Goal: Task Accomplishment & Management: Manage account settings

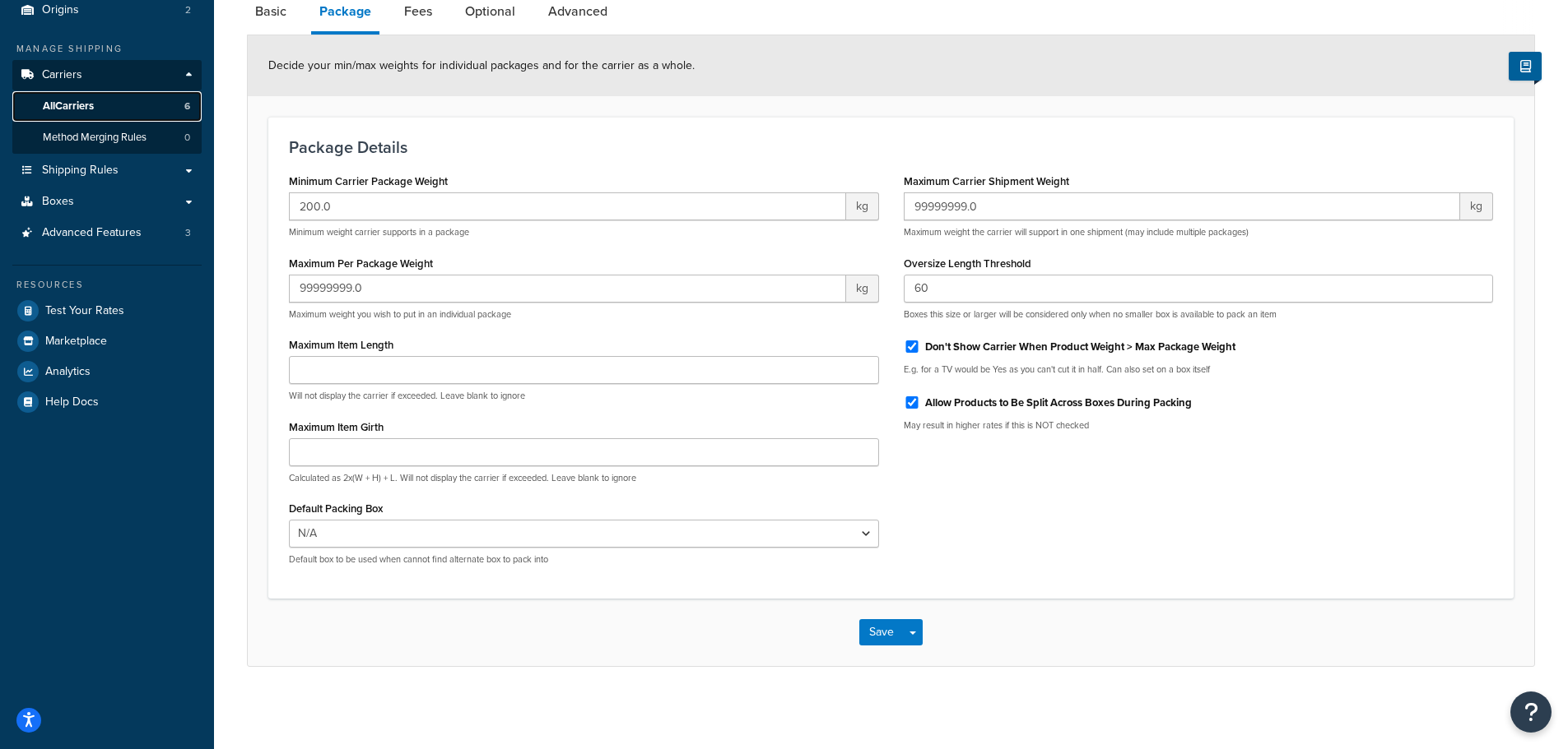
click at [77, 107] on span "All Carriers" at bounding box center [68, 107] width 51 height 14
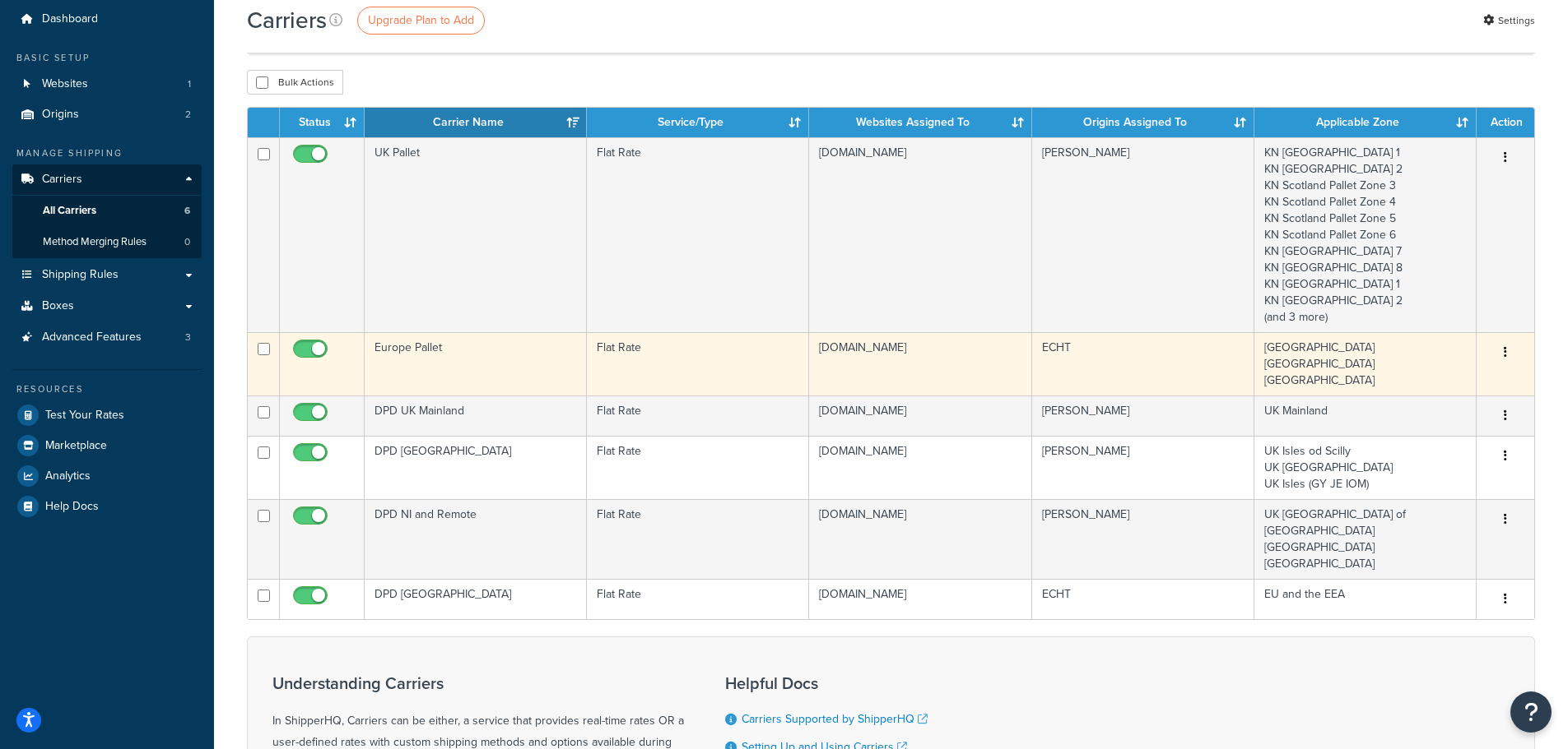
scroll to position [82, 0]
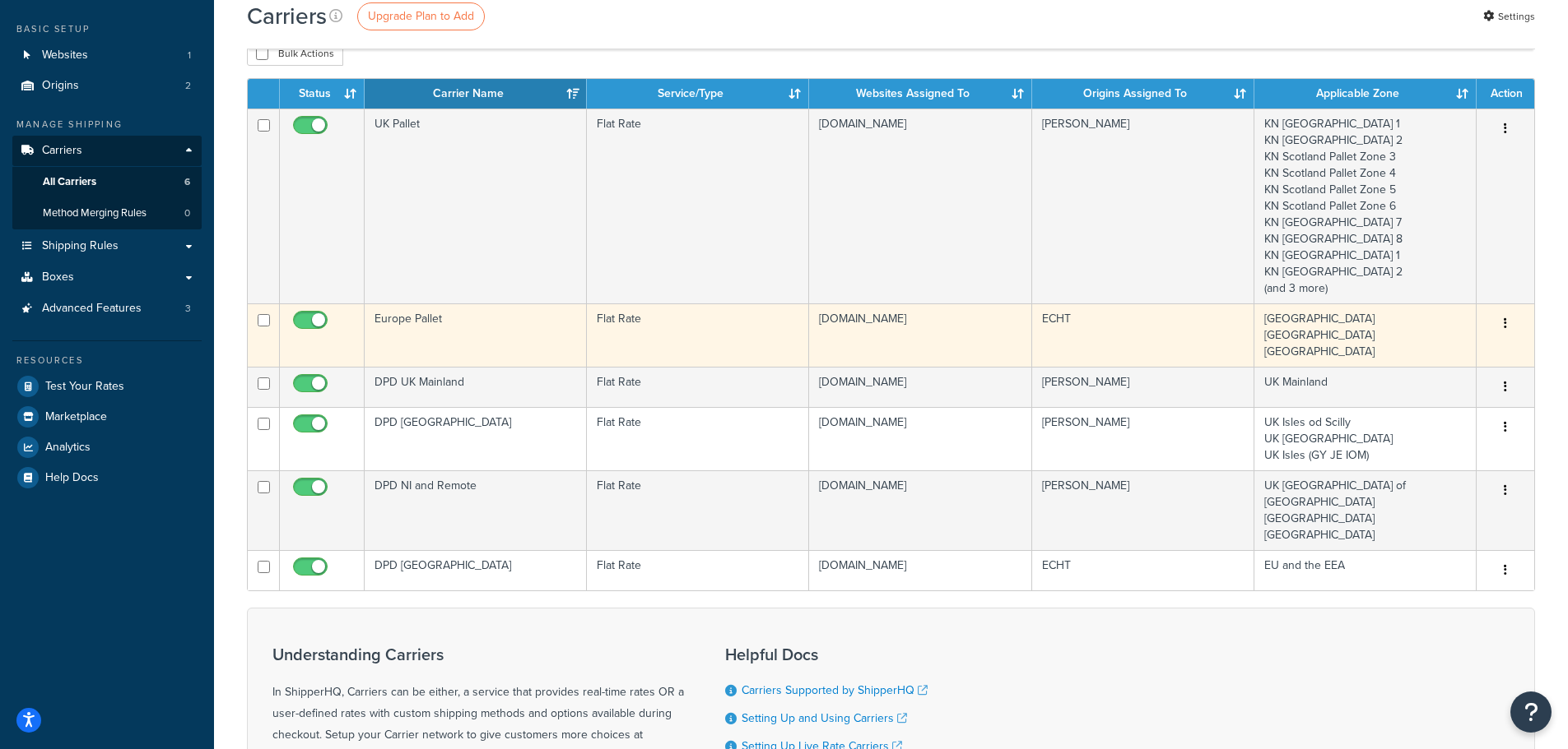
click at [468, 340] on td "Europe Pallet" at bounding box center [475, 336] width 222 height 63
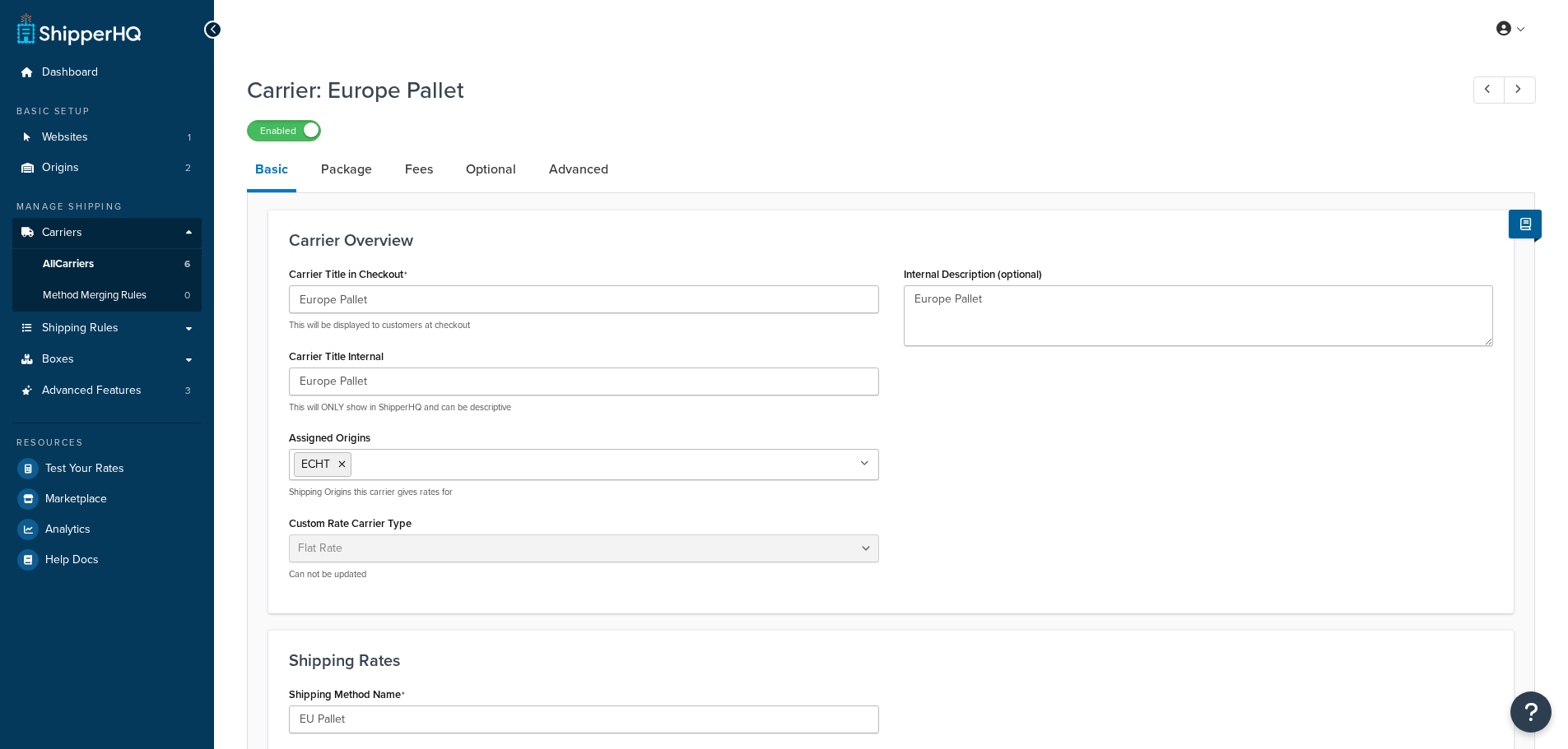
select select "flat"
select select "package"
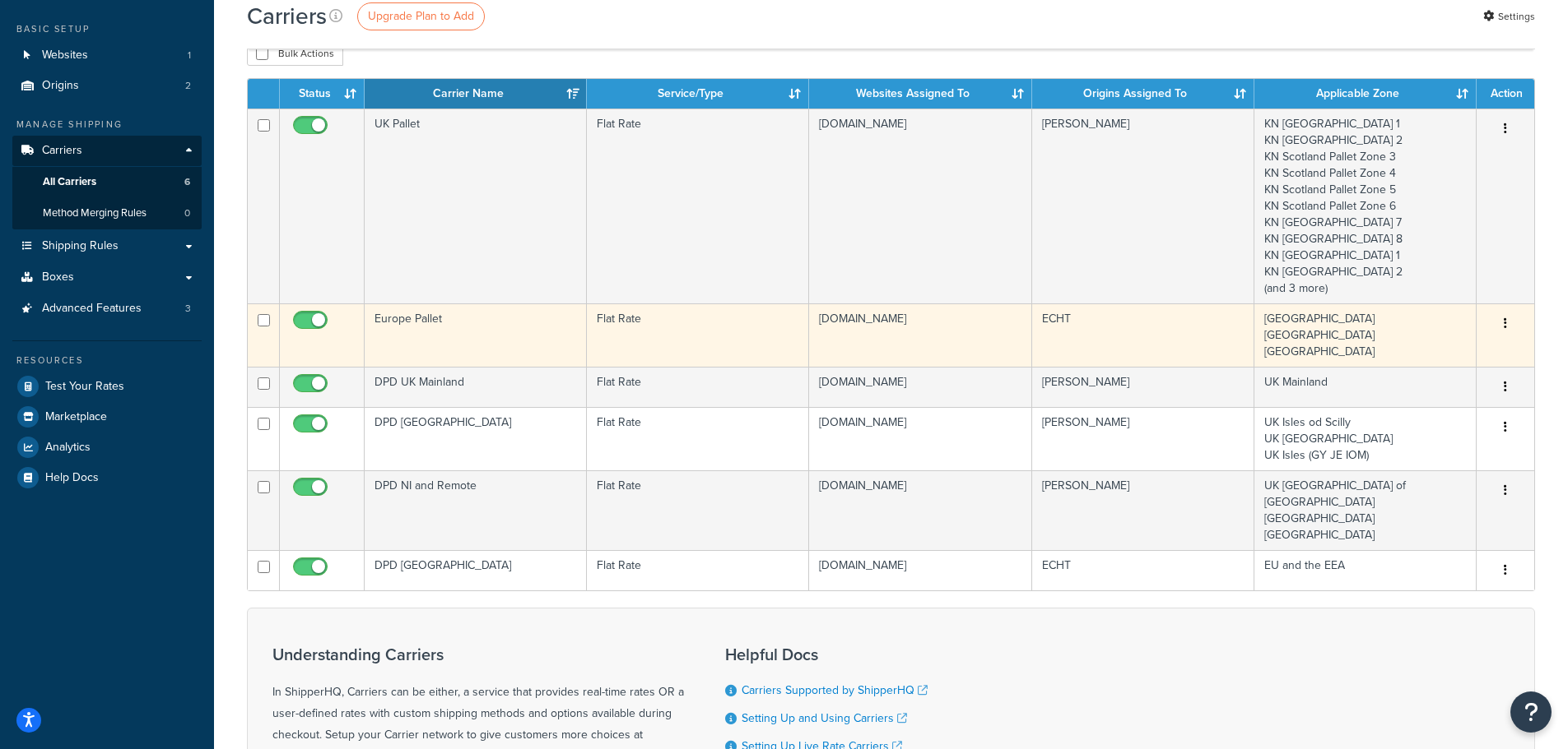
click at [301, 319] on input "checkbox" at bounding box center [312, 324] width 45 height 21
checkbox input "false"
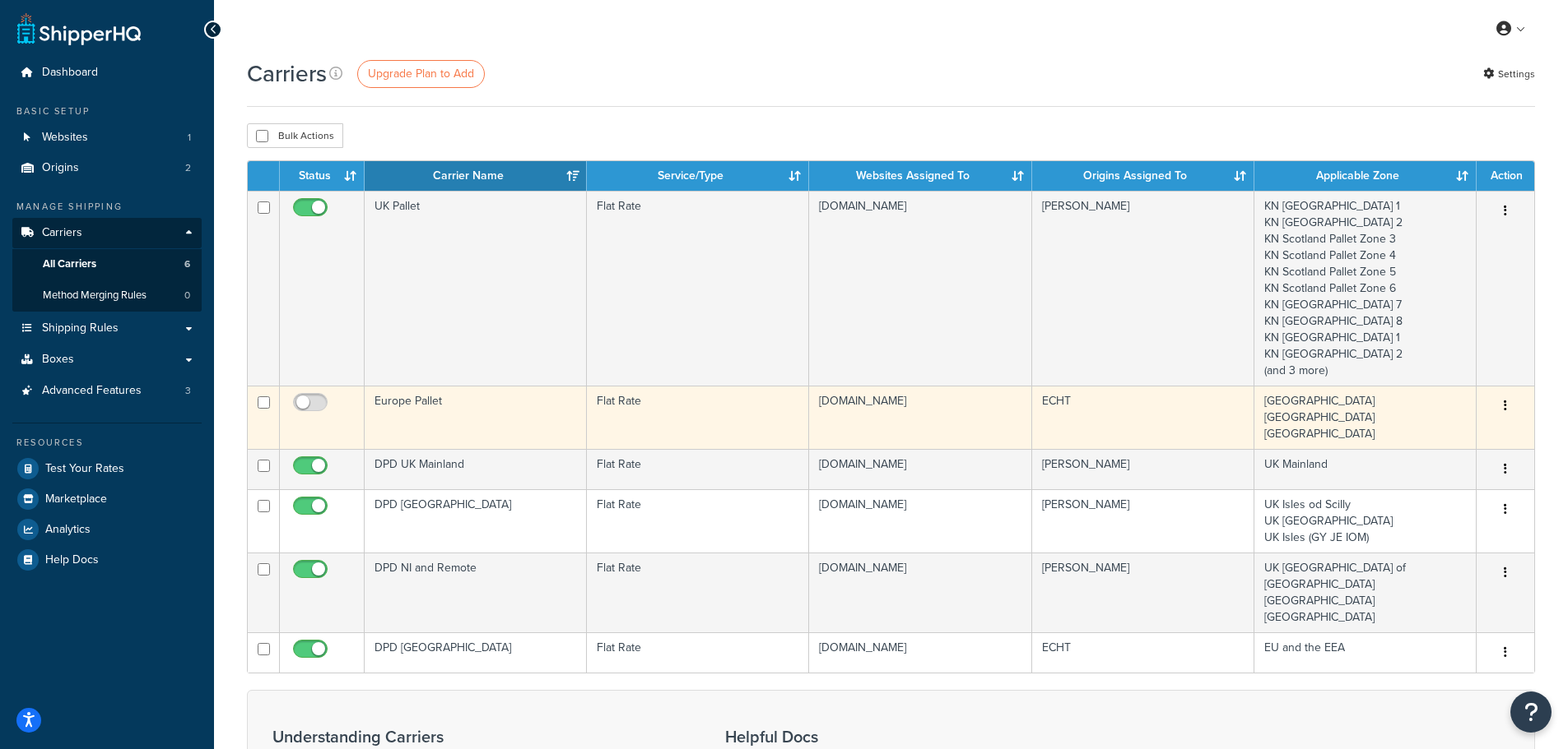
scroll to position [82, 0]
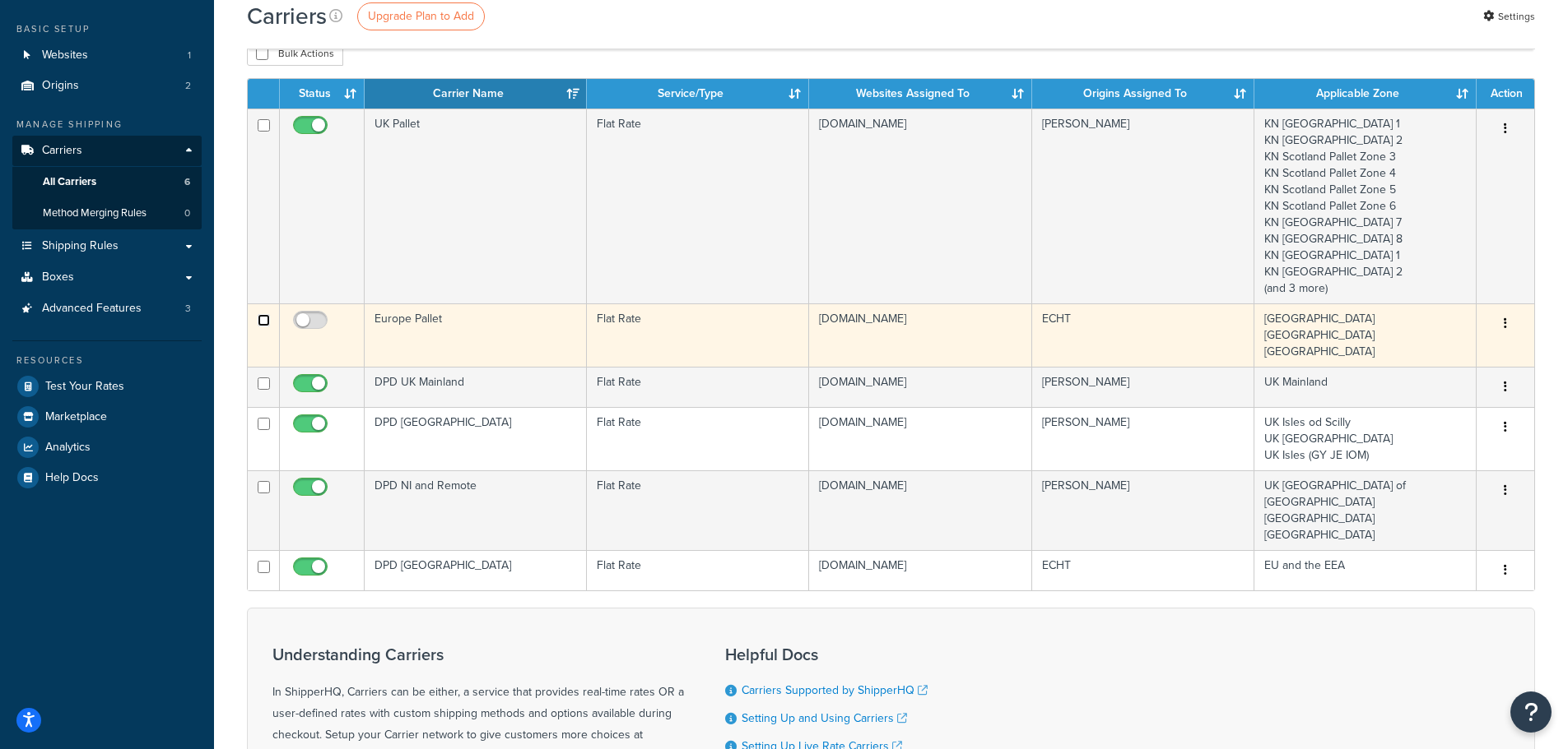
click at [262, 321] on input "checkbox" at bounding box center [264, 320] width 13 height 13
checkbox input "true"
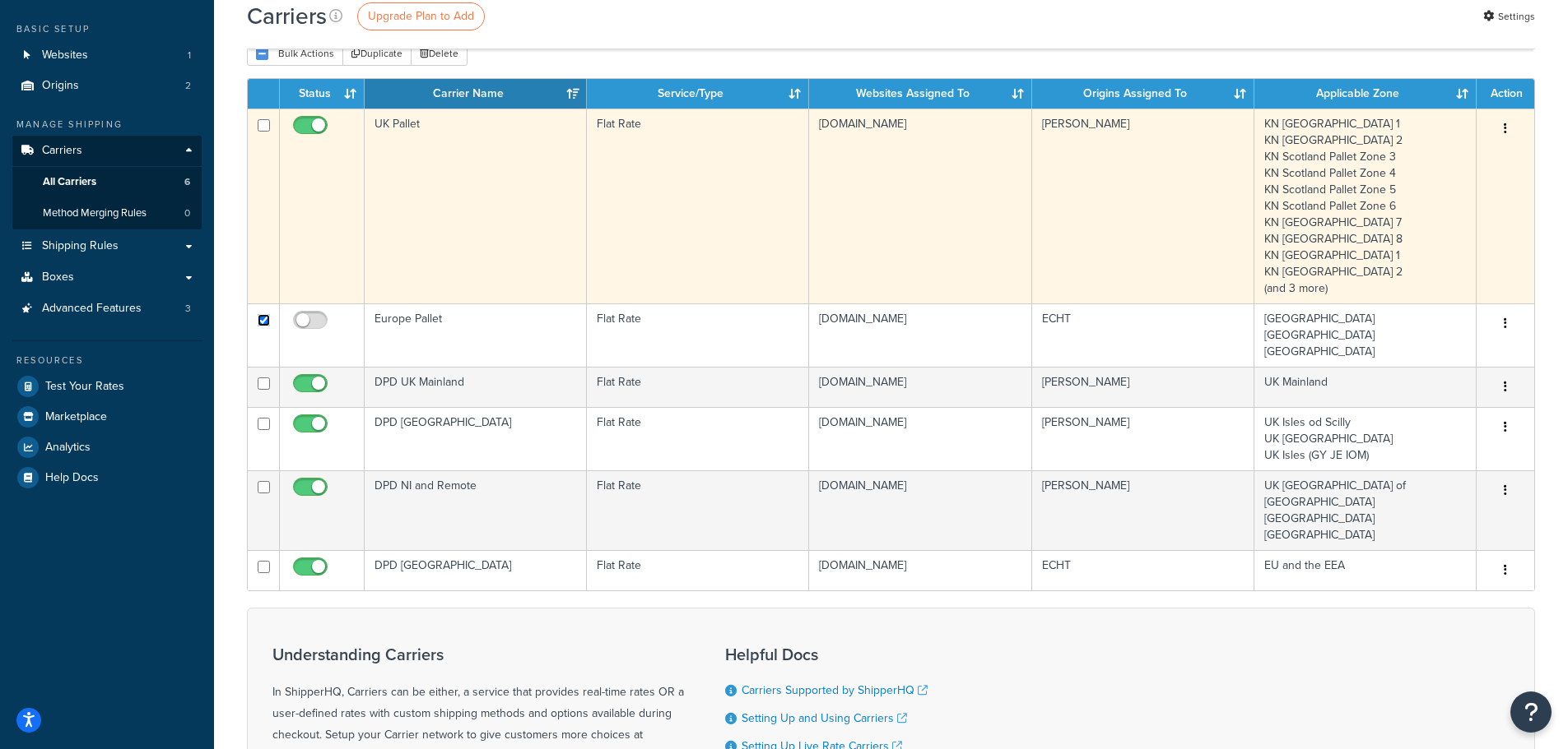
scroll to position [0, 0]
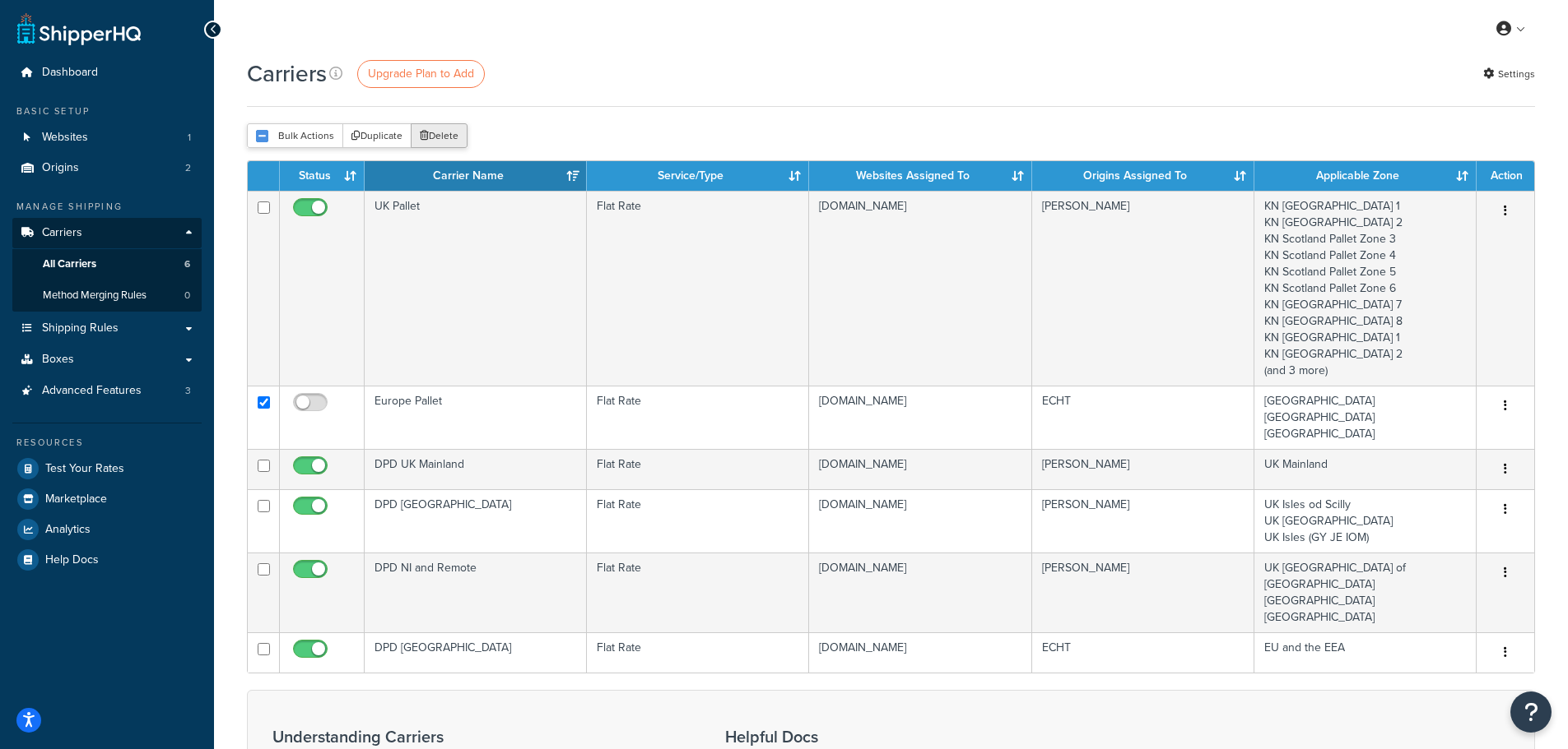
click at [442, 132] on button "Delete" at bounding box center [439, 135] width 57 height 25
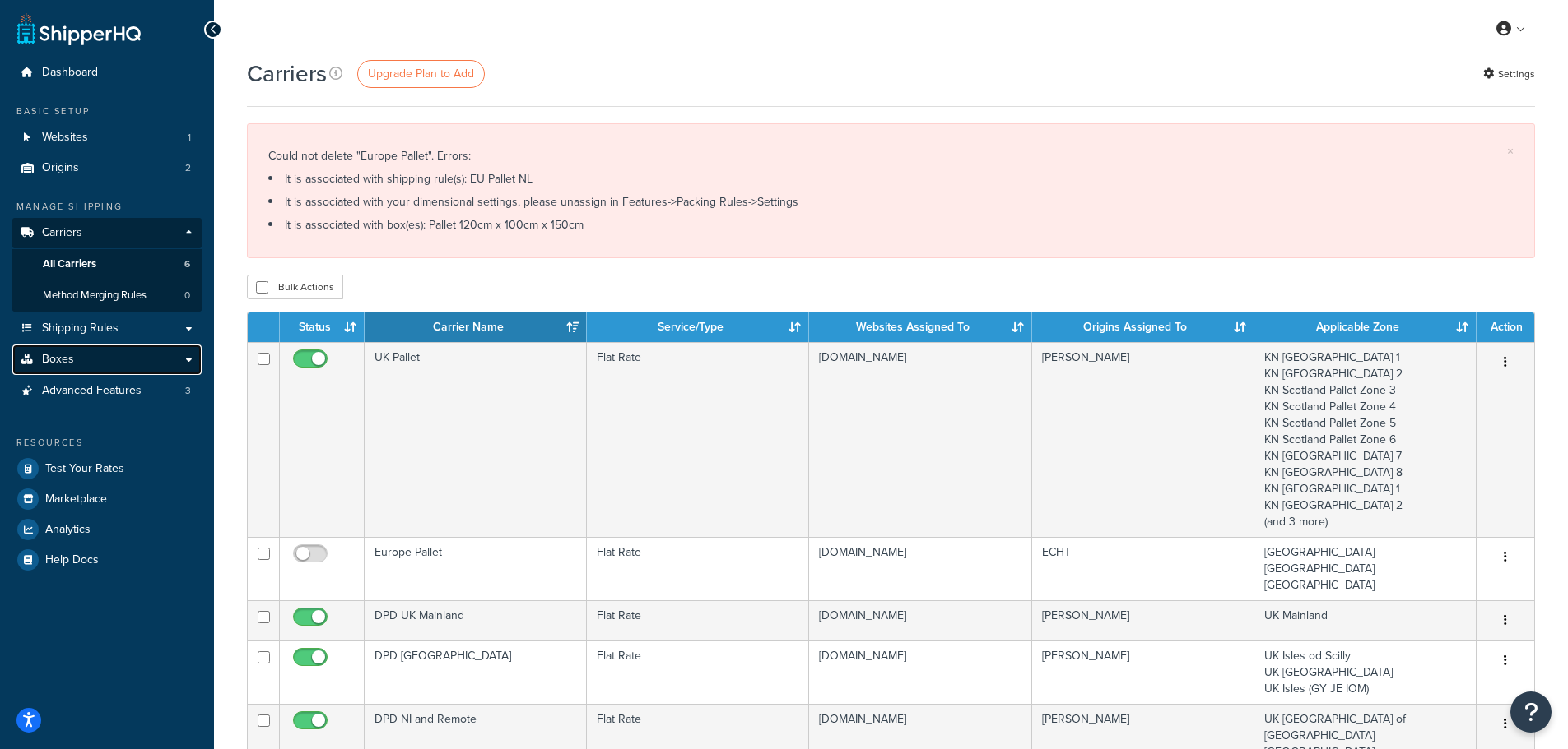
click at [76, 350] on link "Boxes" at bounding box center [108, 359] width 190 height 31
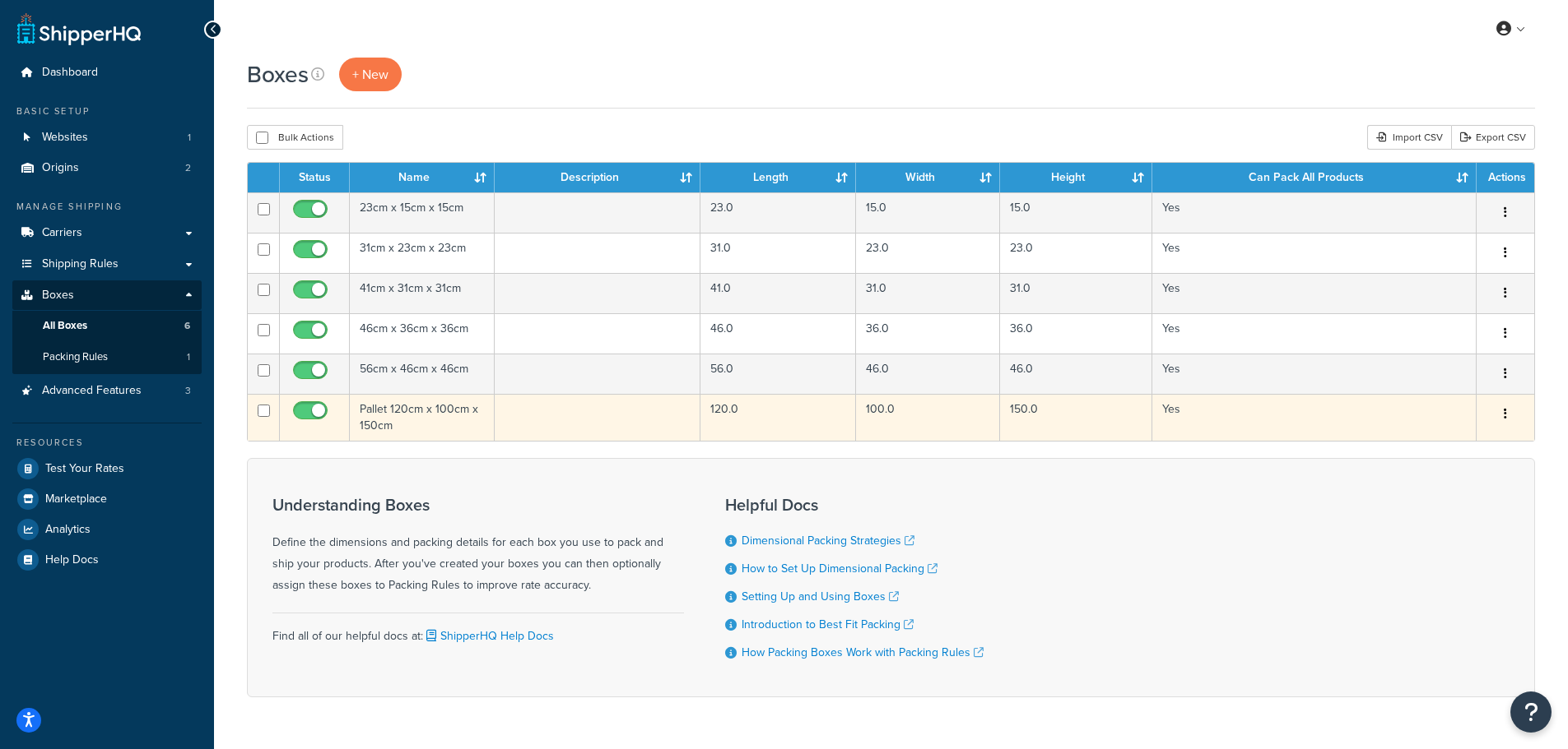
click at [396, 410] on td "Pallet 120cm x 100cm x 150cm" at bounding box center [422, 417] width 145 height 47
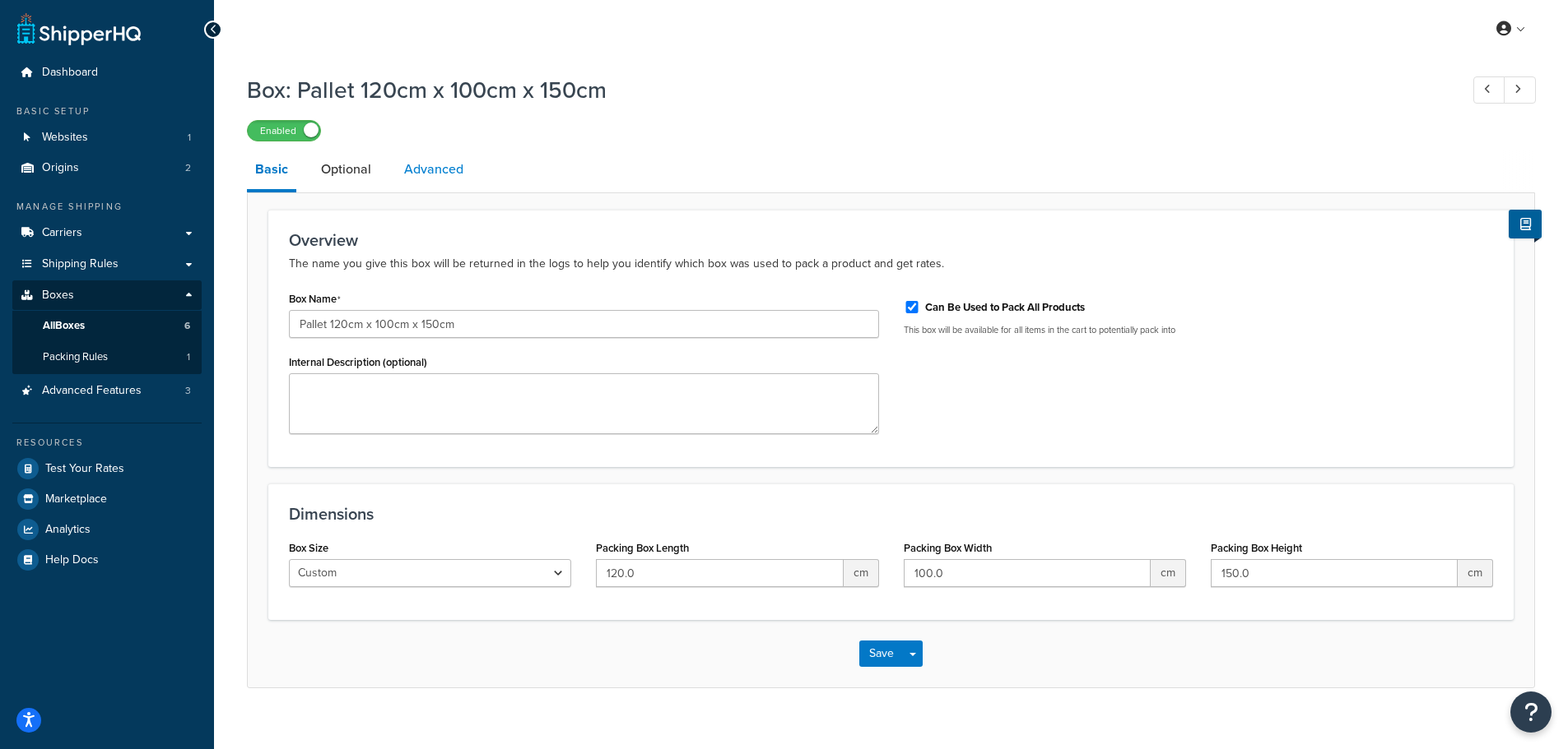
click at [455, 170] on link "Advanced" at bounding box center [433, 170] width 76 height 39
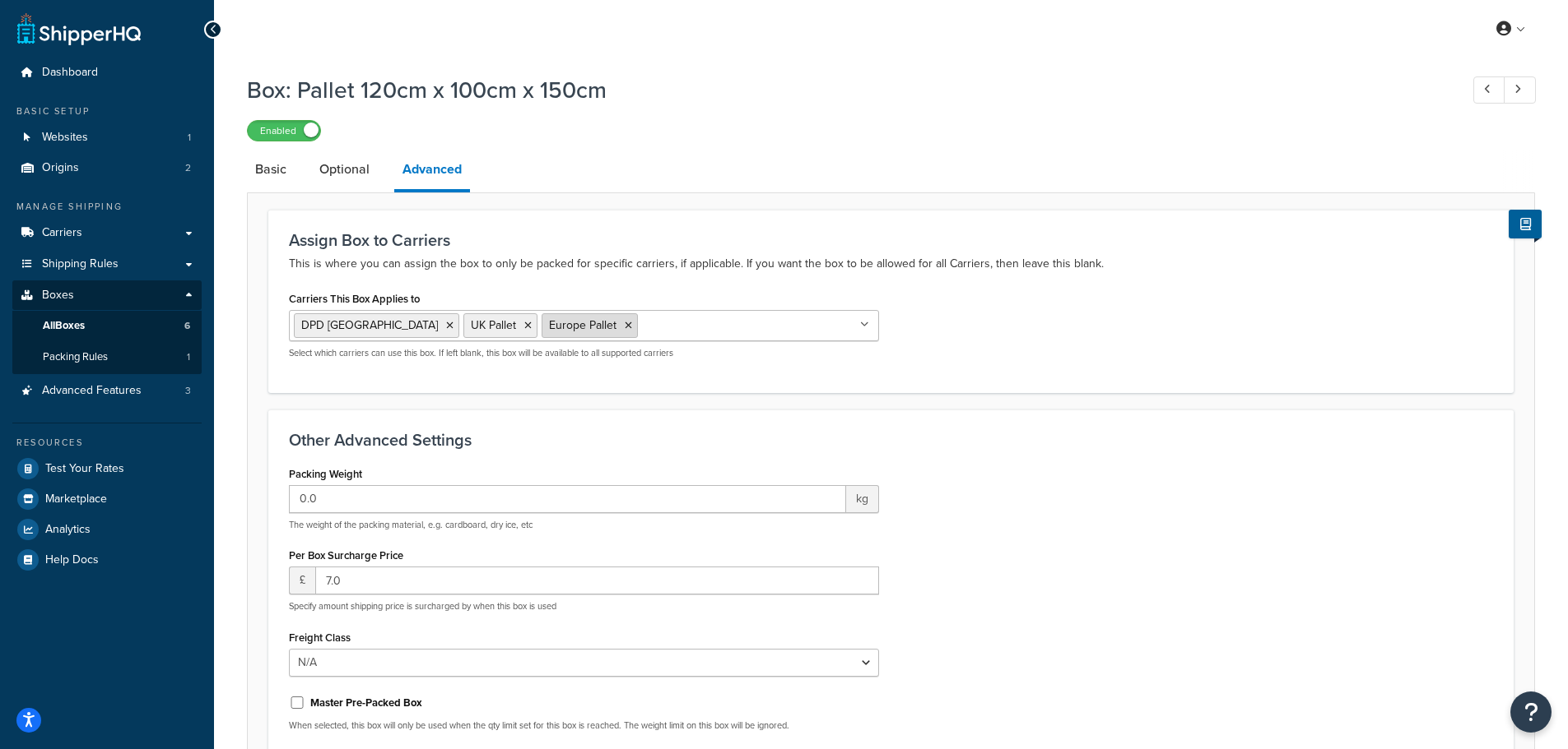
click at [559, 325] on li "Europe Pallet" at bounding box center [590, 326] width 97 height 25
click at [547, 324] on li "Europe Pallet" at bounding box center [590, 326] width 97 height 25
click at [625, 324] on icon at bounding box center [629, 326] width 8 height 10
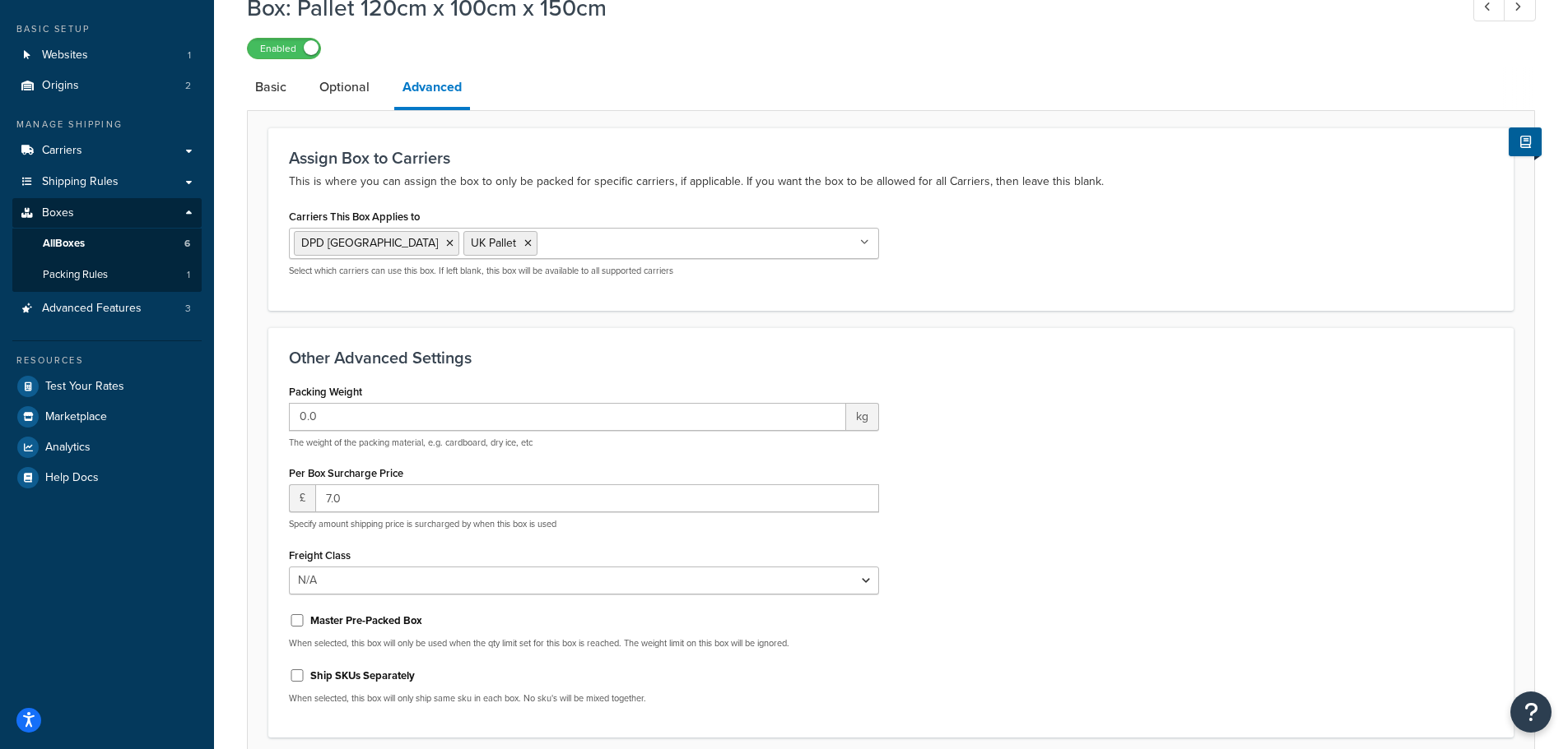
click at [978, 424] on div "Packing Weight 0.0 kg The weight of the packing material, e.g. cardboard, dry i…" at bounding box center [891, 549] width 1229 height 338
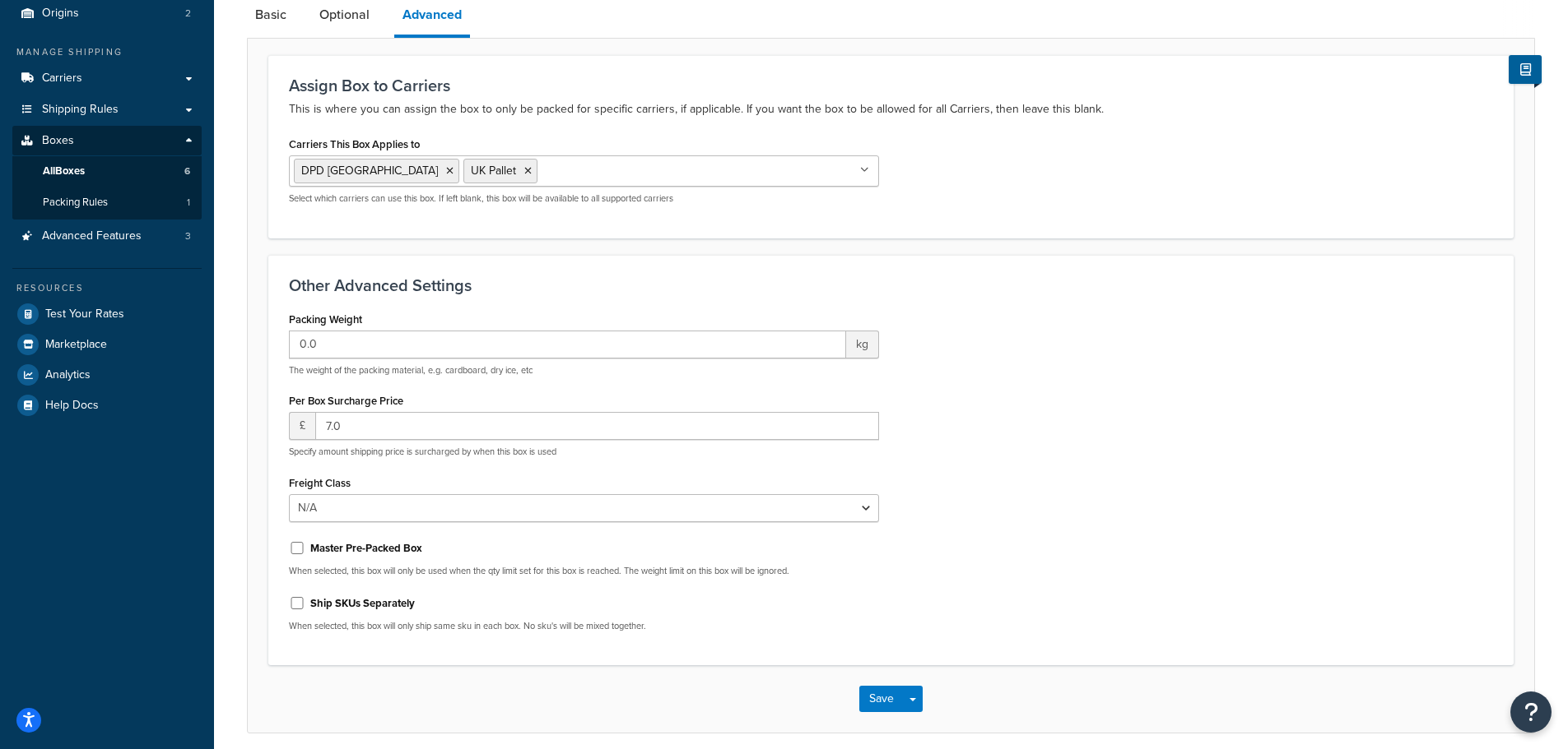
scroll to position [224, 0]
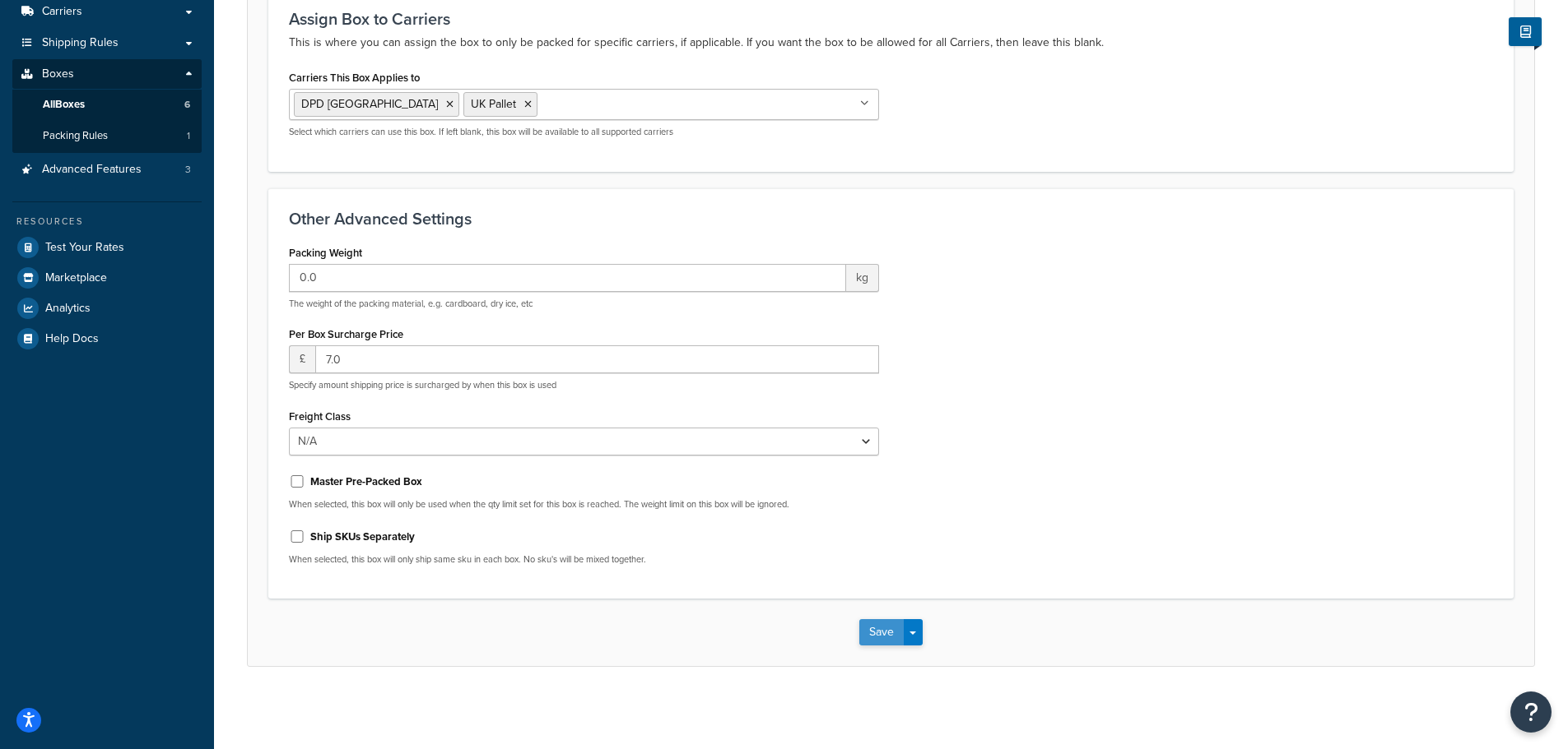
click at [890, 636] on button "Save" at bounding box center [881, 633] width 44 height 27
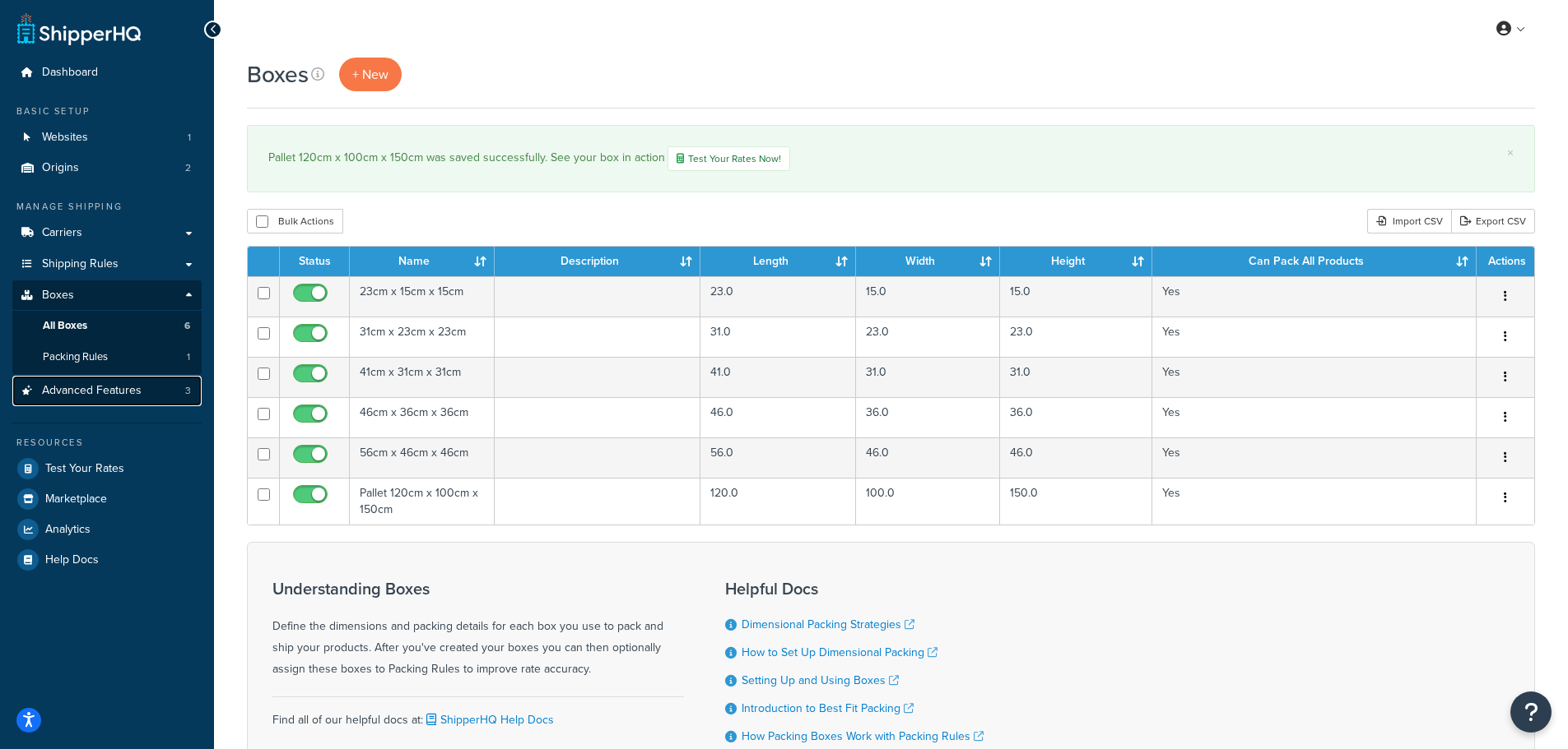
click at [93, 394] on span "Advanced Features" at bounding box center [92, 391] width 100 height 14
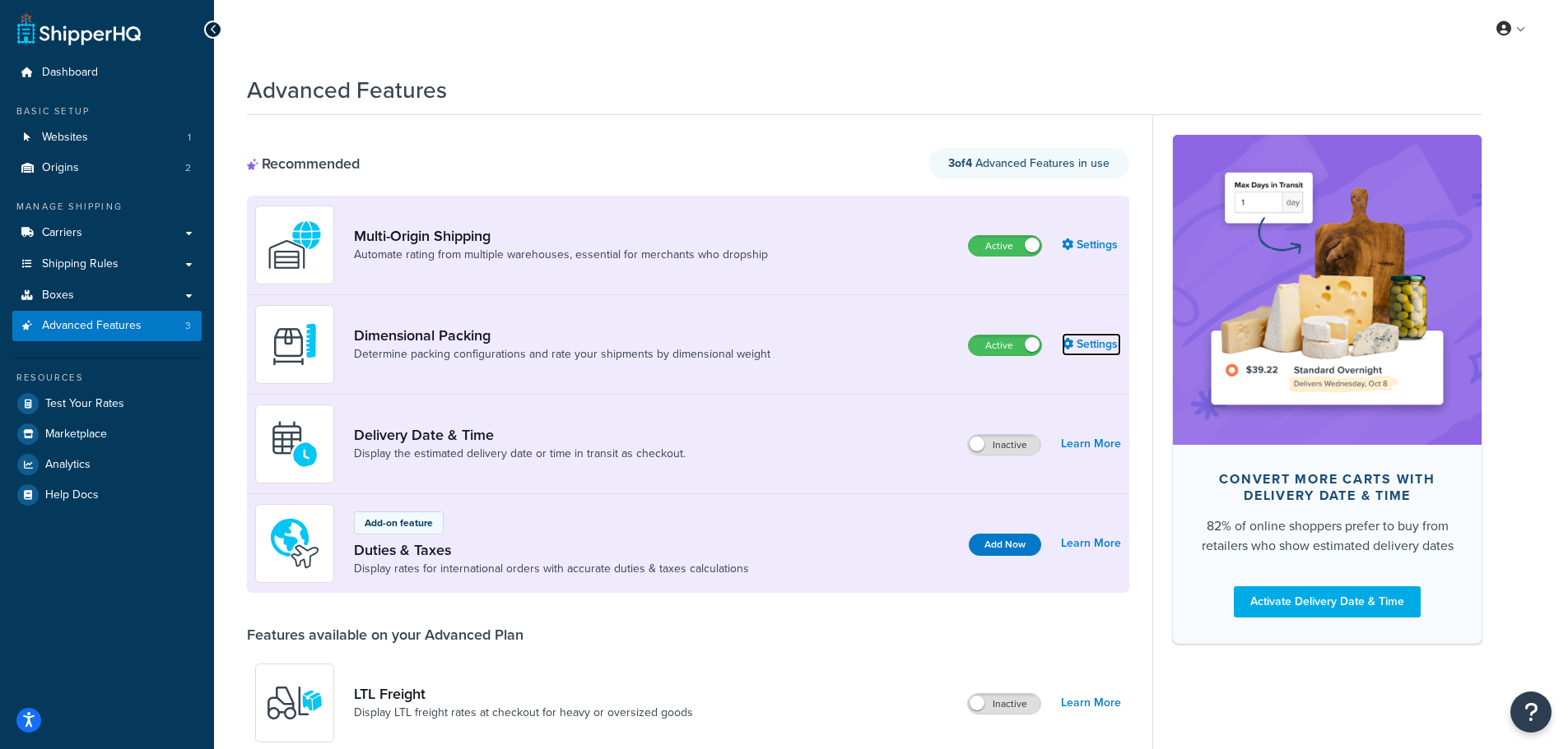
click at [1094, 347] on link "Settings" at bounding box center [1091, 344] width 59 height 23
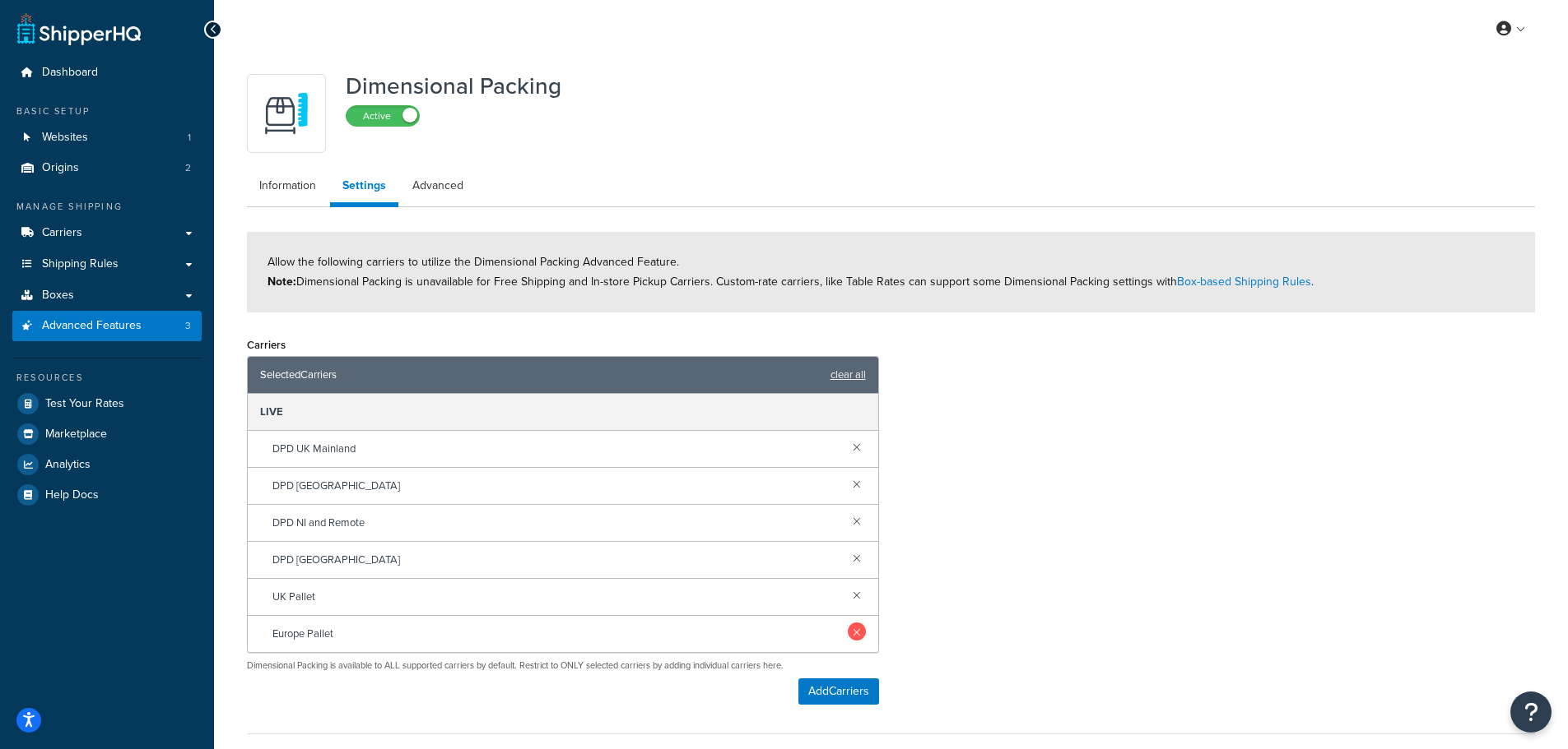
click at [858, 633] on link at bounding box center [857, 632] width 18 height 18
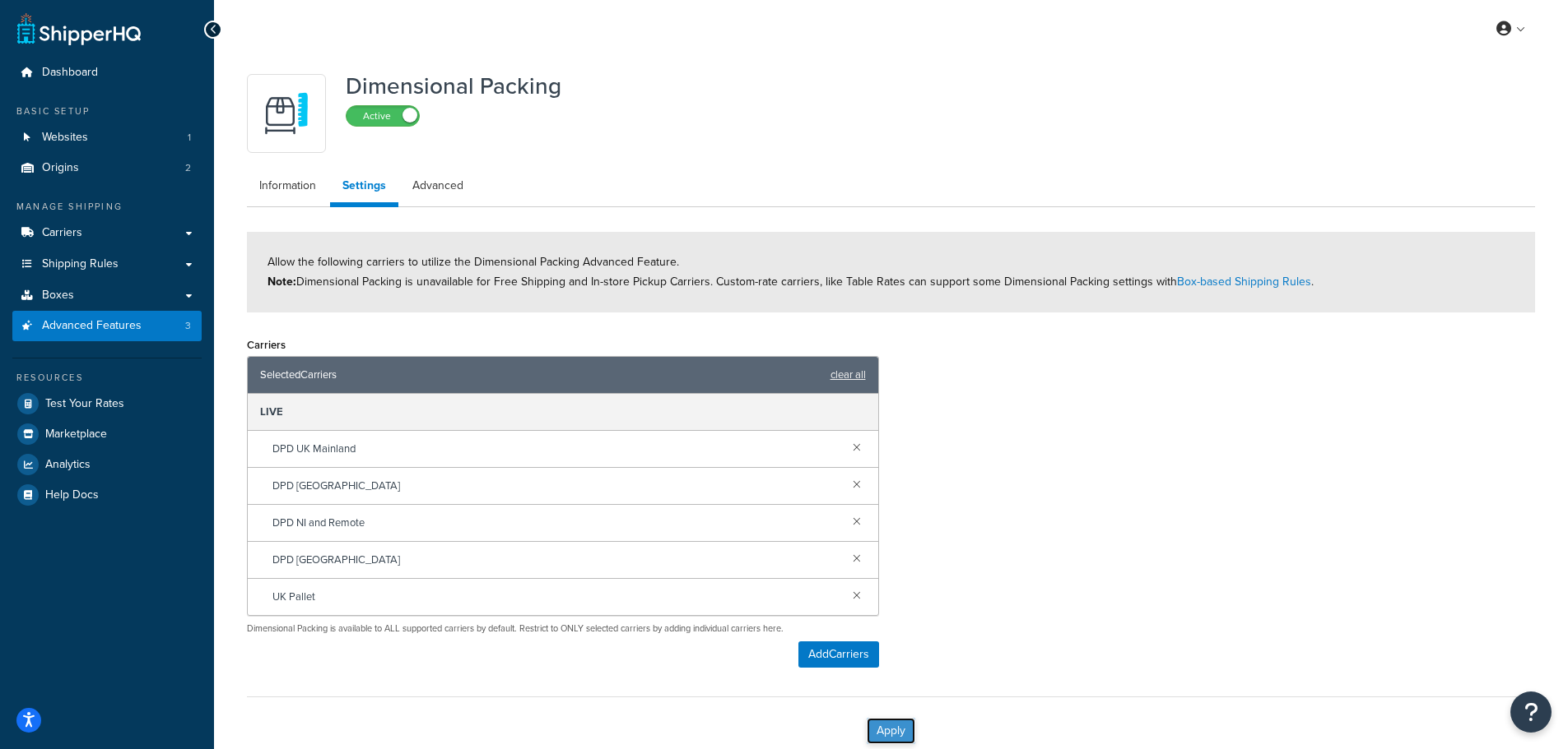
click at [880, 736] on button "Apply" at bounding box center [891, 731] width 48 height 27
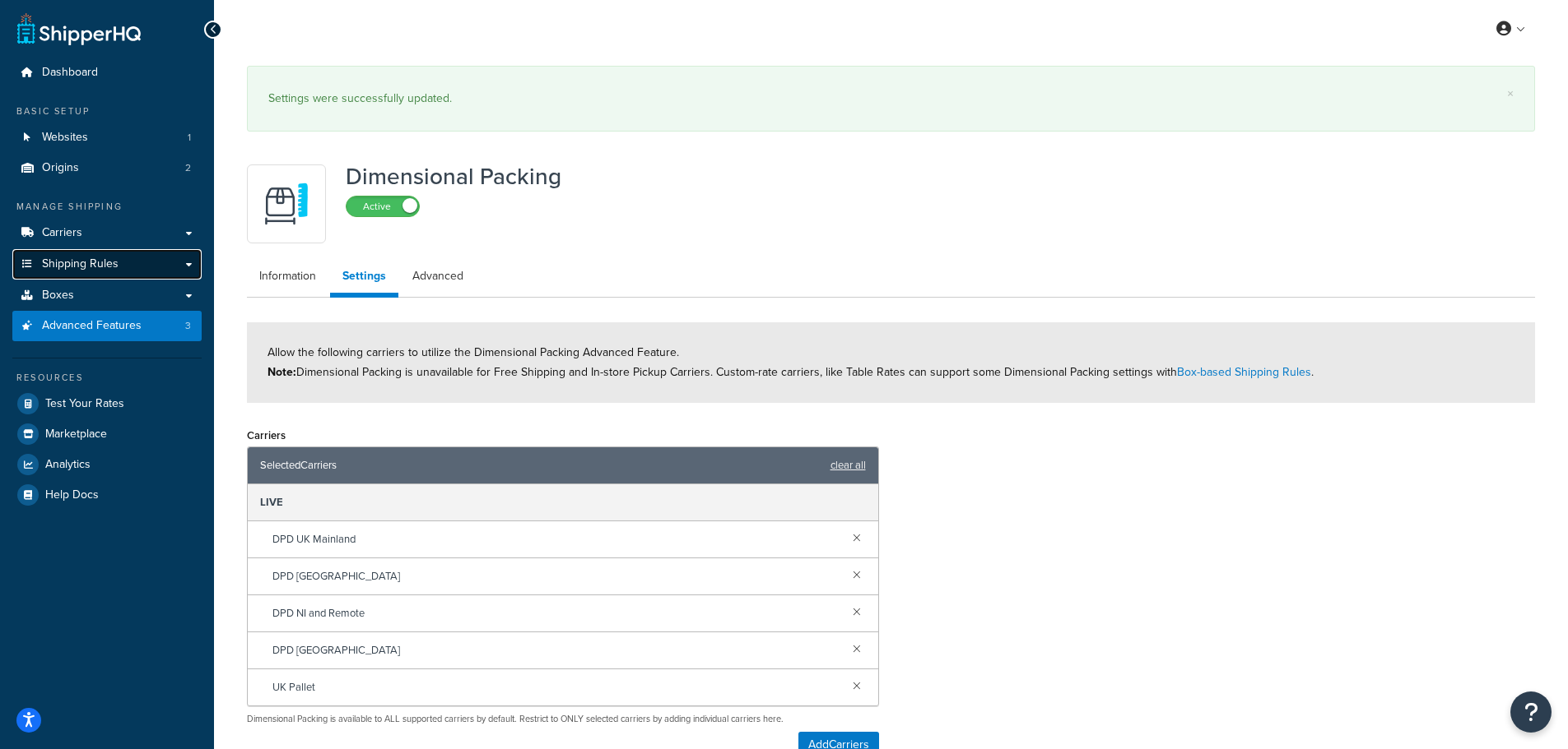
click at [84, 262] on span "Shipping Rules" at bounding box center [81, 264] width 77 height 14
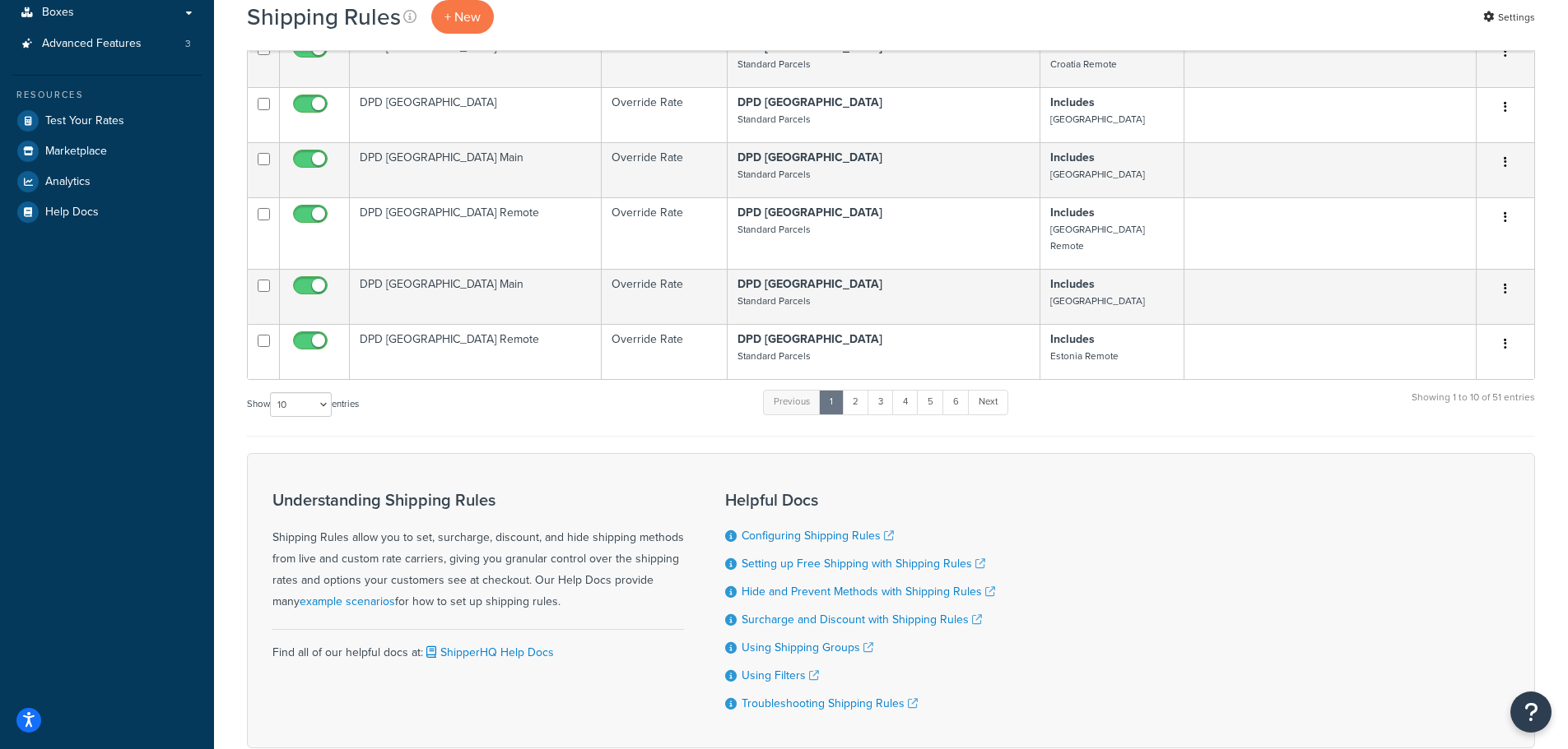
scroll to position [412, 0]
click at [858, 388] on link "2" at bounding box center [856, 400] width 28 height 25
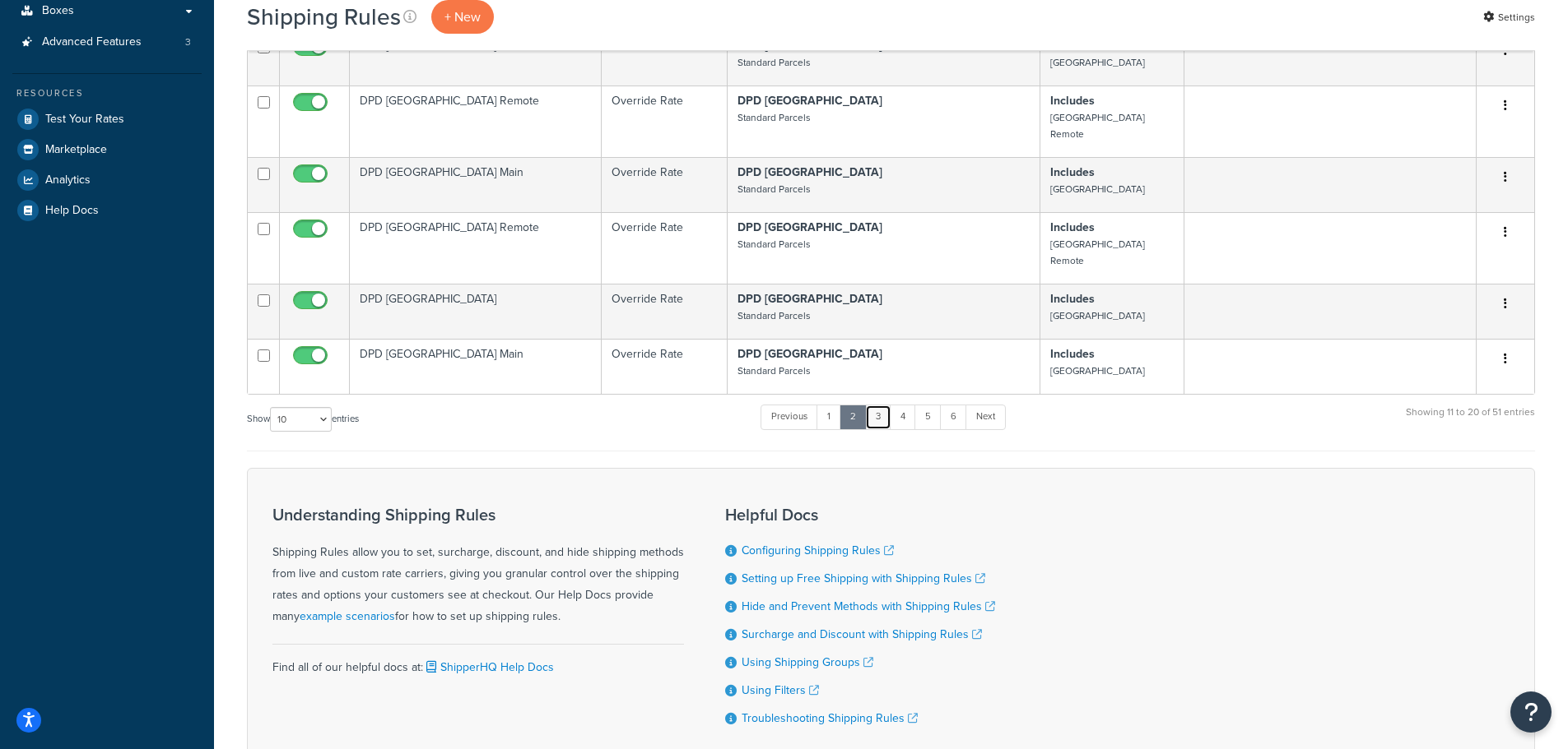
click at [884, 405] on link "3" at bounding box center [878, 416] width 27 height 25
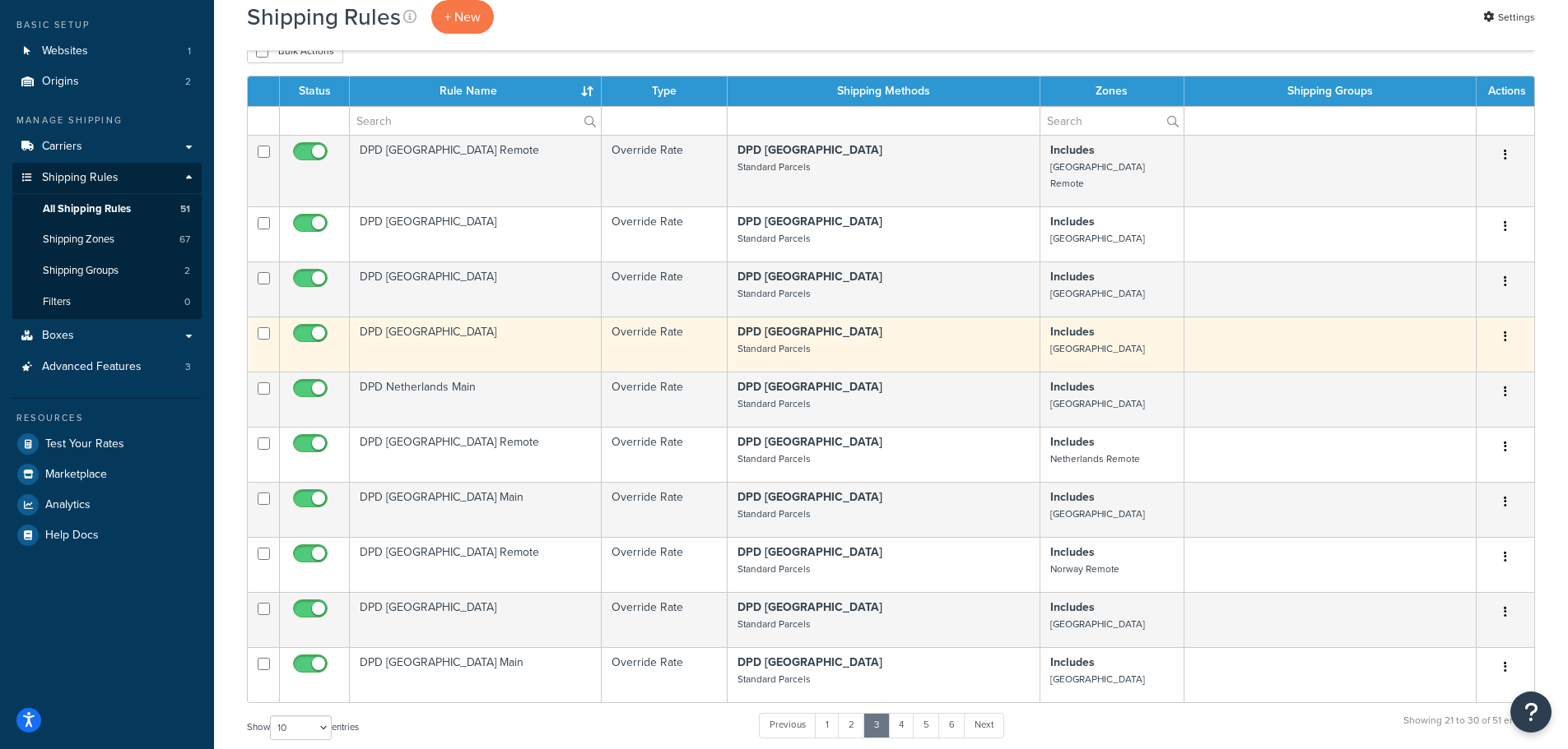
scroll to position [82, 0]
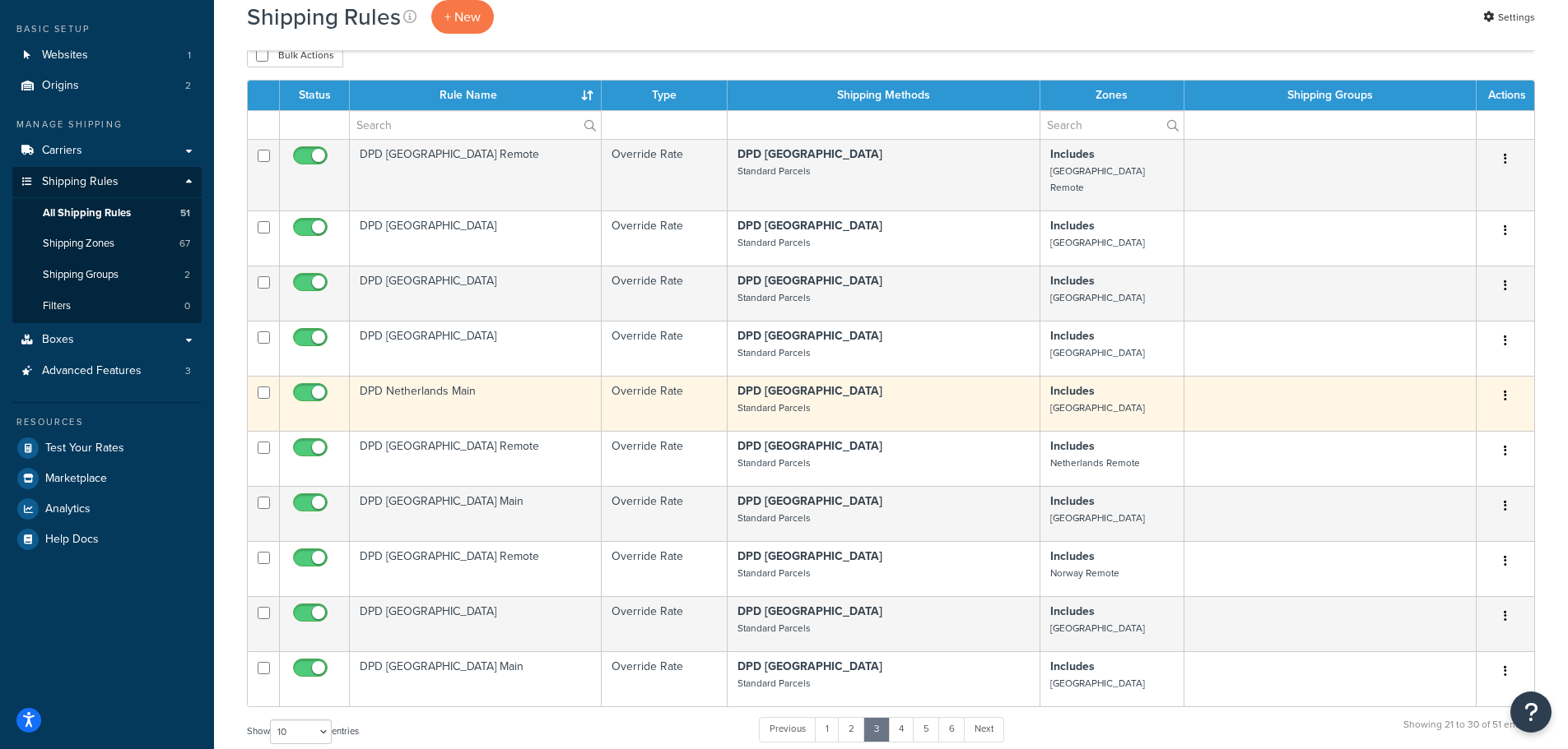
click at [418, 376] on td "DPD Netherlands Main" at bounding box center [475, 404] width 252 height 55
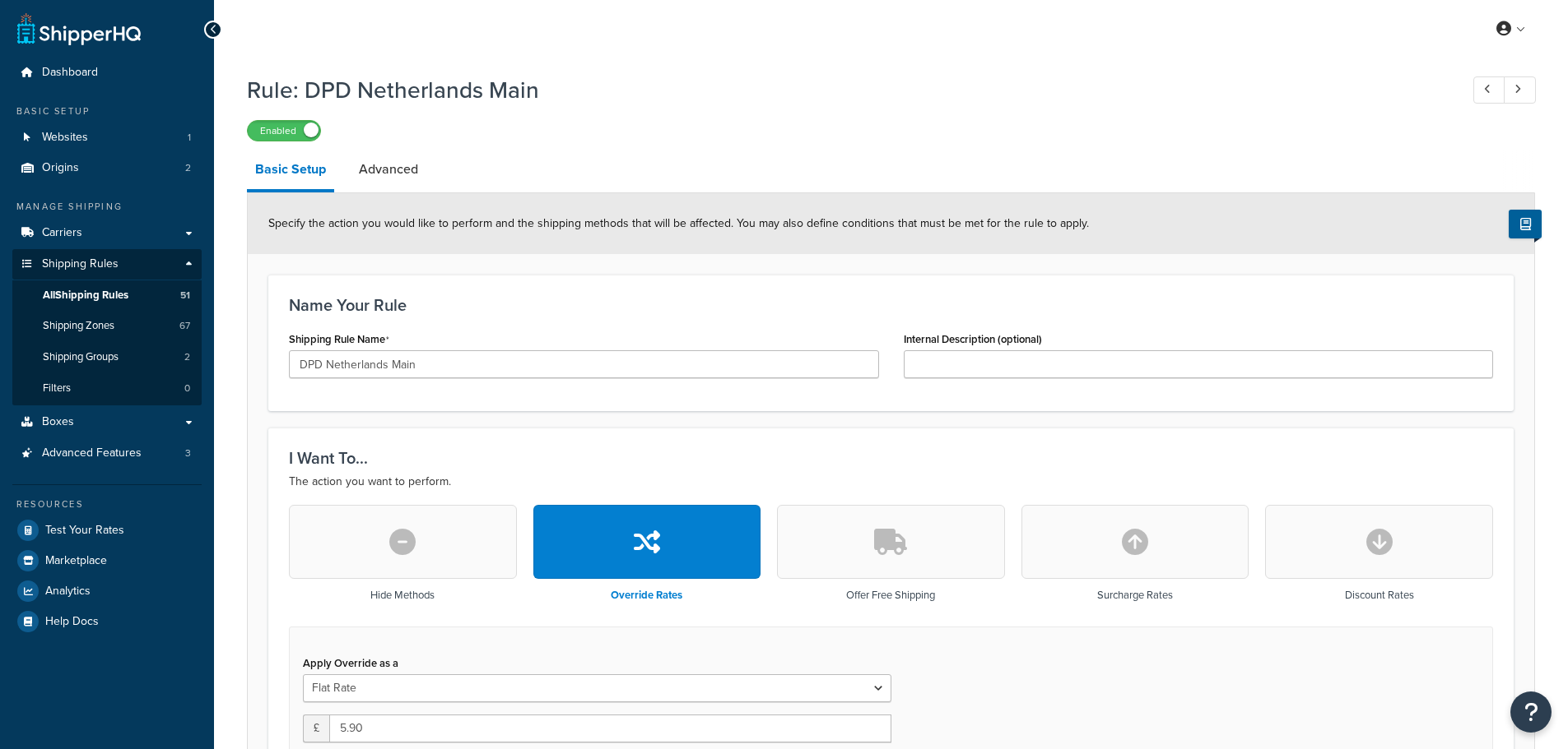
select select "BOX"
click at [402, 176] on link "Advanced" at bounding box center [388, 170] width 76 height 39
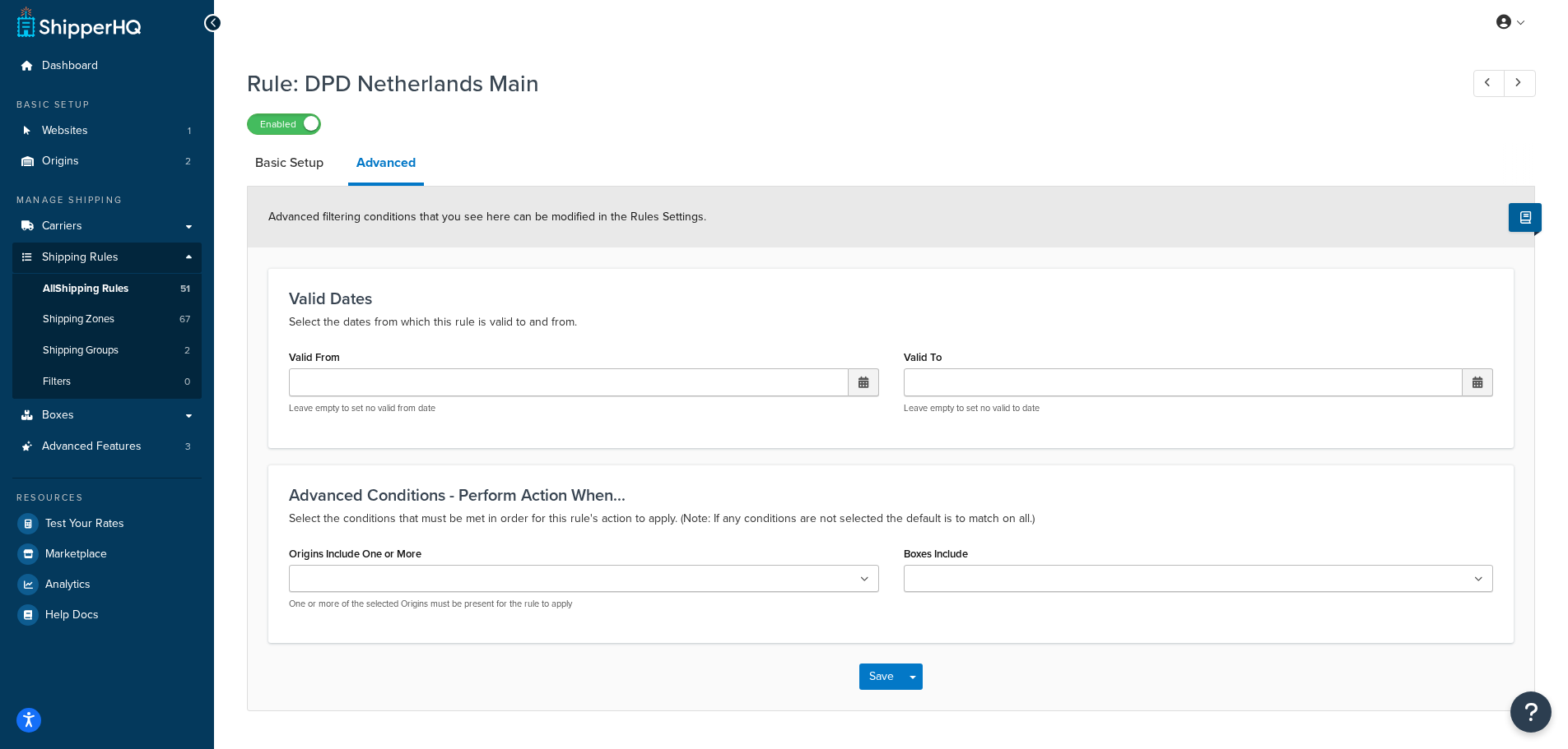
scroll to position [52, 0]
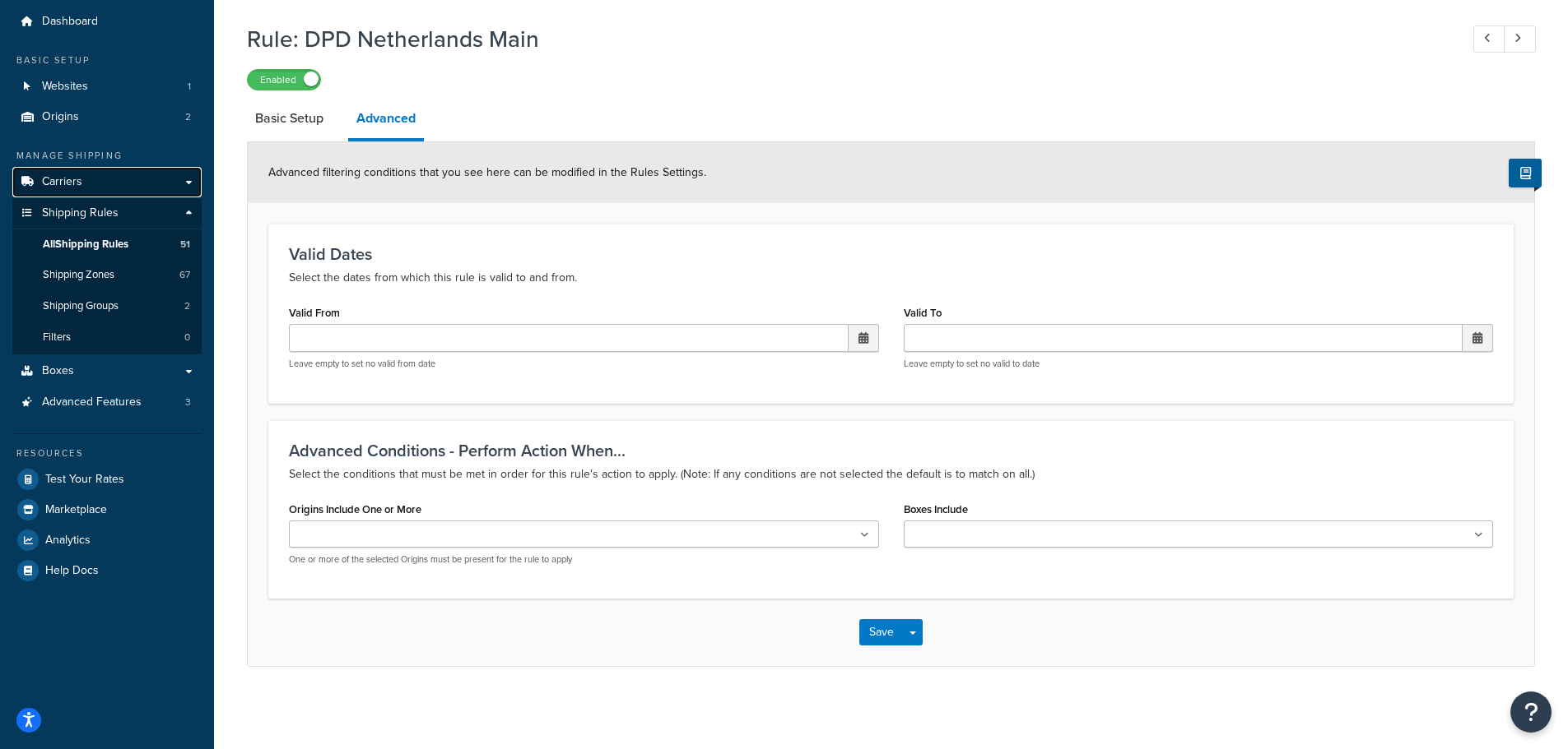
click at [62, 181] on span "Carriers" at bounding box center [62, 183] width 40 height 14
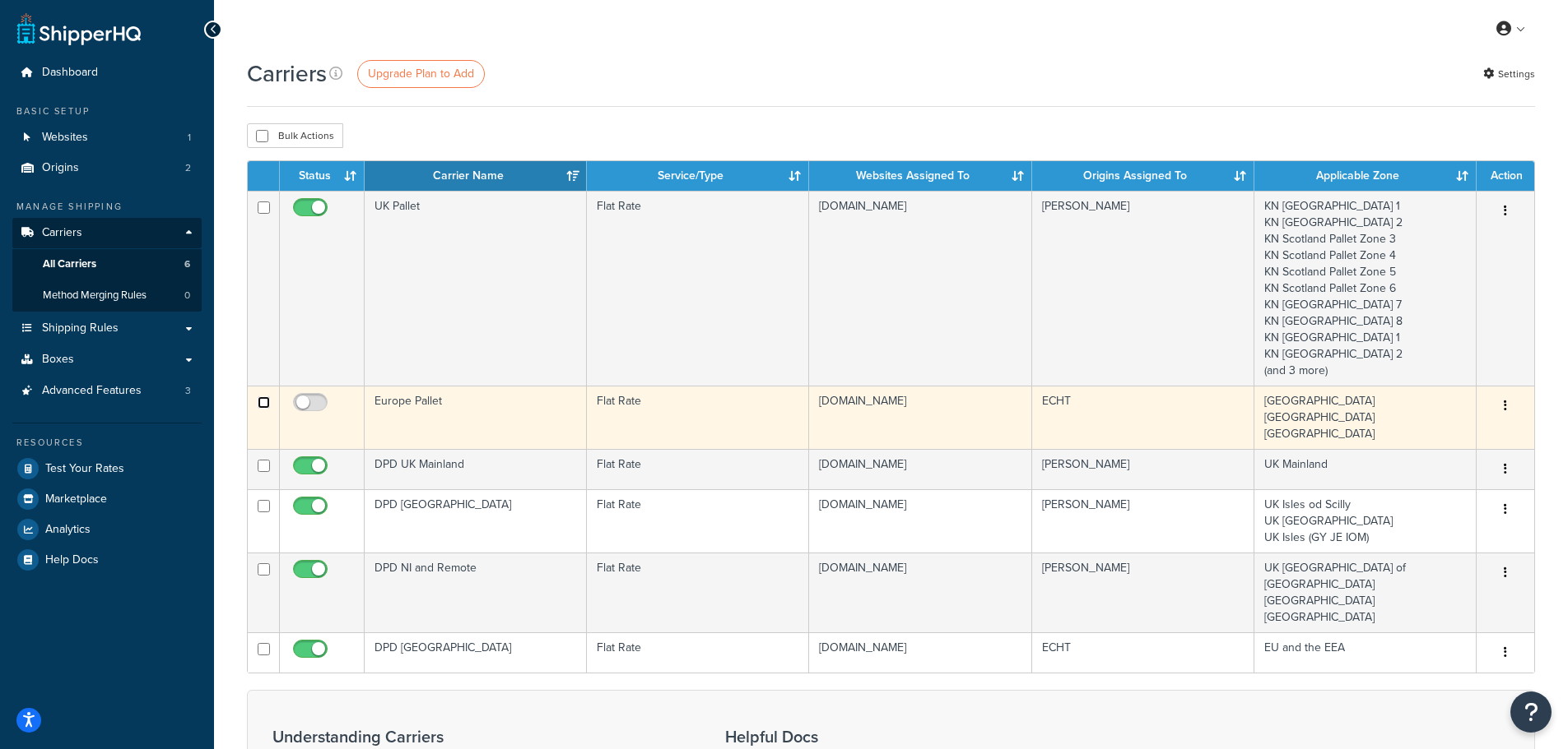
click at [265, 404] on input "checkbox" at bounding box center [264, 403] width 13 height 13
checkbox input "true"
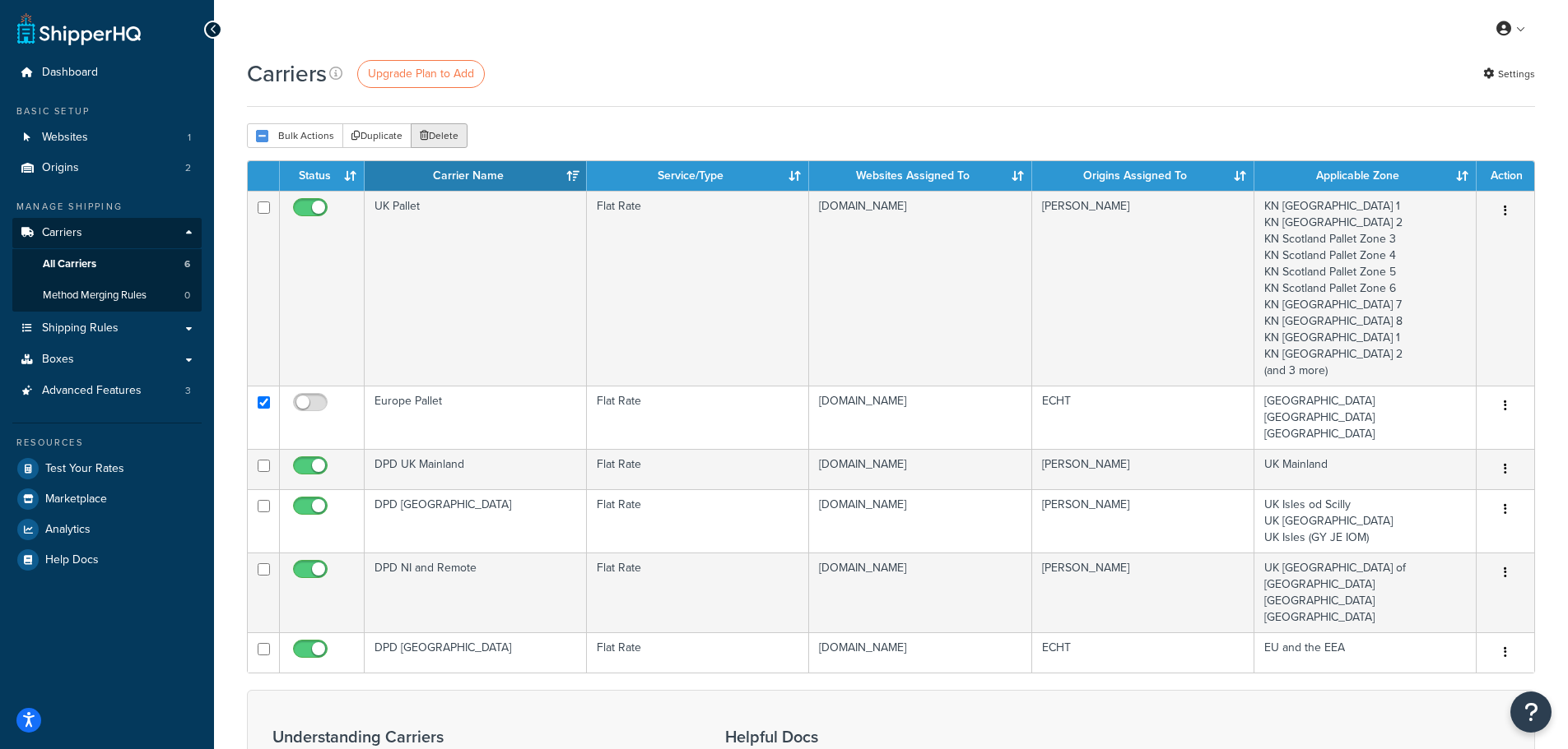
click at [439, 132] on button "Delete" at bounding box center [439, 135] width 57 height 25
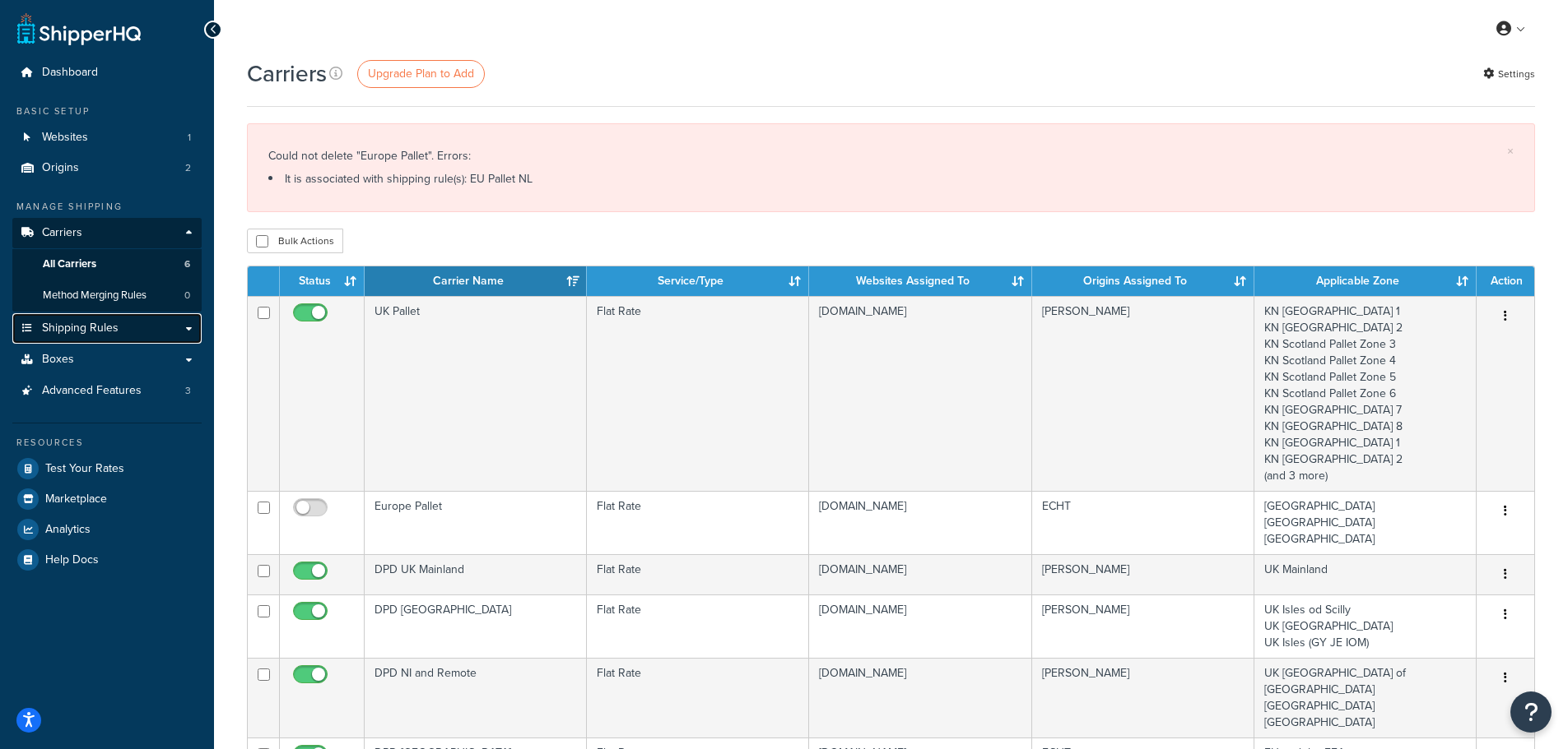
click at [67, 322] on span "Shipping Rules" at bounding box center [81, 329] width 77 height 14
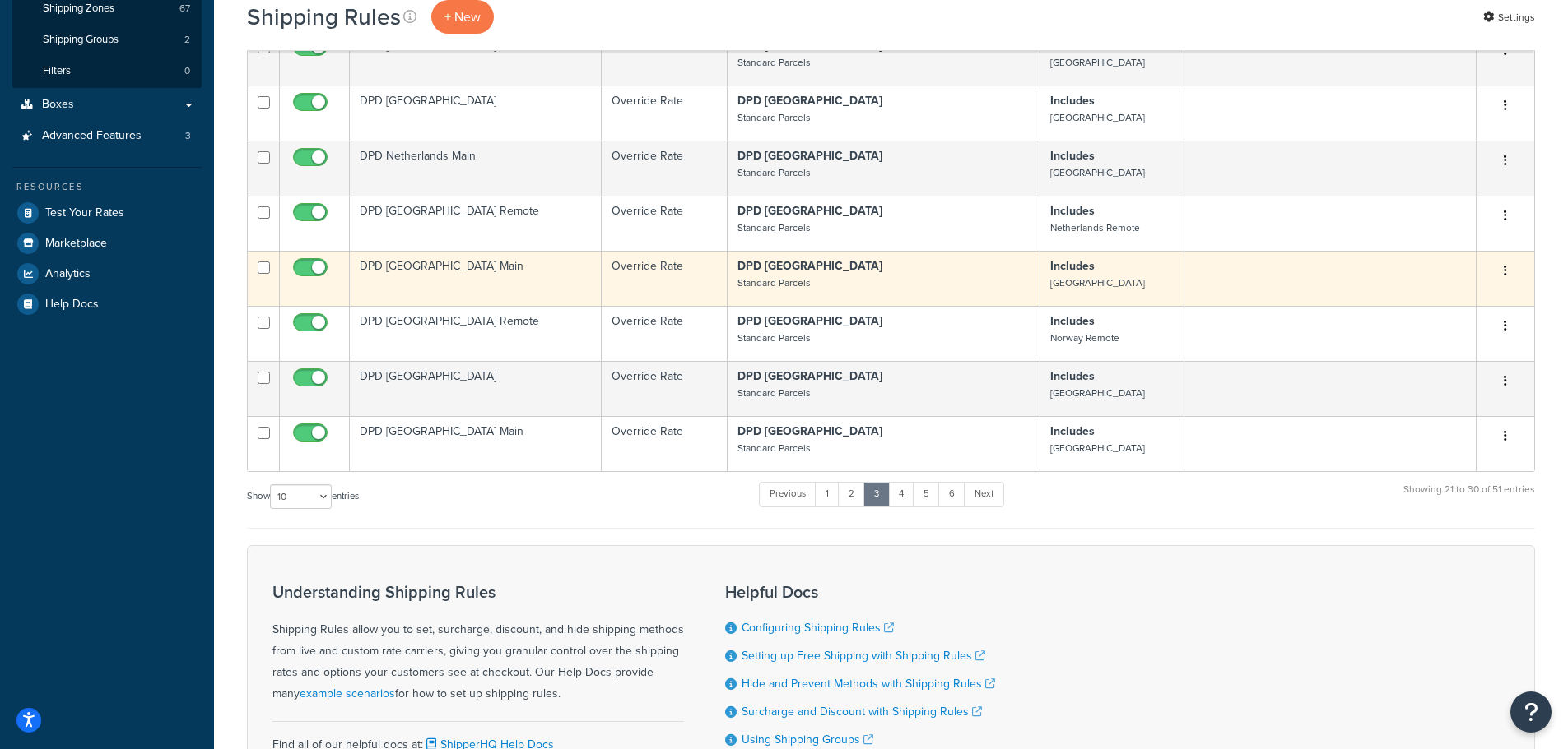
scroll to position [329, 0]
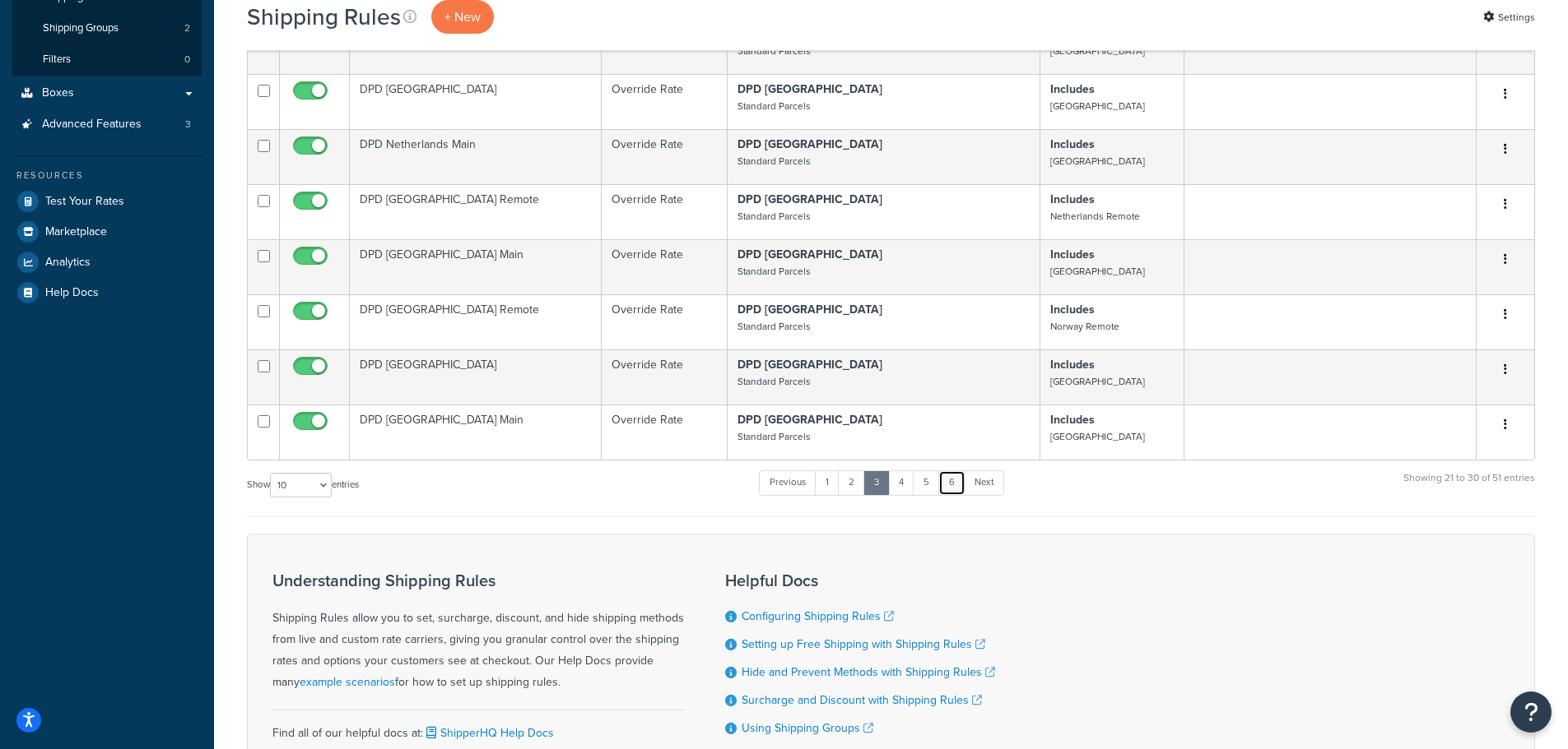
click at [952, 471] on link "6" at bounding box center [952, 483] width 28 height 25
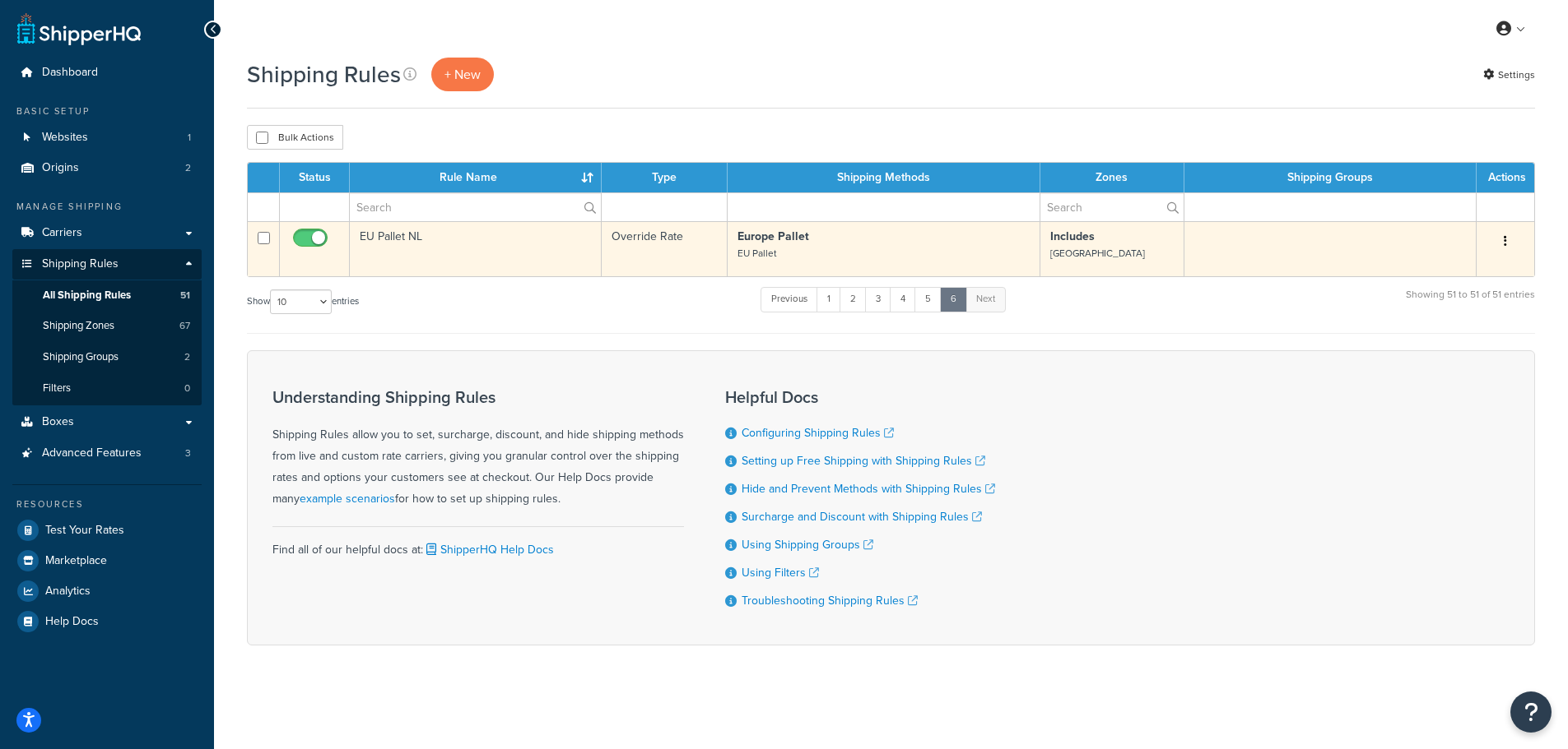
click at [263, 241] on input "checkbox" at bounding box center [264, 238] width 13 height 13
checkbox input "true"
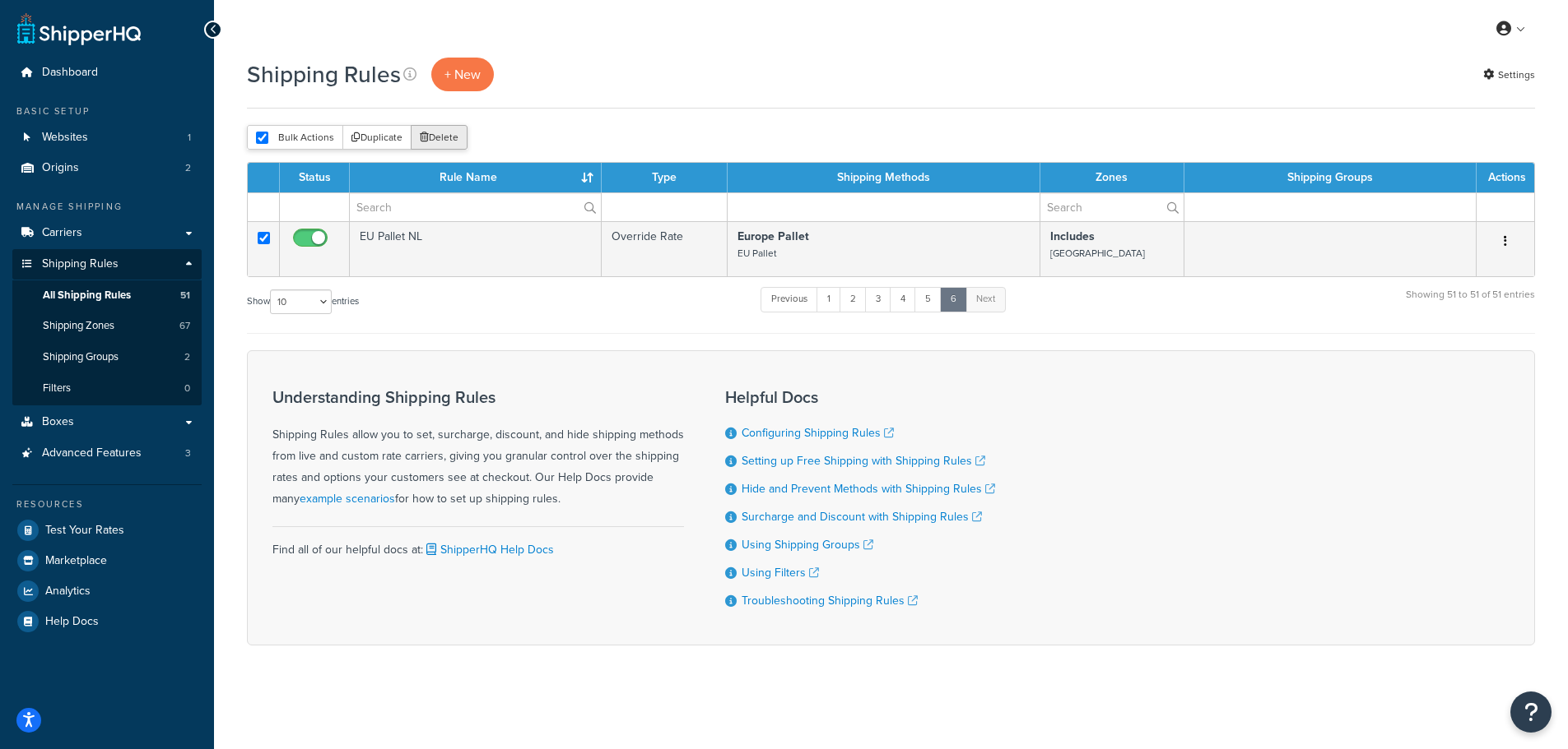
click at [437, 131] on button "Delete" at bounding box center [439, 137] width 57 height 25
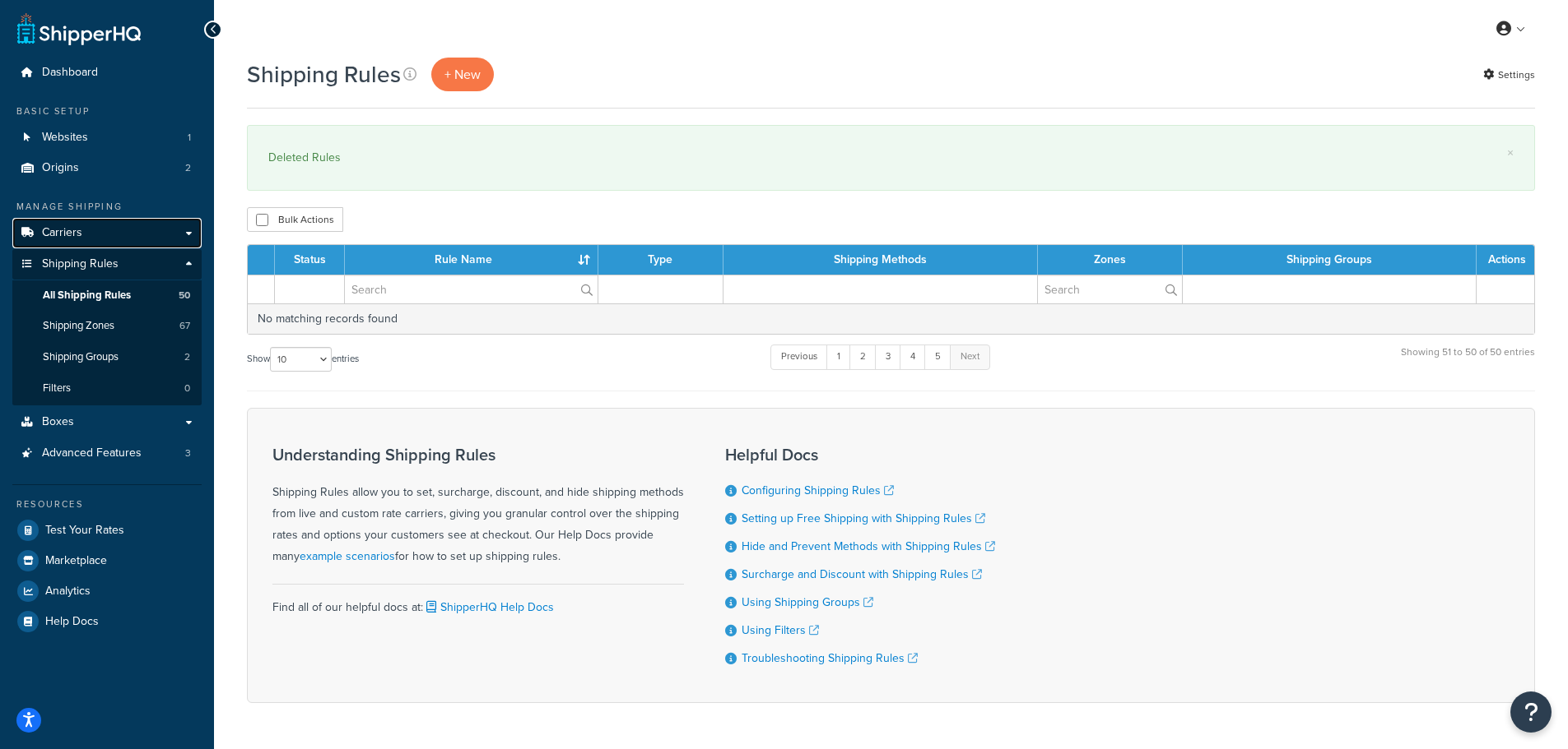
click at [65, 232] on span "Carriers" at bounding box center [62, 233] width 40 height 14
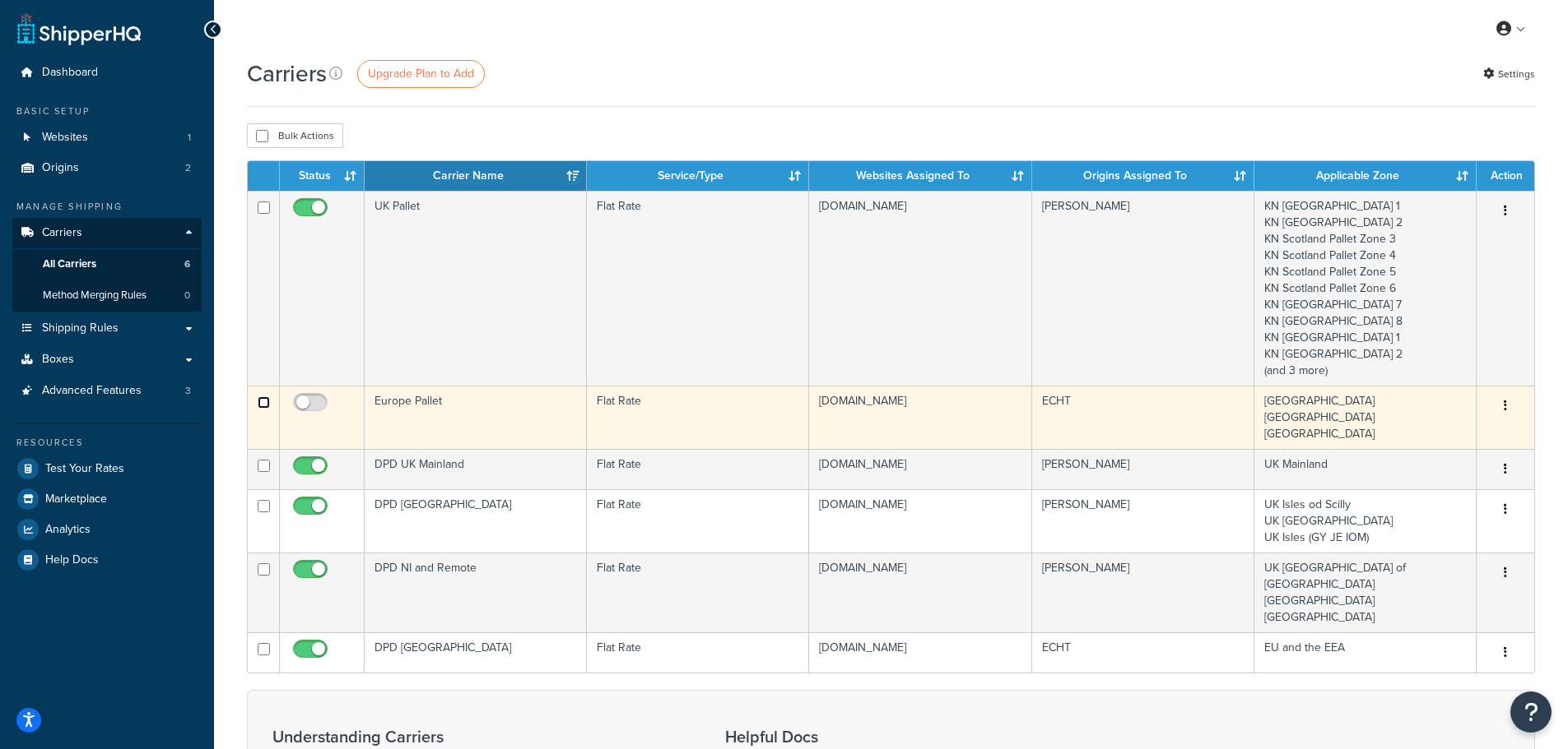
click at [260, 408] on input "checkbox" at bounding box center [264, 403] width 13 height 13
checkbox input "true"
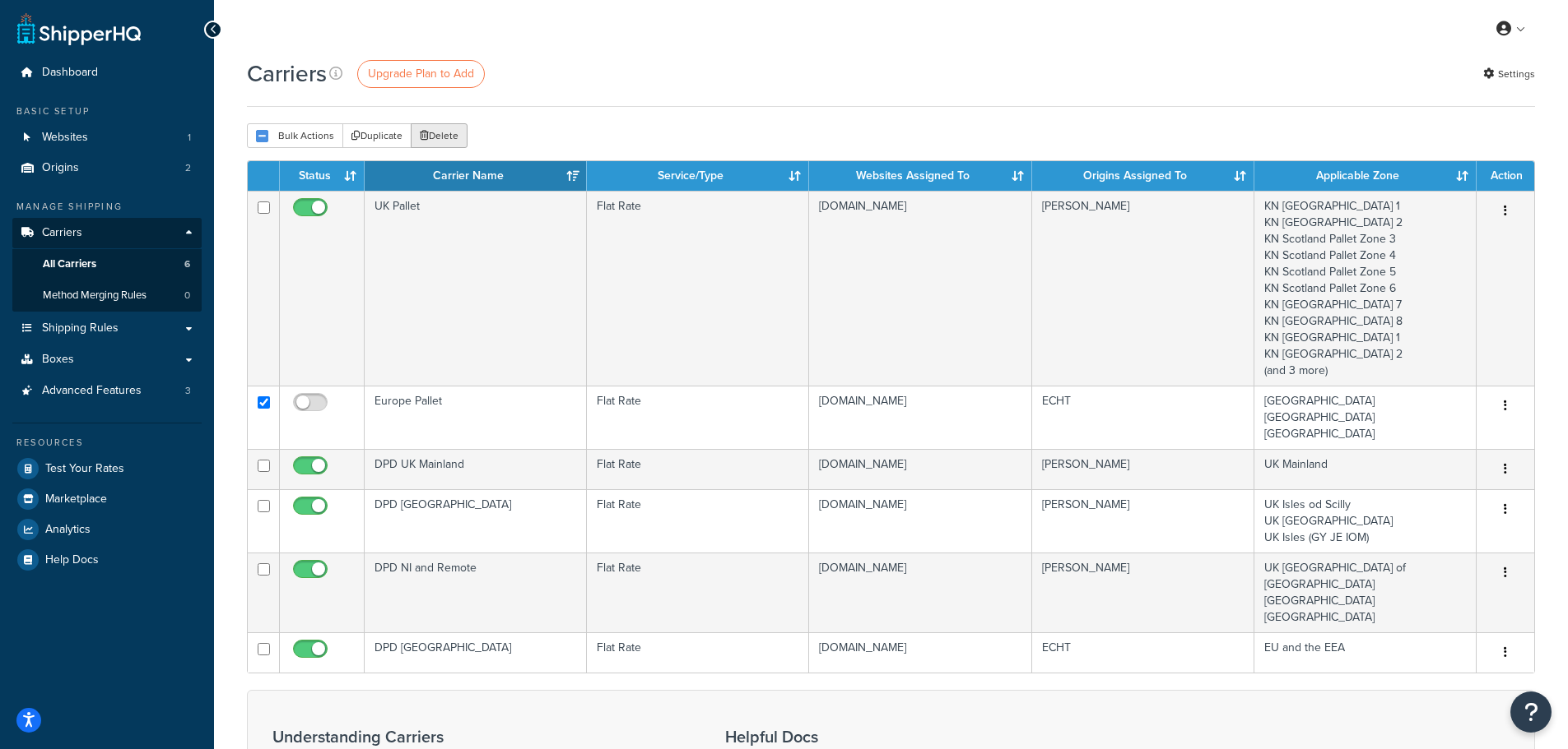
drag, startPoint x: 441, startPoint y: 128, endPoint x: 858, endPoint y: 50, distance: 424.2
click at [441, 127] on button "Delete" at bounding box center [439, 135] width 57 height 25
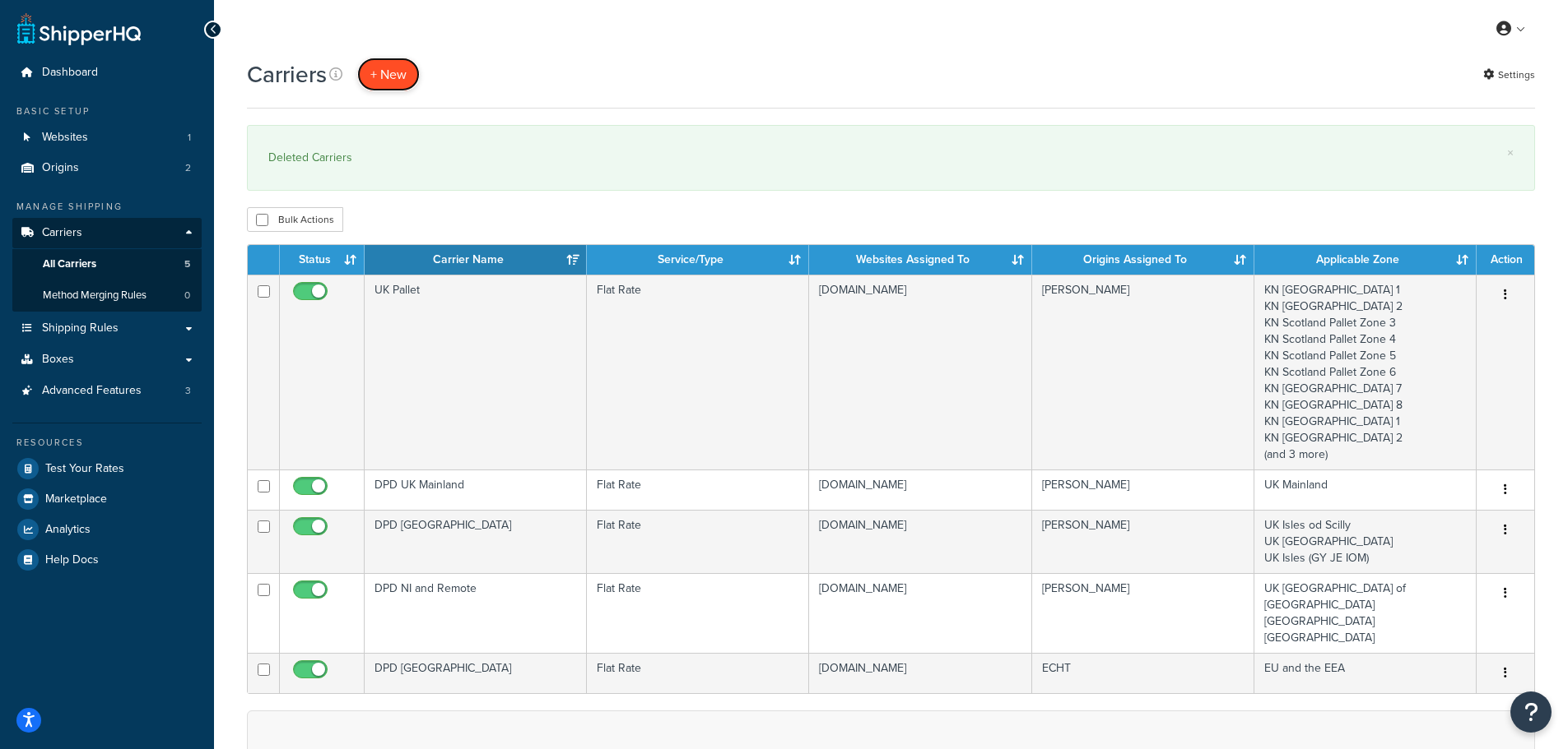
click at [390, 78] on button "+ New" at bounding box center [388, 74] width 62 height 34
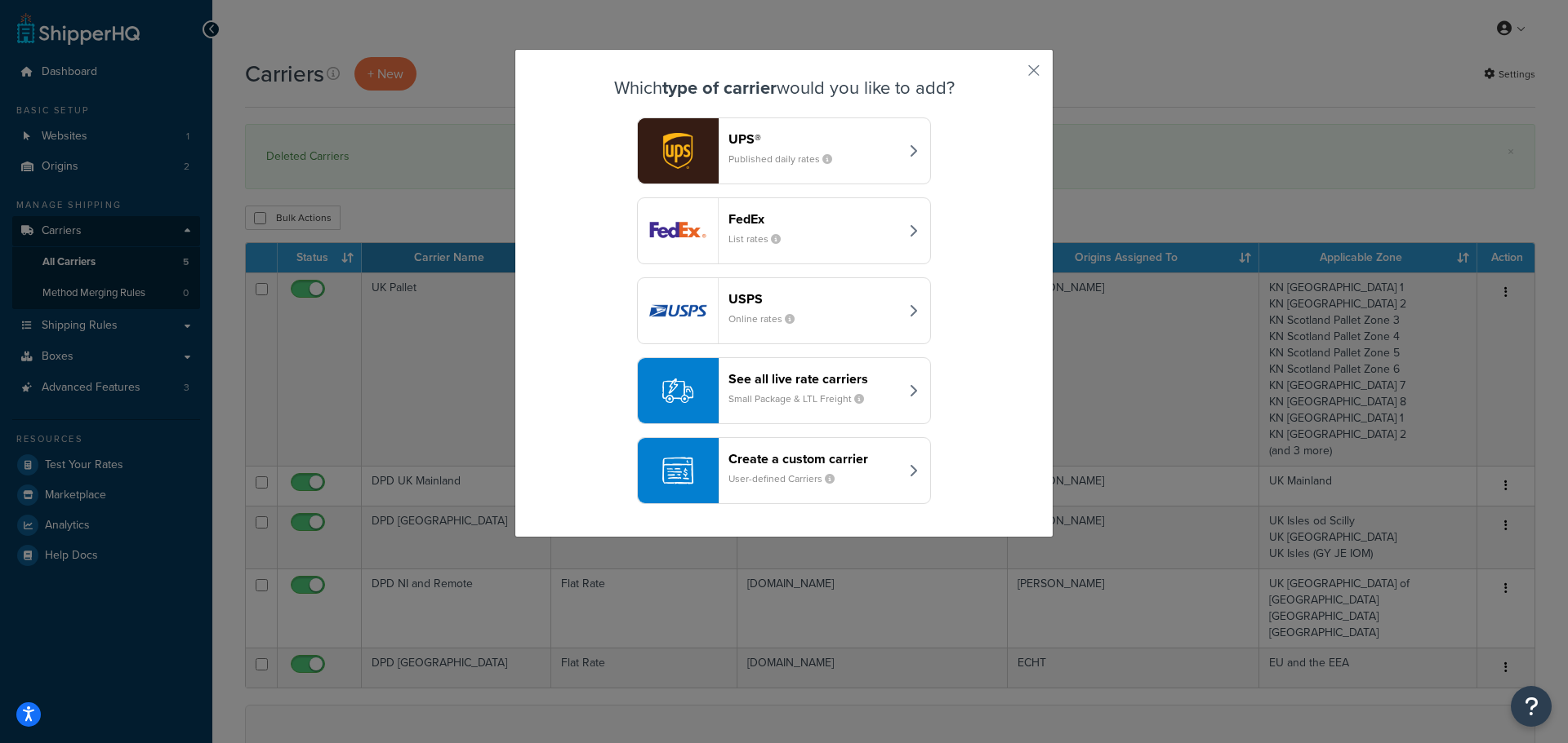
click at [781, 470] on div "Create a custom carrier User-defined Carriers" at bounding box center [814, 471] width 170 height 39
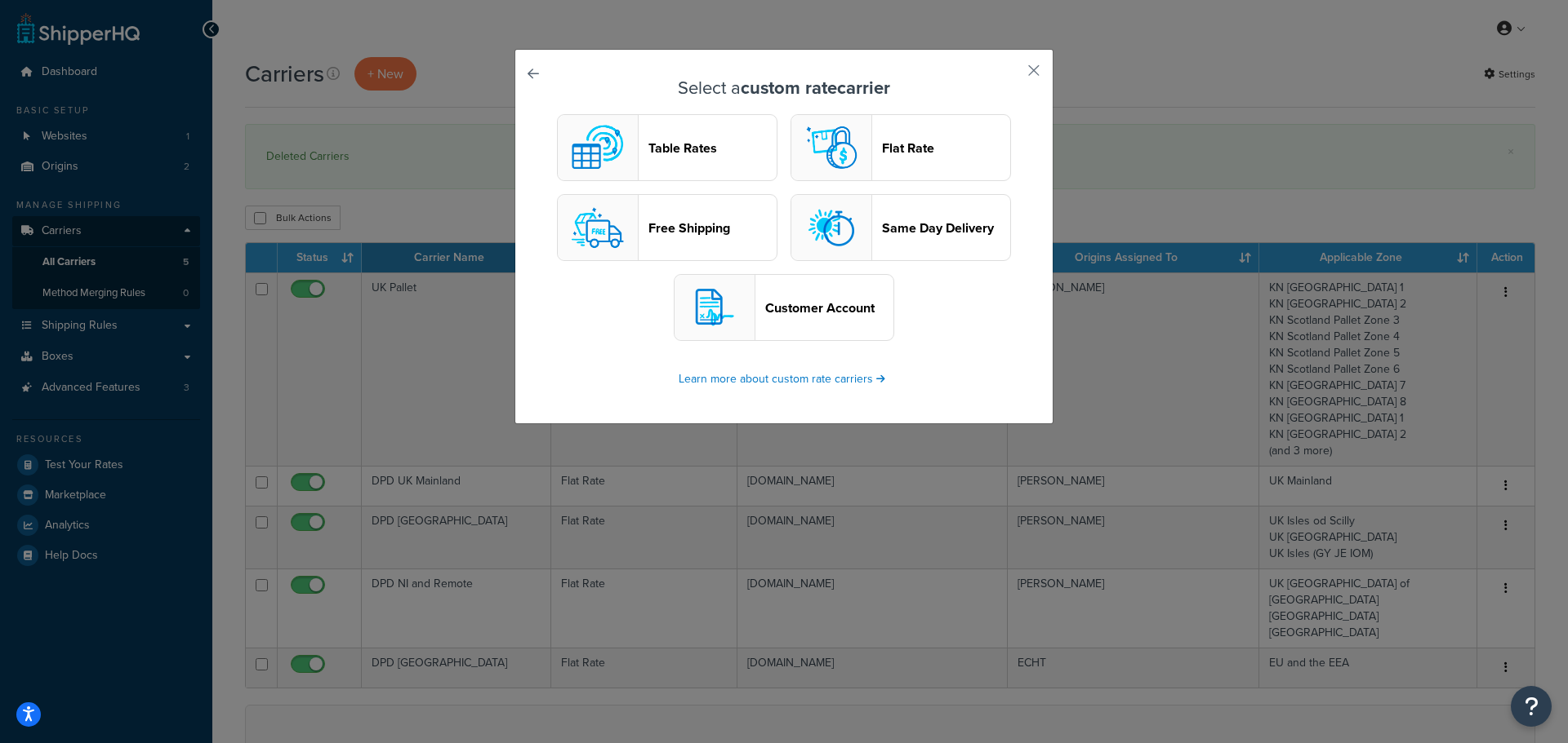
click at [676, 131] on button "Table Rates" at bounding box center [667, 148] width 220 height 67
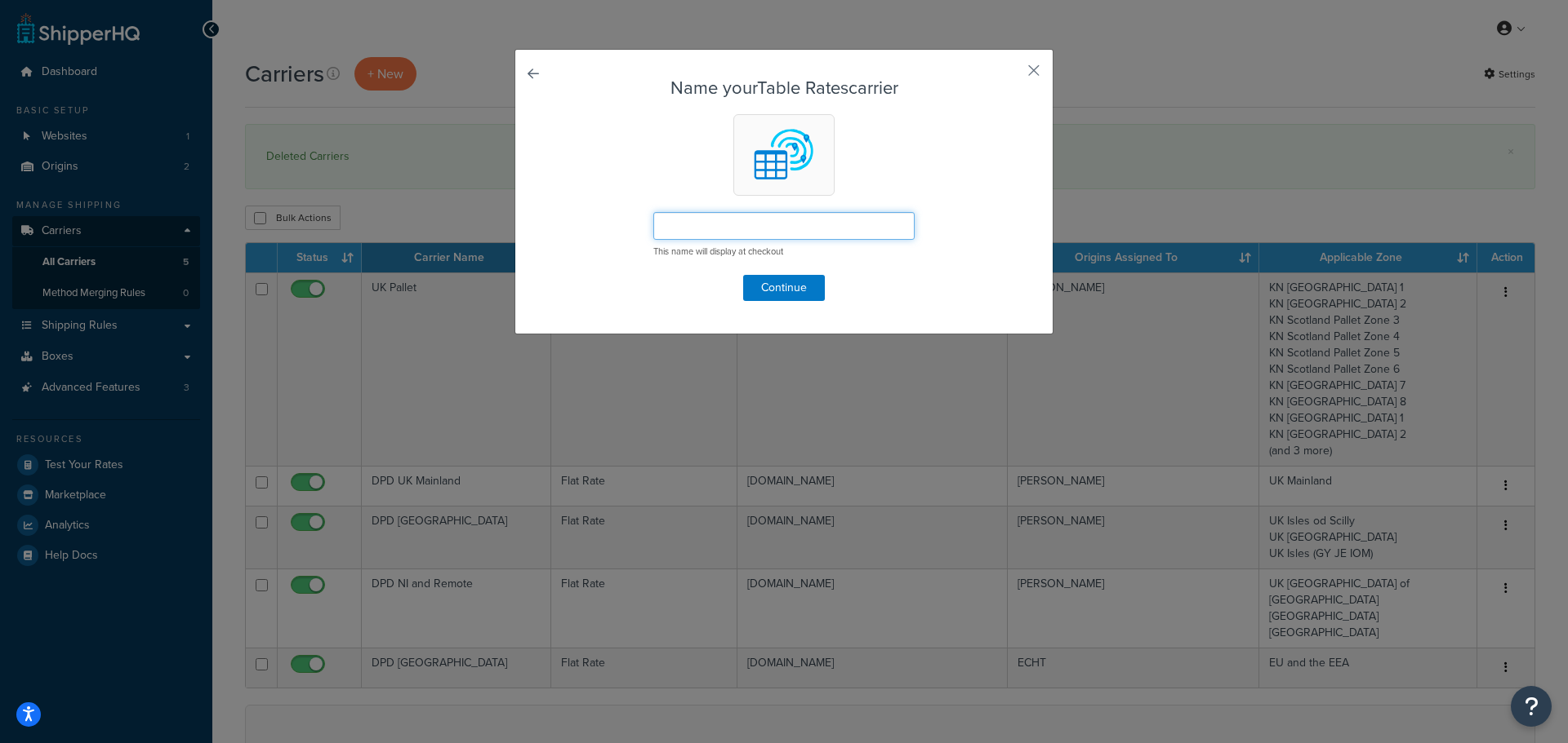
click at [690, 229] on input "text" at bounding box center [784, 226] width 261 height 27
type input "EU Pallets"
click at [758, 288] on button "Continue" at bounding box center [784, 288] width 81 height 26
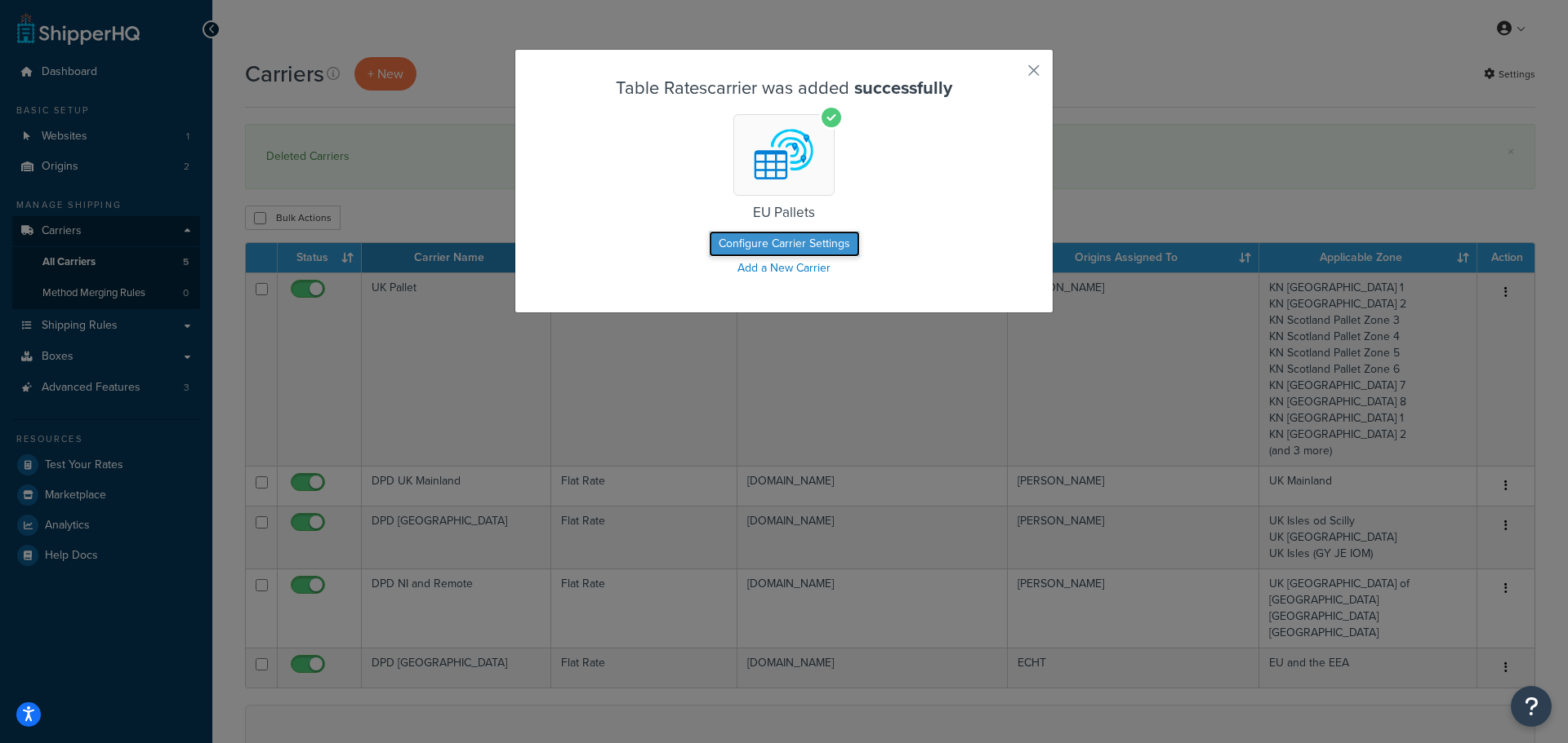
click at [780, 243] on button "Configure Carrier Settings" at bounding box center [784, 244] width 151 height 26
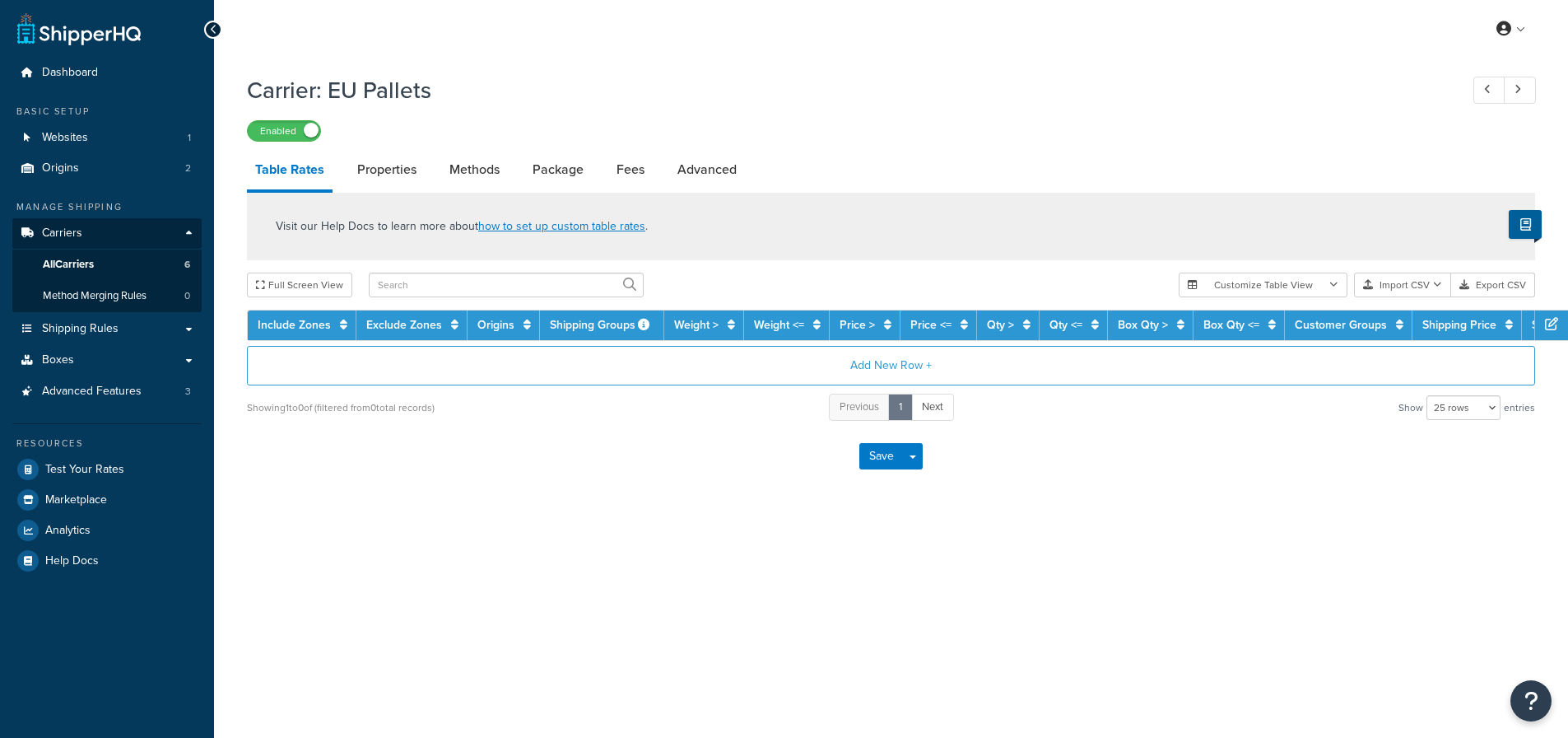
select select "25"
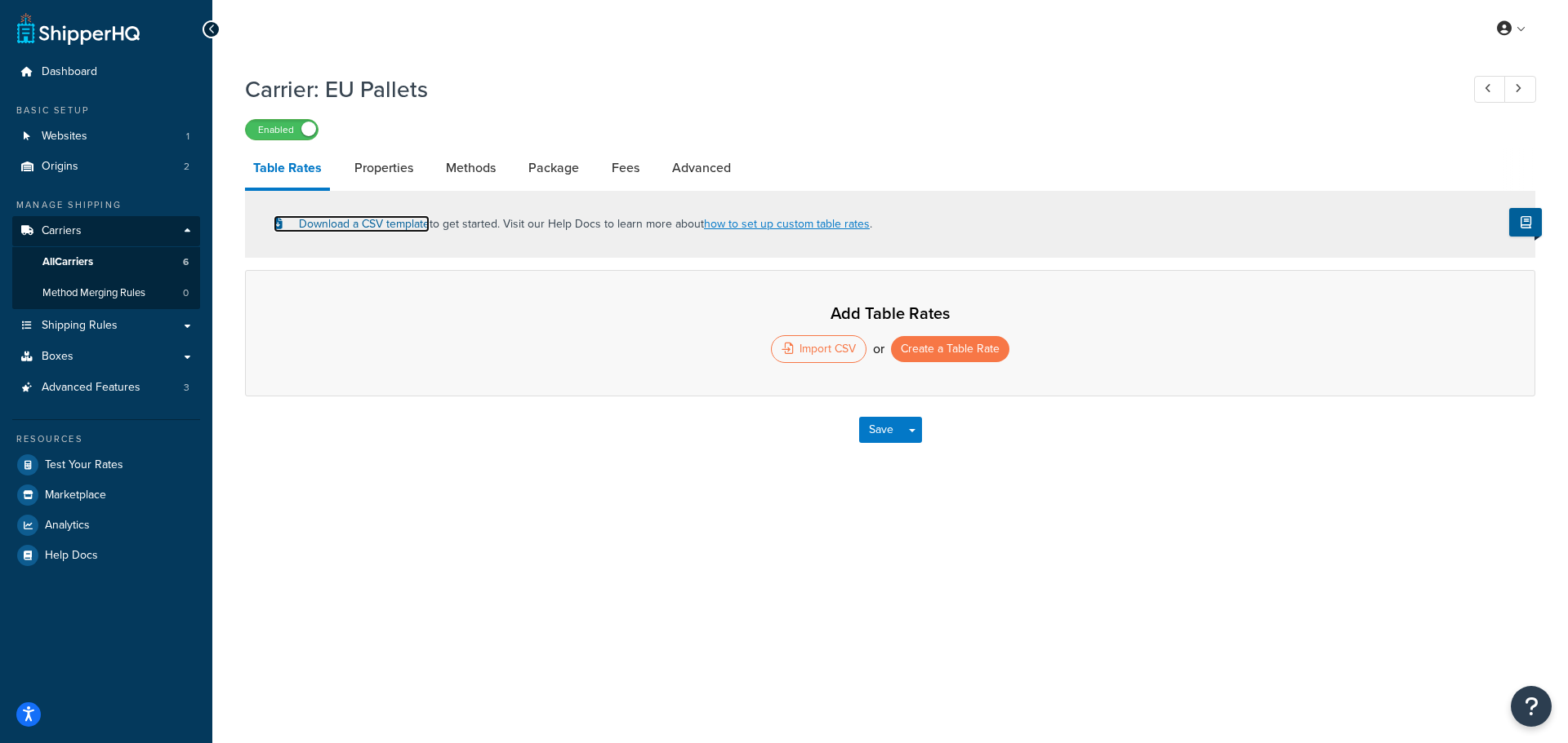
click at [354, 229] on link "Download a CSV template" at bounding box center [351, 224] width 156 height 18
click at [951, 344] on button "Create a Table Rate" at bounding box center [949, 348] width 119 height 26
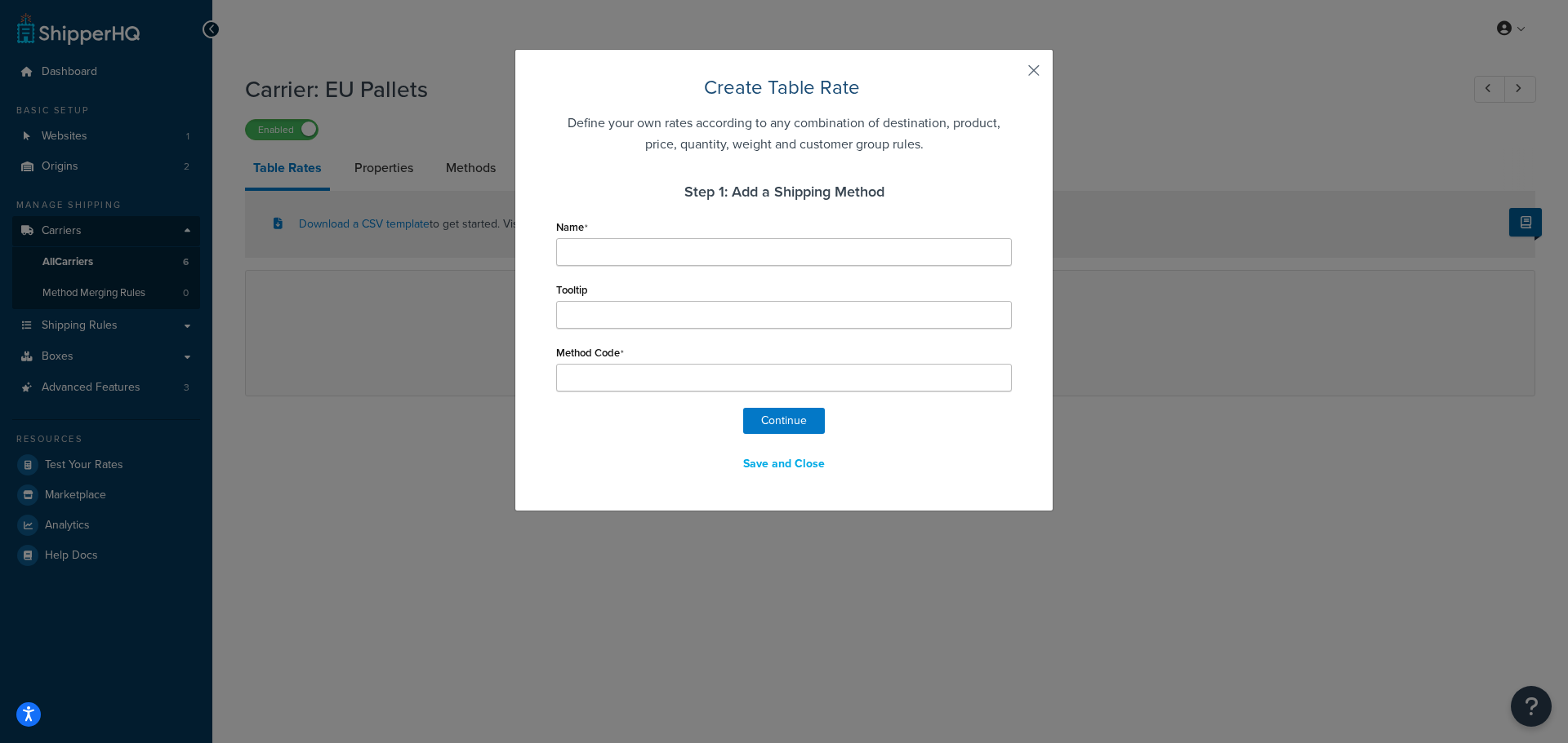
click at [1012, 74] on button "button" at bounding box center [1010, 76] width 4 height 4
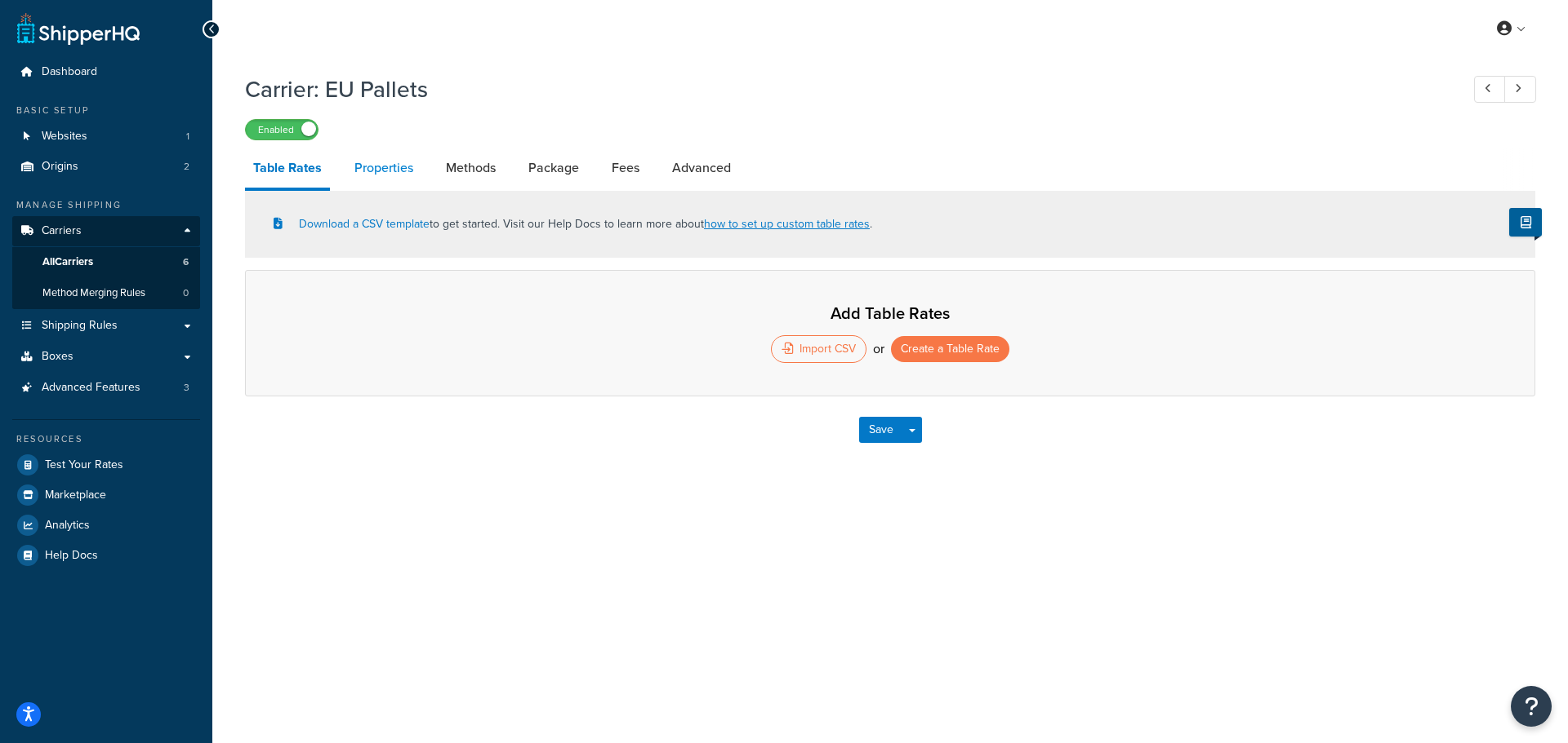
click at [383, 163] on link "Properties" at bounding box center [383, 168] width 75 height 39
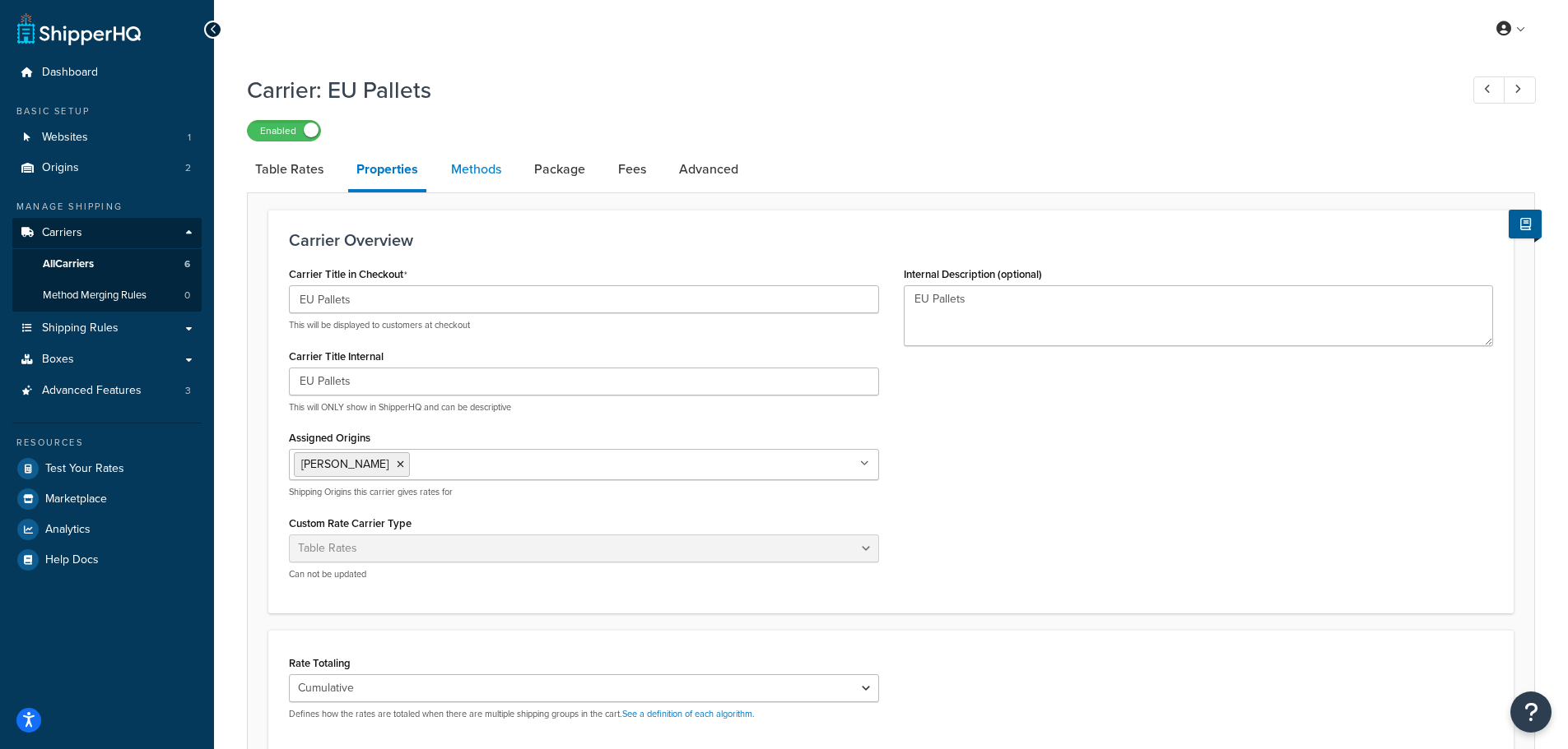
click at [475, 171] on link "Methods" at bounding box center [476, 170] width 67 height 39
select select "25"
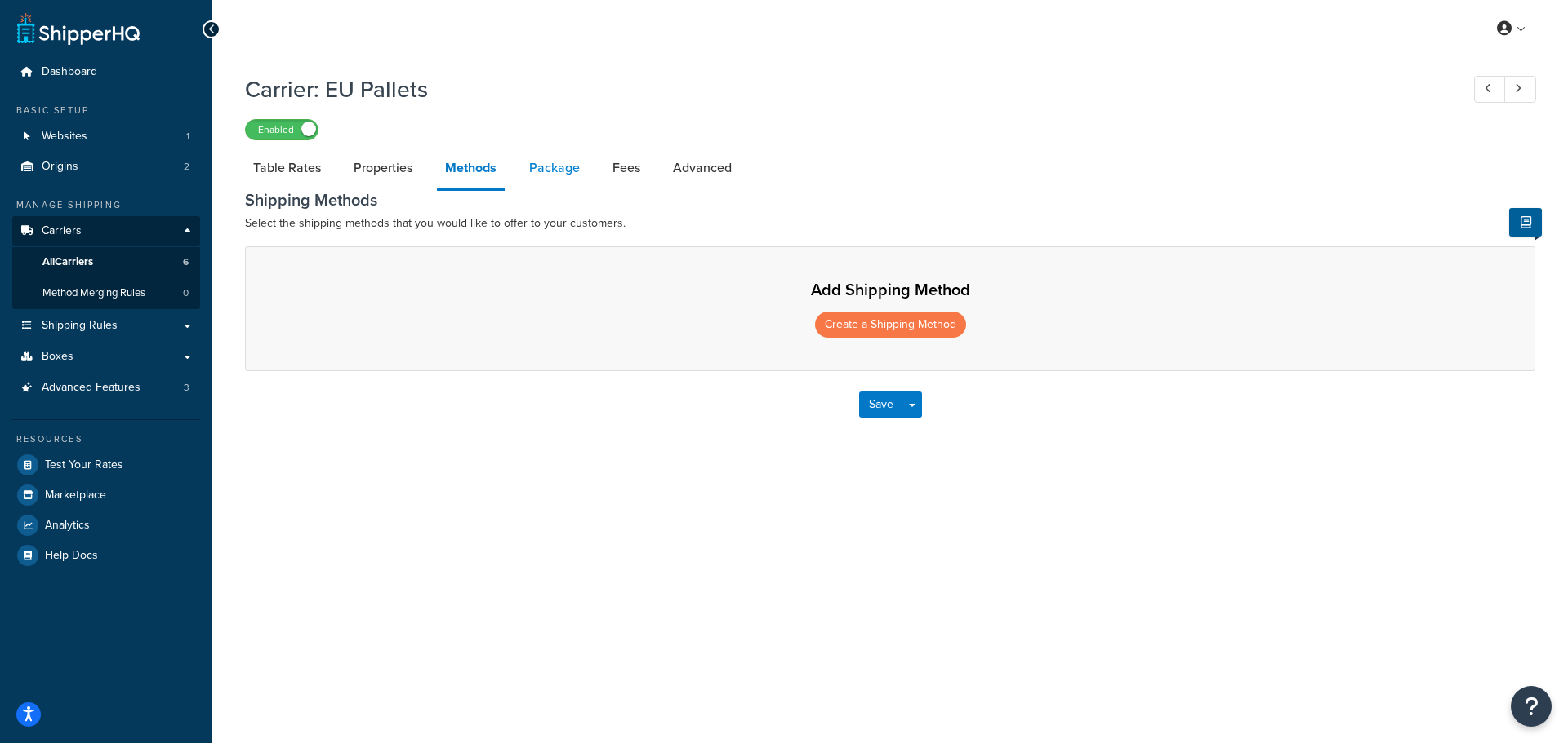
click at [548, 164] on link "Package" at bounding box center [554, 168] width 67 height 39
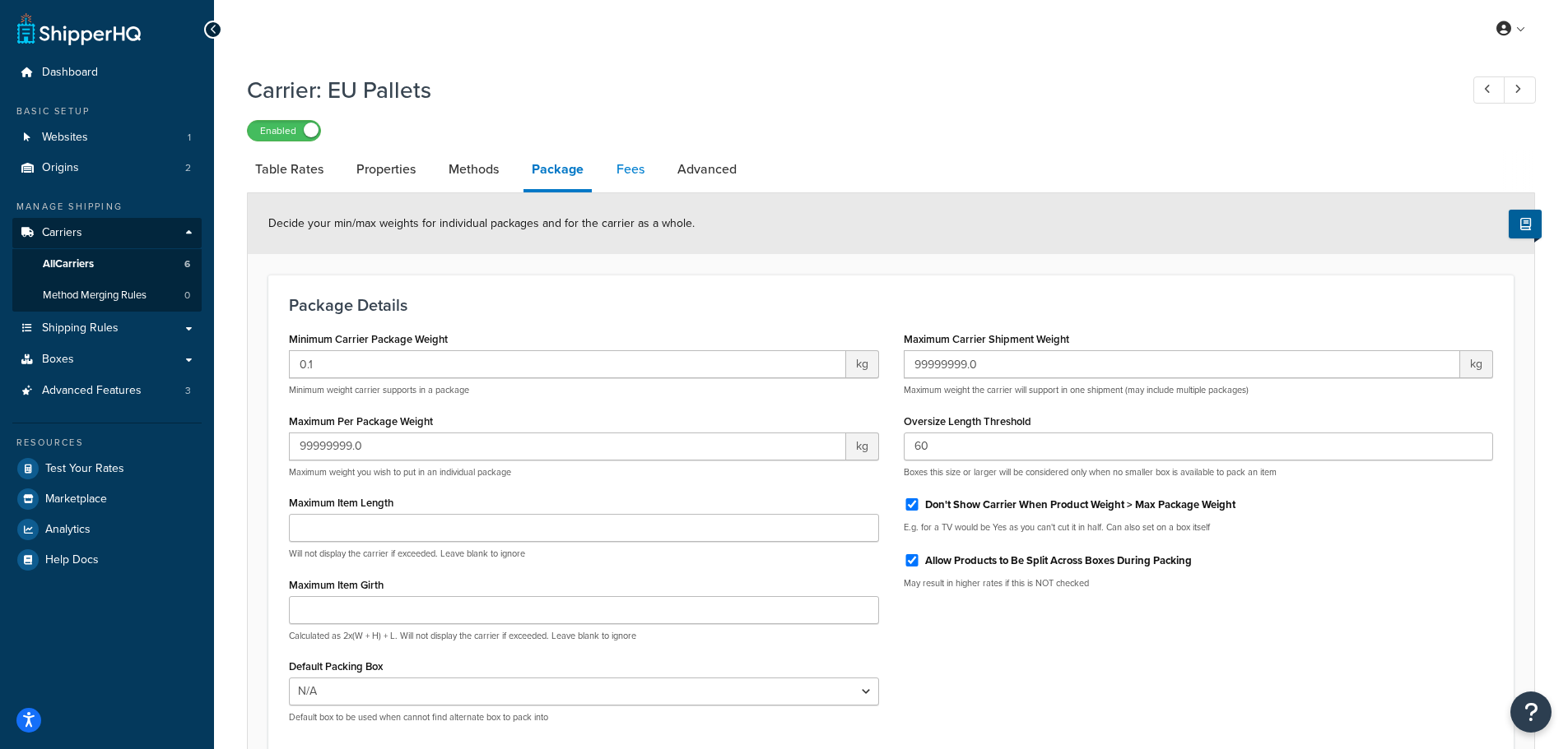
click at [633, 173] on link "Fees" at bounding box center [630, 170] width 44 height 39
select select "AFTER"
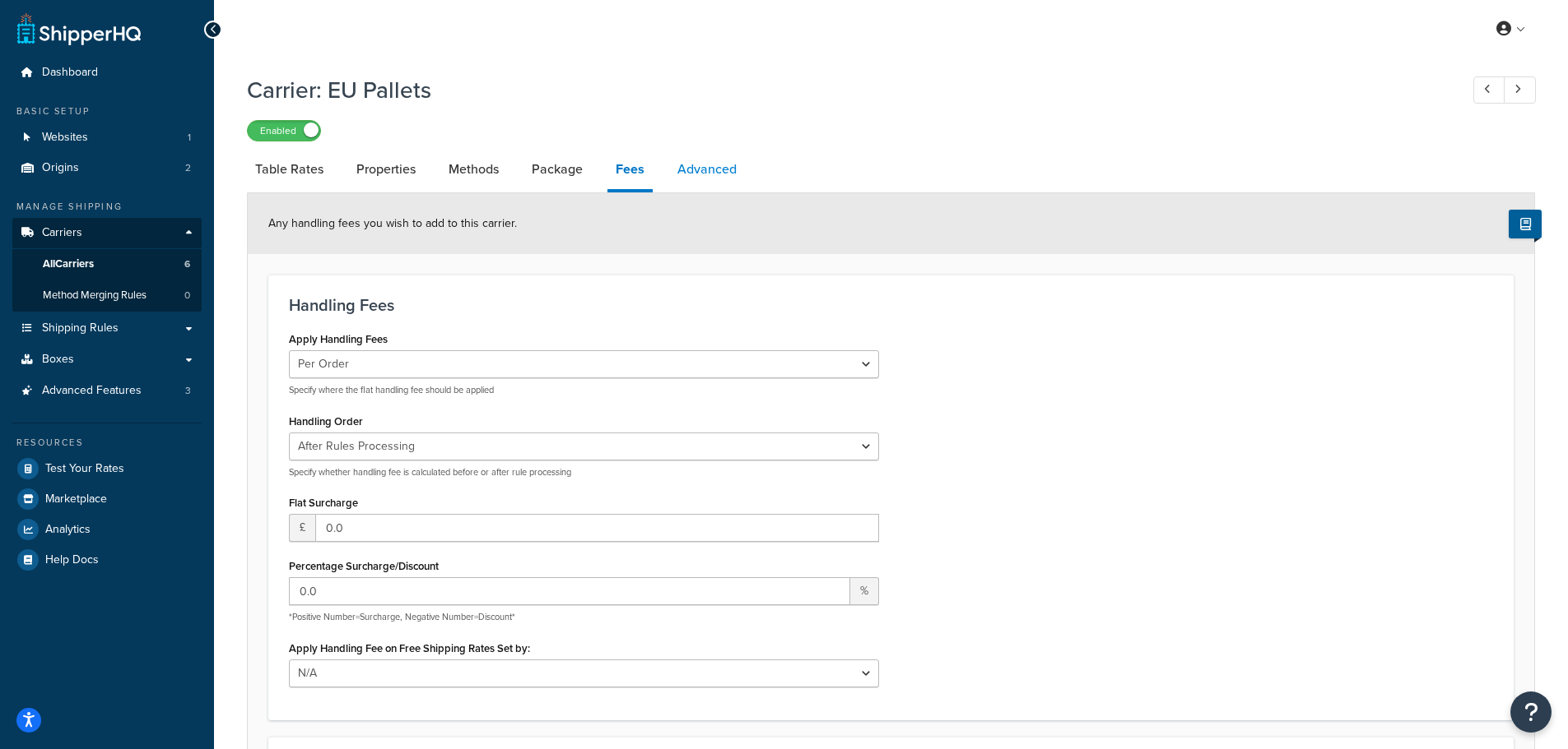
click at [718, 176] on link "Advanced" at bounding box center [707, 170] width 76 height 39
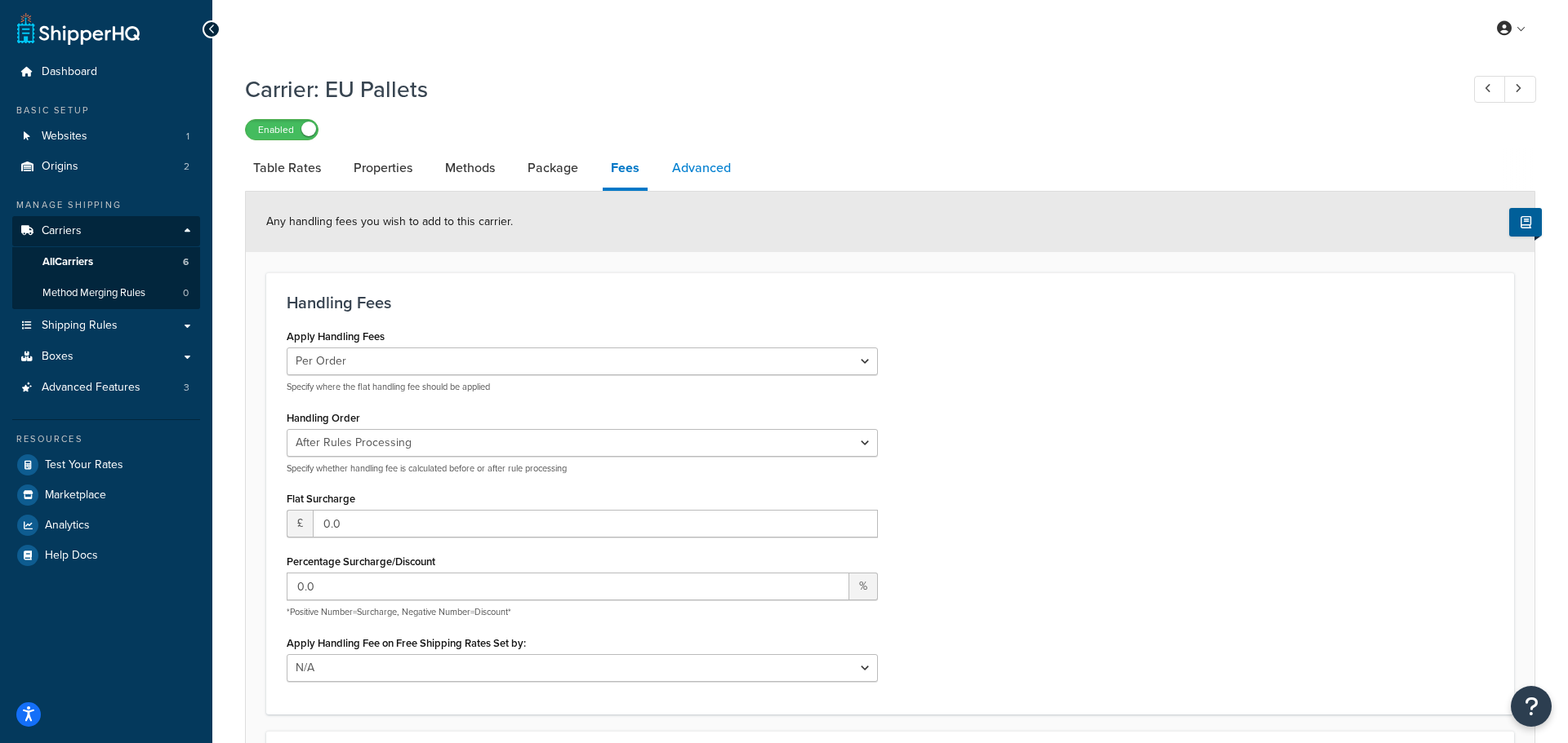
select select "false"
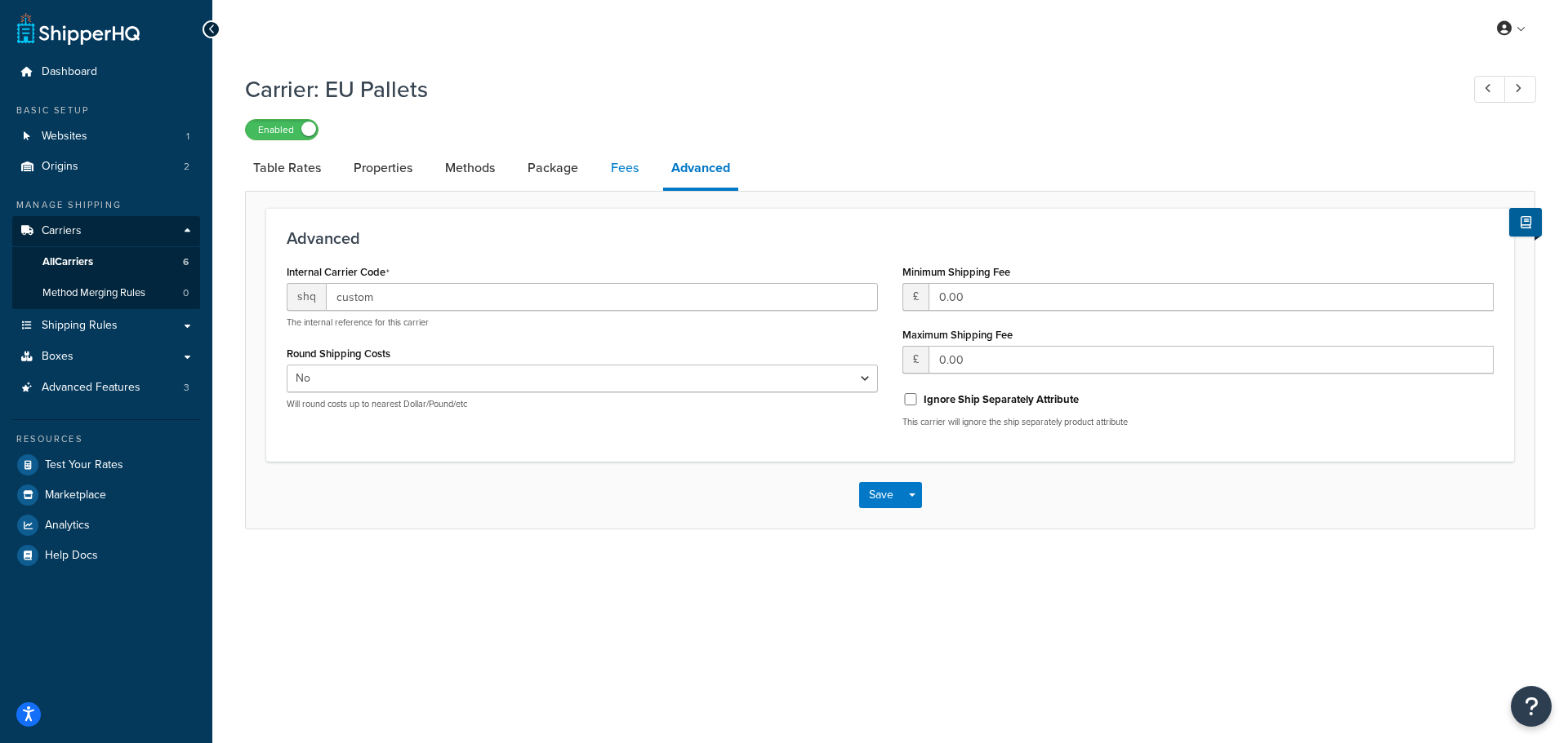
click at [616, 168] on link "Fees" at bounding box center [624, 168] width 44 height 39
select select "AFTER"
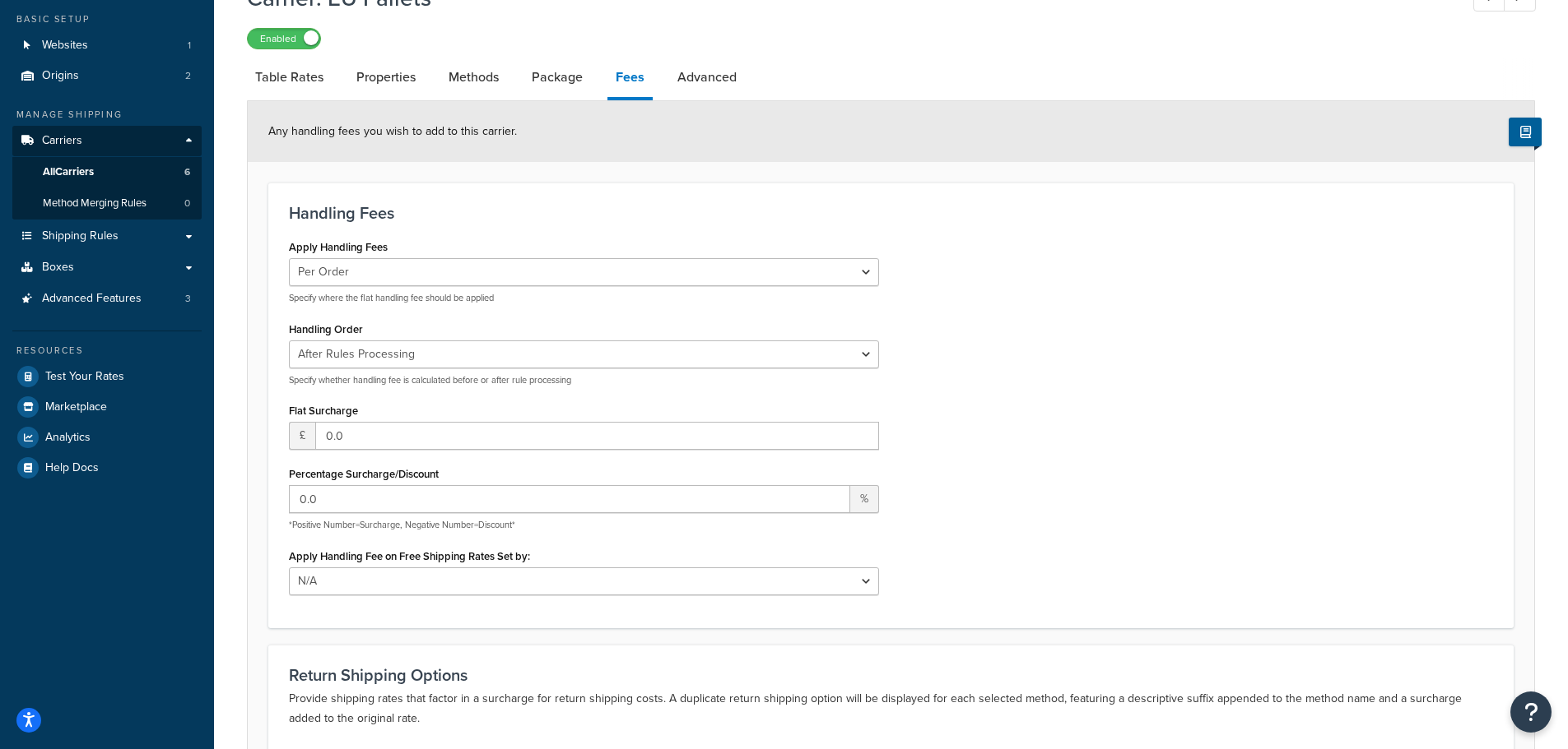
scroll to position [72, 0]
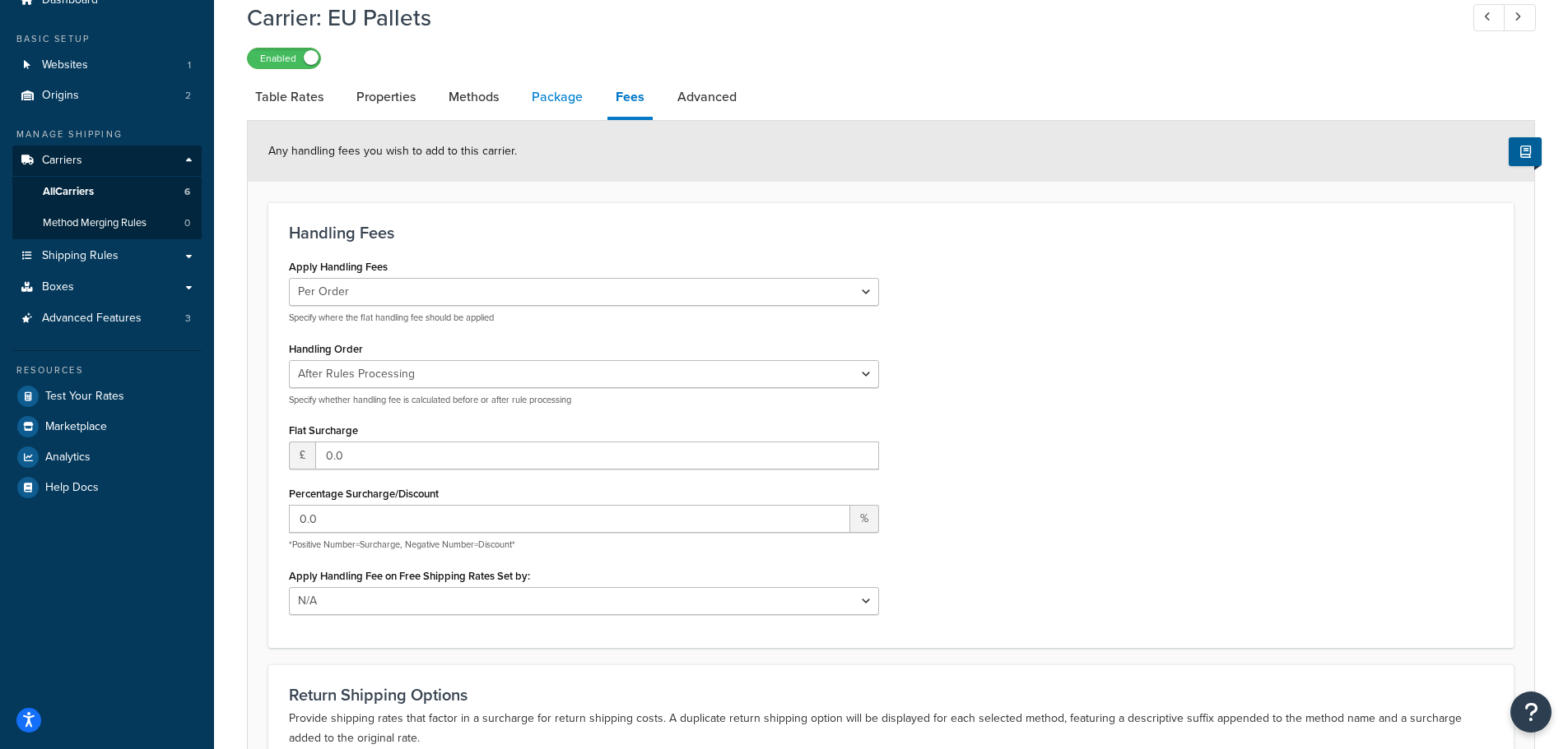
click at [569, 102] on link "Package" at bounding box center [557, 97] width 67 height 39
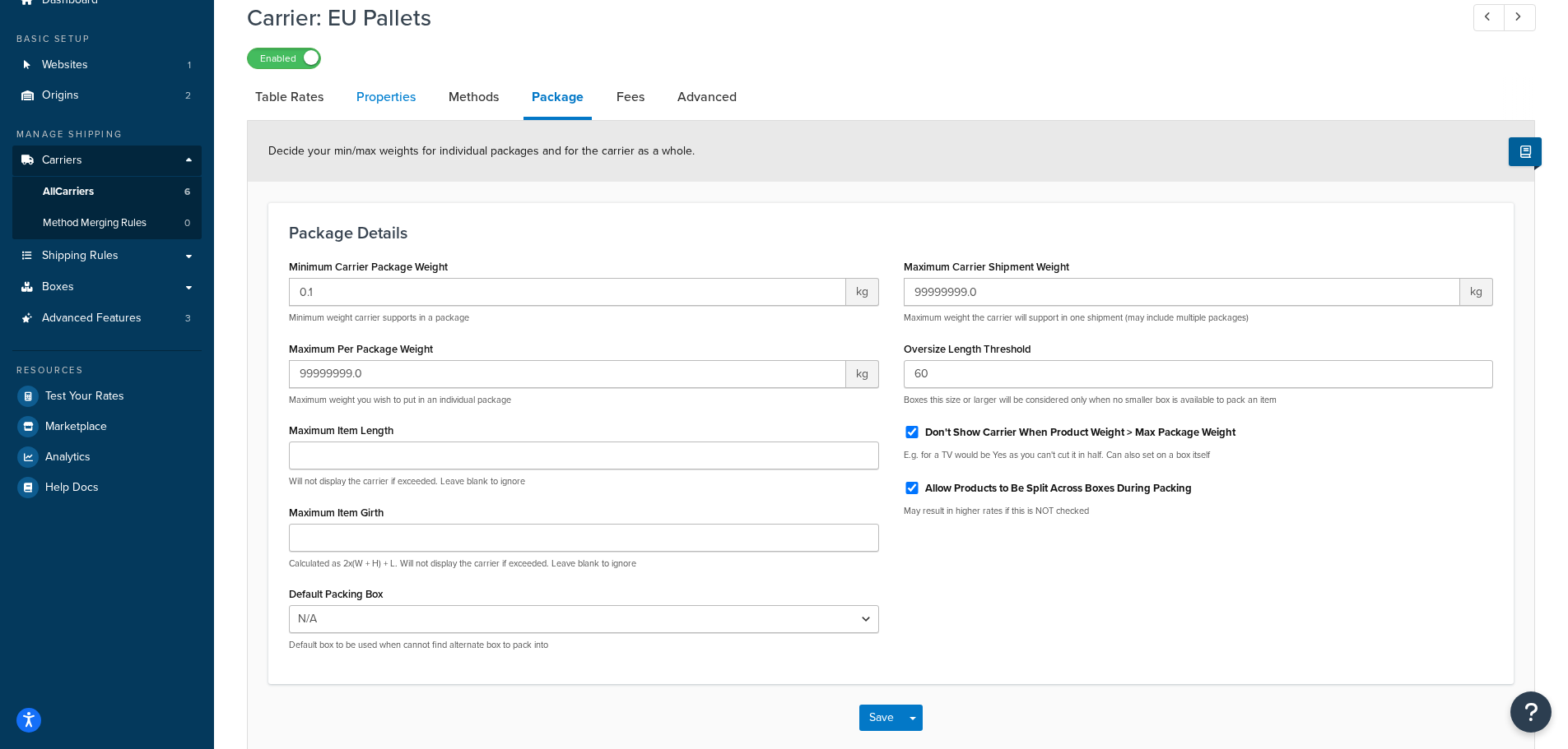
click at [402, 97] on link "Properties" at bounding box center [386, 97] width 76 height 39
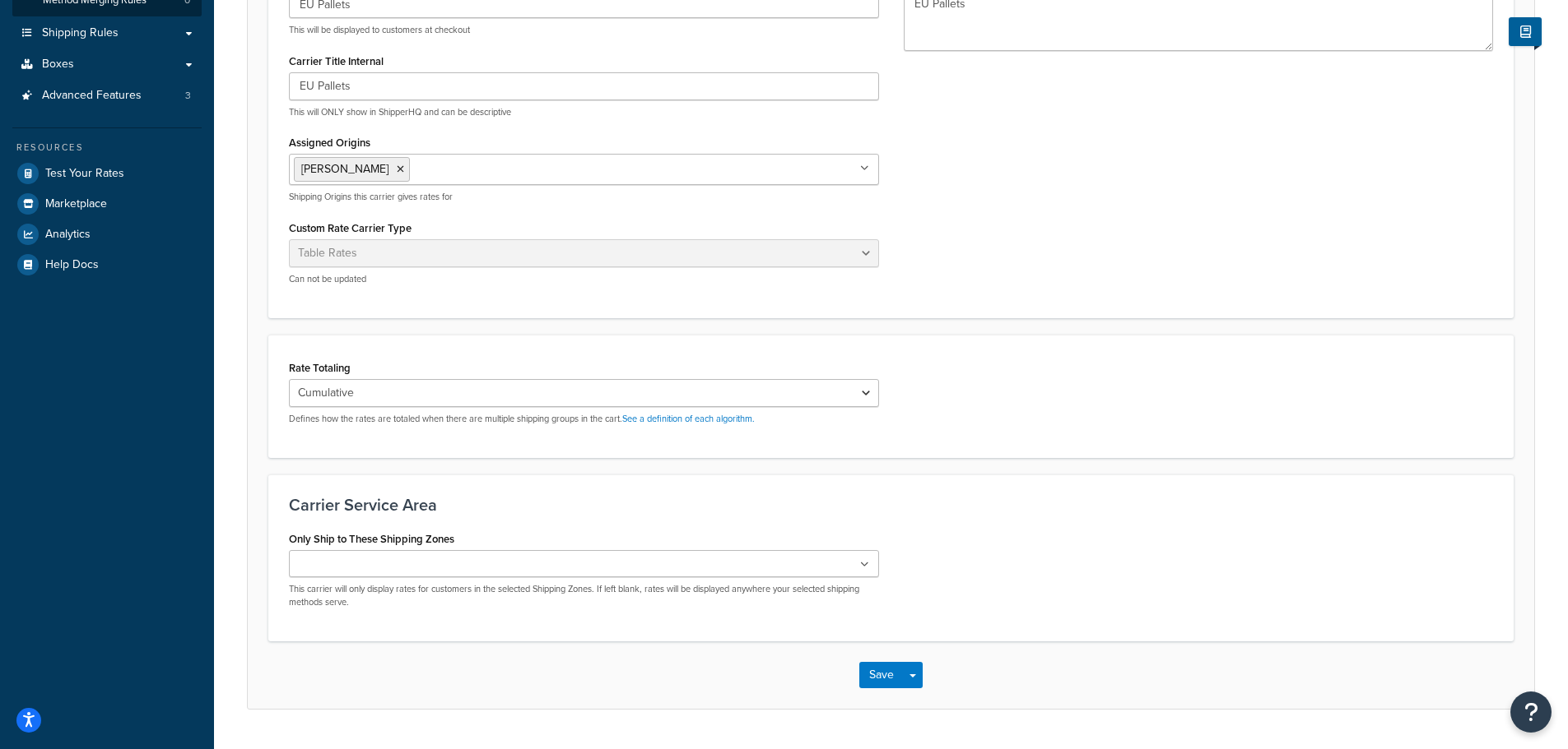
scroll to position [319, 0]
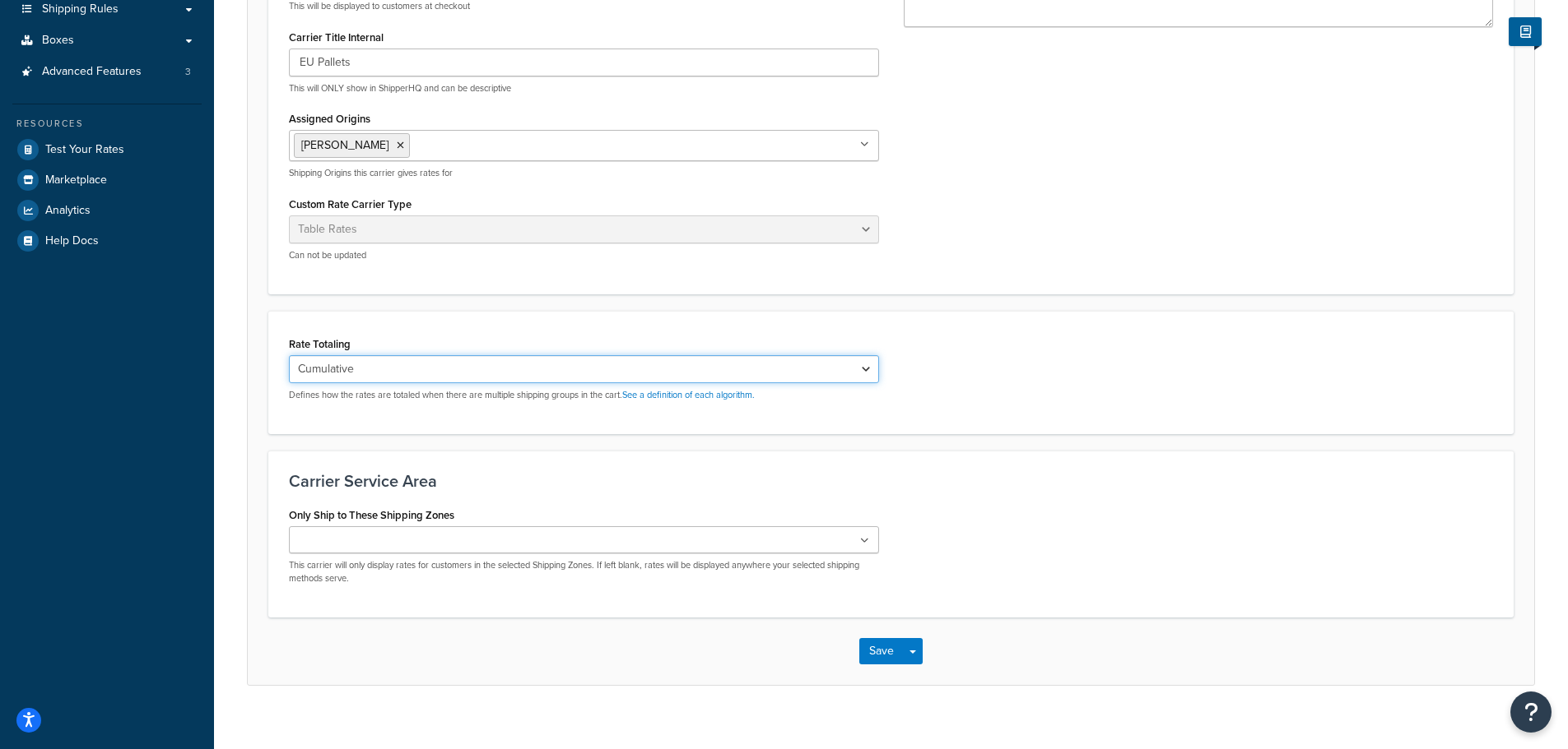
click at [418, 371] on select "Cumulative Highest Per Item Per SKU" at bounding box center [585, 369] width 590 height 28
click at [428, 336] on div "Rate Totaling Cumulative Highest Per Item Per SKU Defines how the rates are tot…" at bounding box center [585, 367] width 590 height 69
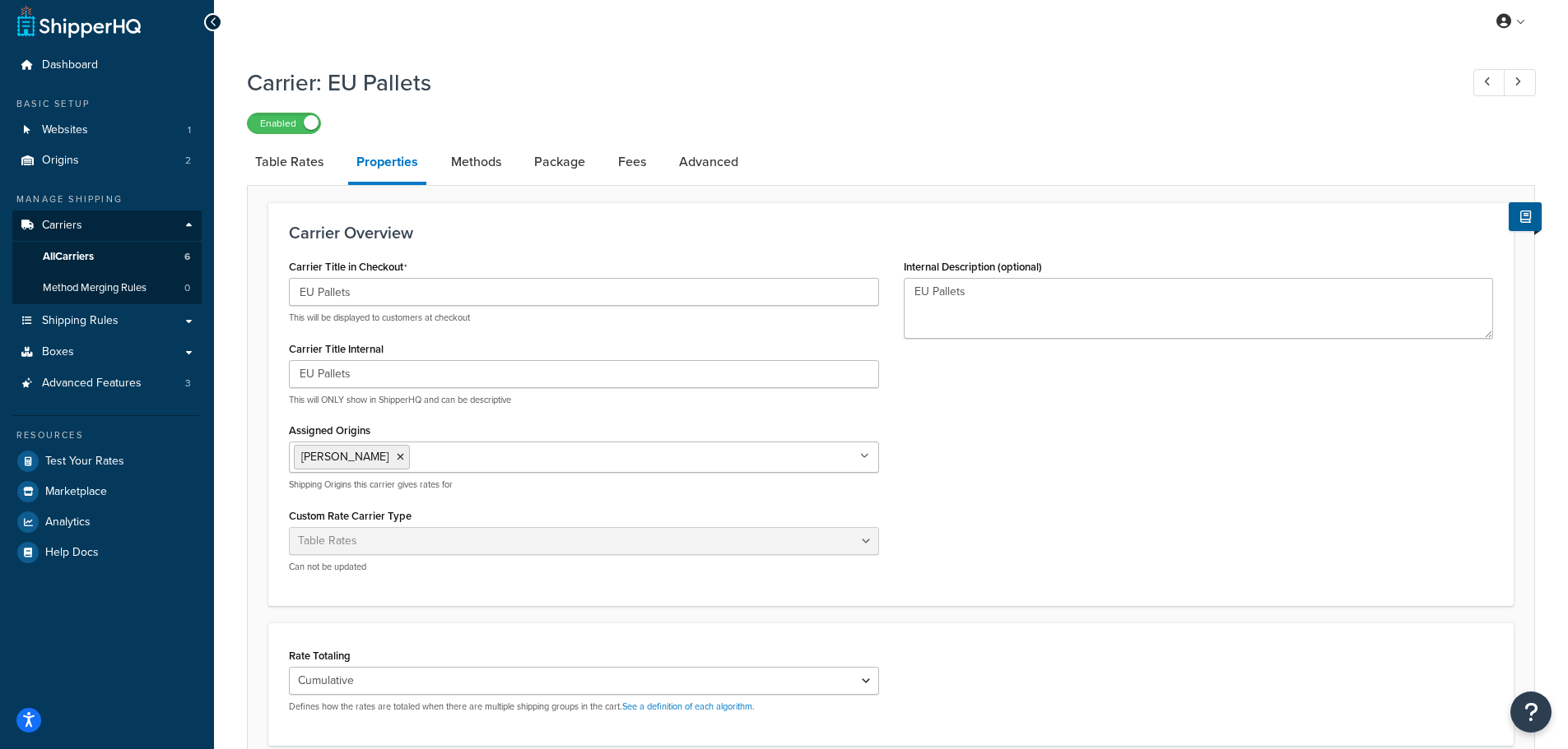
scroll to position [0, 0]
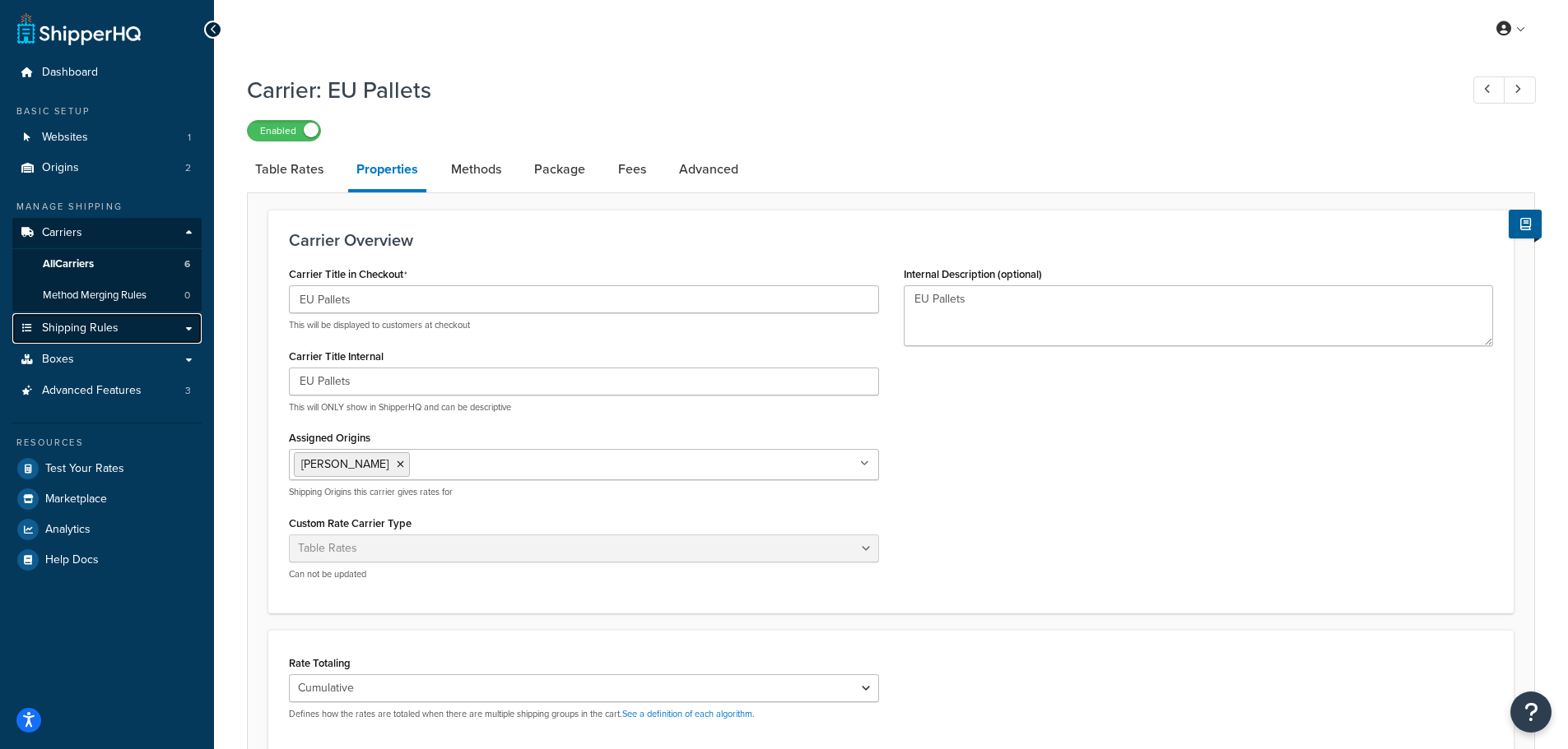
click at [91, 326] on span "Shipping Rules" at bounding box center [81, 329] width 77 height 14
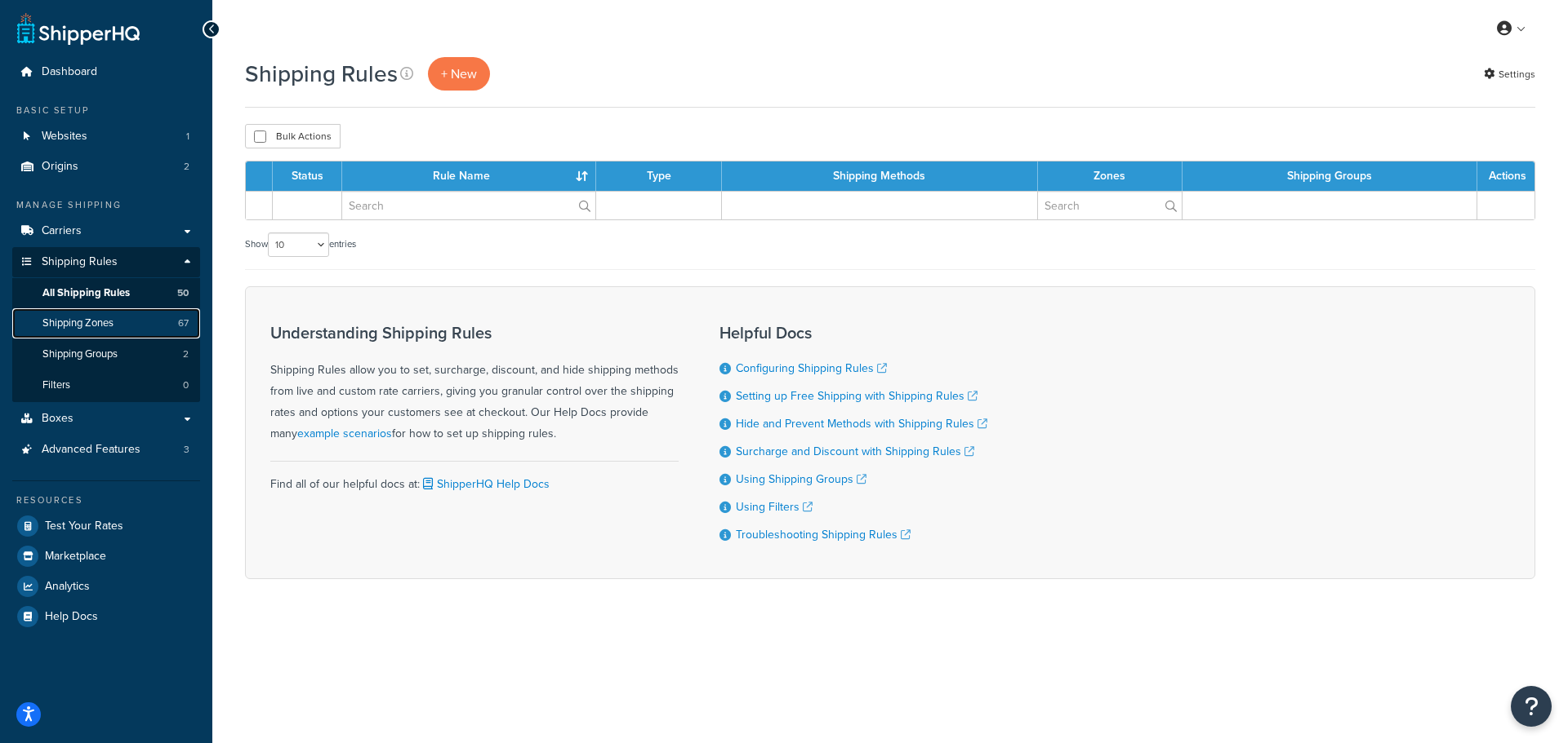
click at [89, 319] on span "Shipping Zones" at bounding box center [77, 323] width 71 height 14
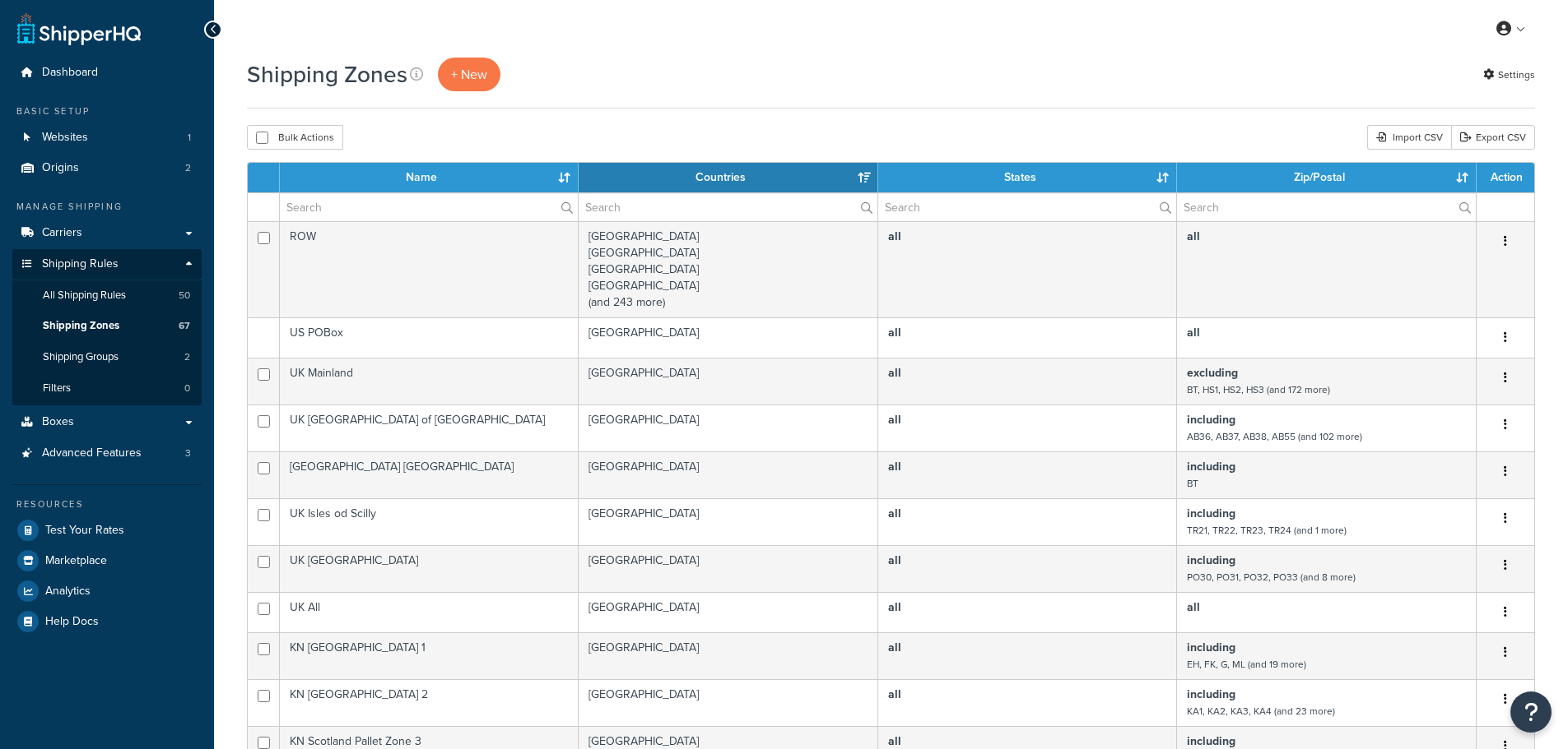
select select "15"
click at [78, 234] on span "Carriers" at bounding box center [62, 233] width 40 height 14
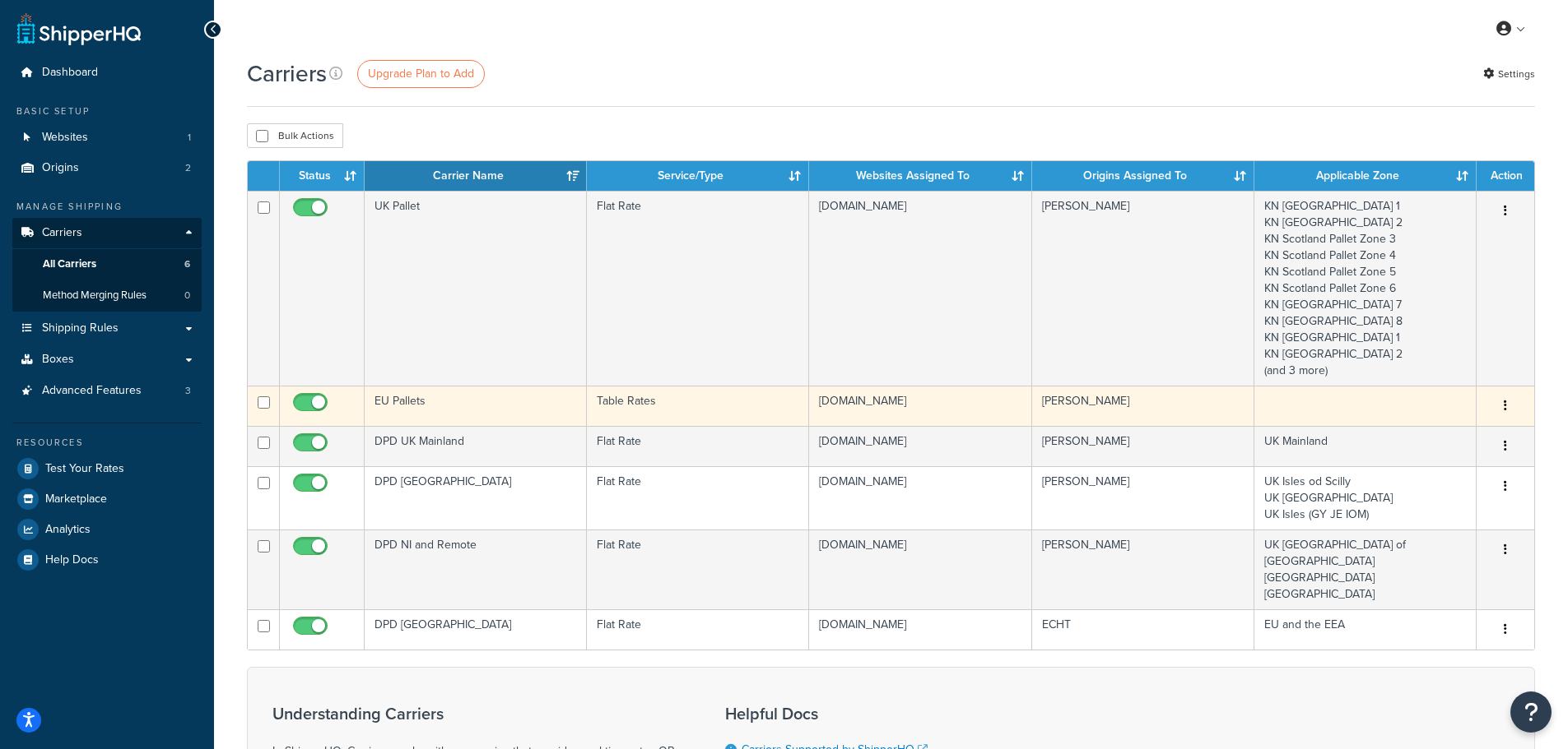
click at [445, 409] on td "EU Pallets" at bounding box center [475, 406] width 222 height 40
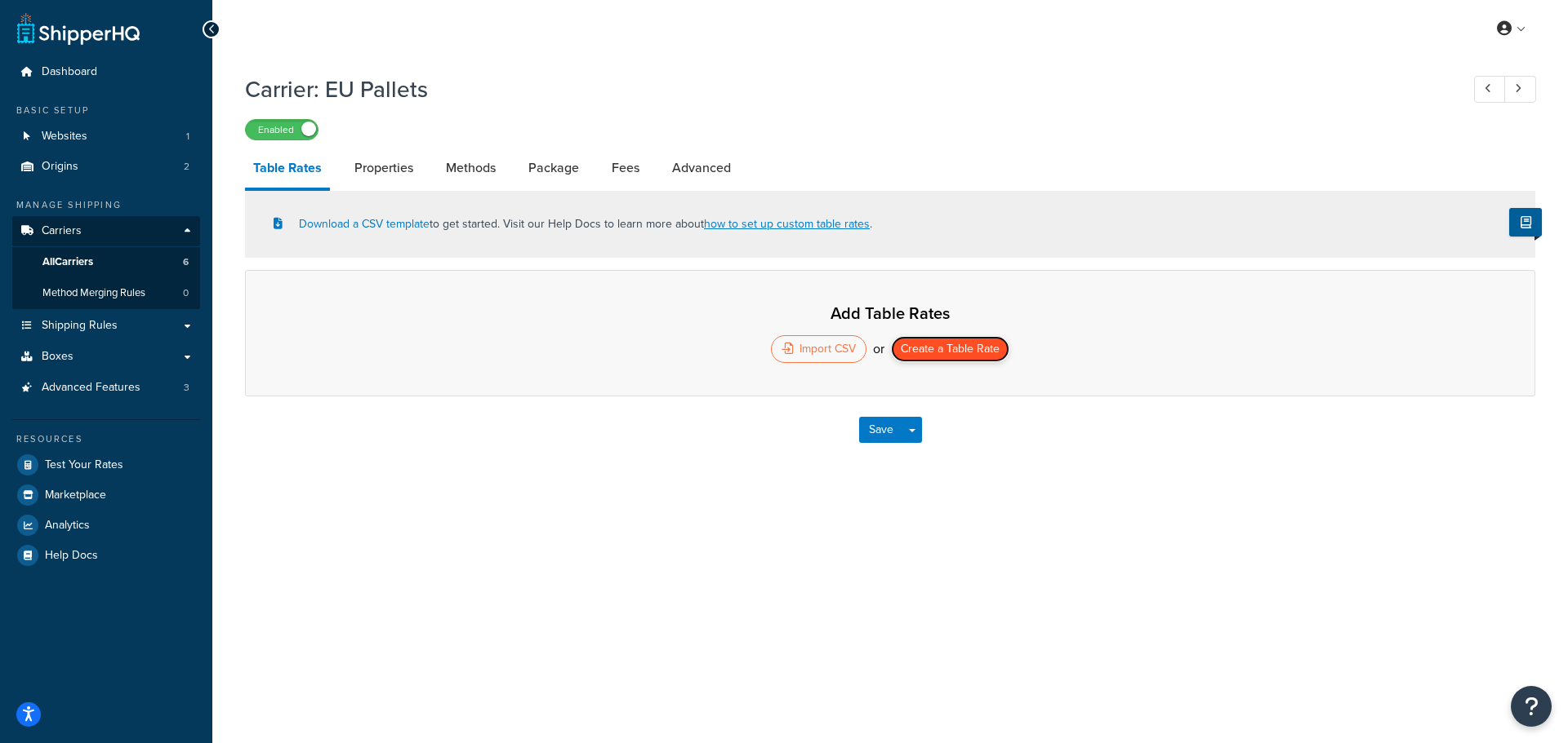
click at [944, 346] on button "Create a Table Rate" at bounding box center [949, 348] width 119 height 26
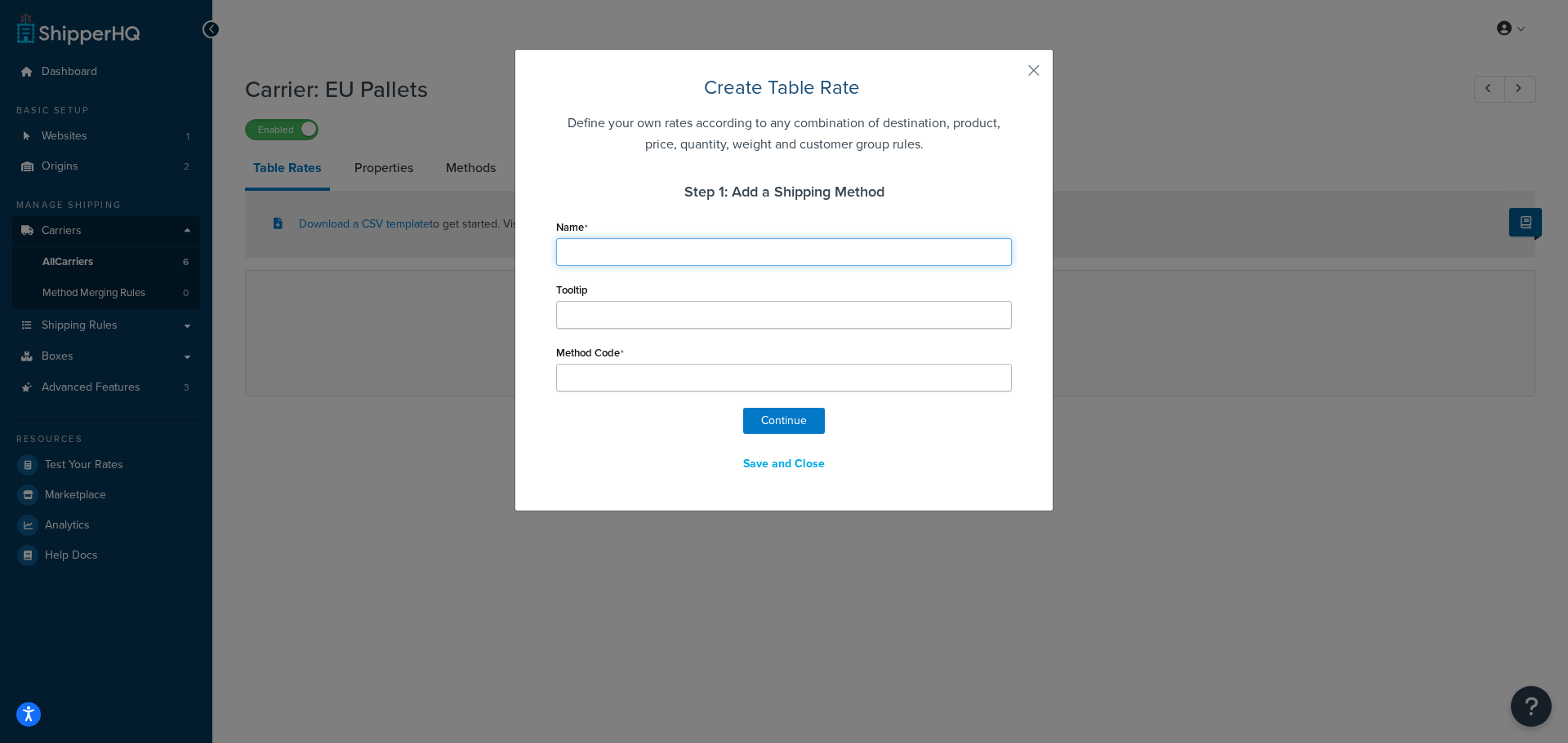
click at [654, 247] on input "Name" at bounding box center [784, 252] width 455 height 27
type input "E"
type input "EU"
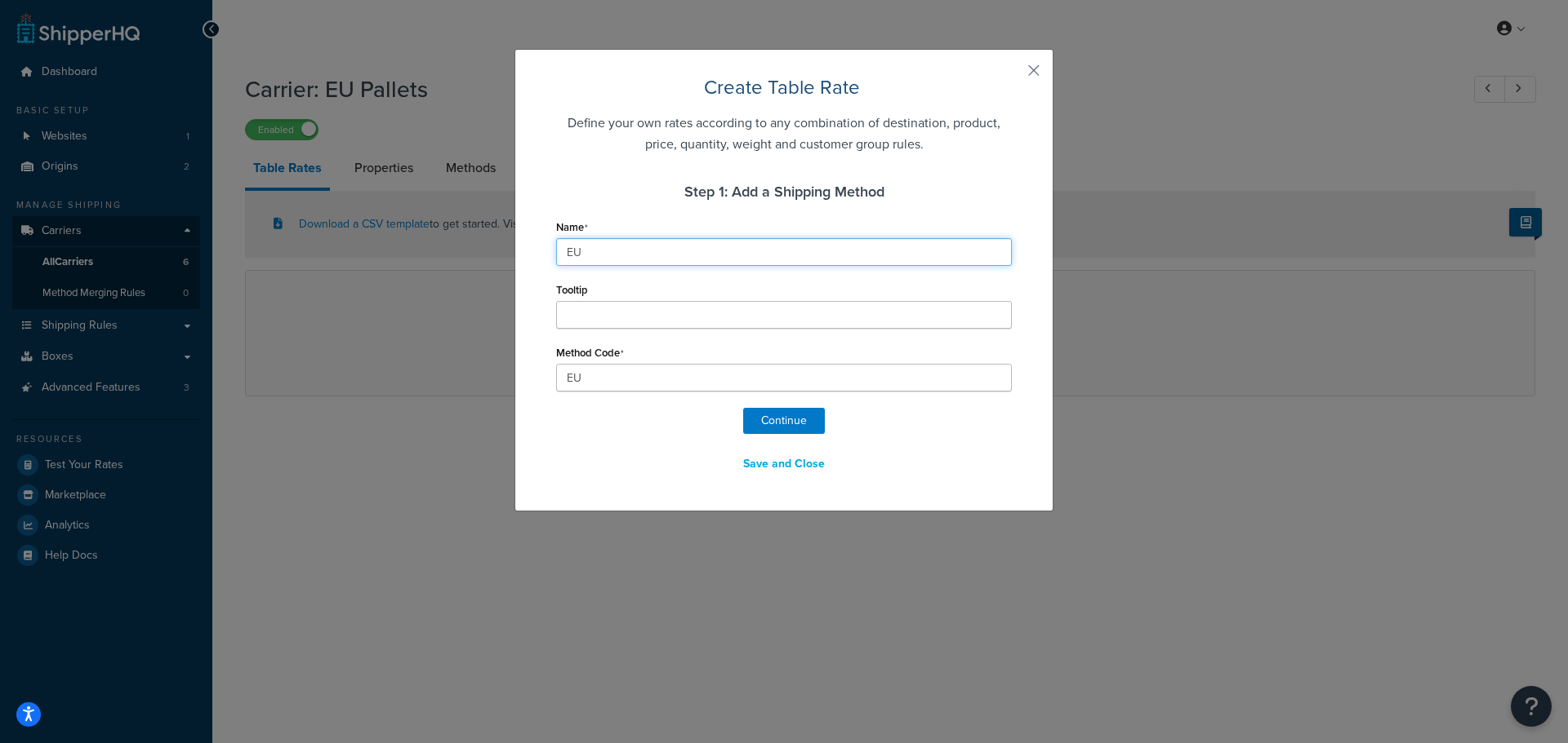
type input "EU"
type input "EU_"
type input "EU A"
type input "EU_A"
type input "EU Ap"
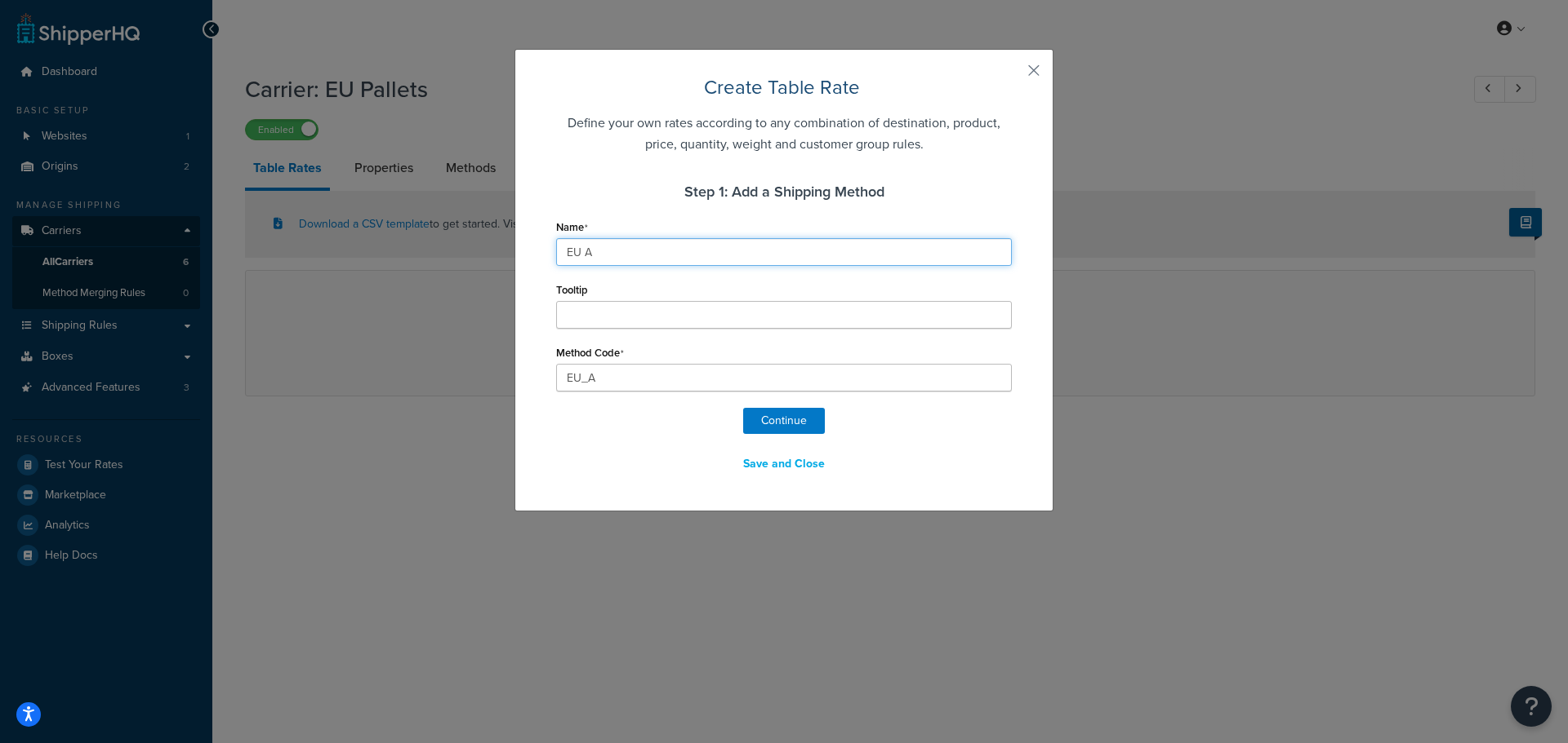
type input "EU_Ap"
type input "EU Apl"
type input "EU_Apl"
type input "EU Apll"
type input "EU_Apll"
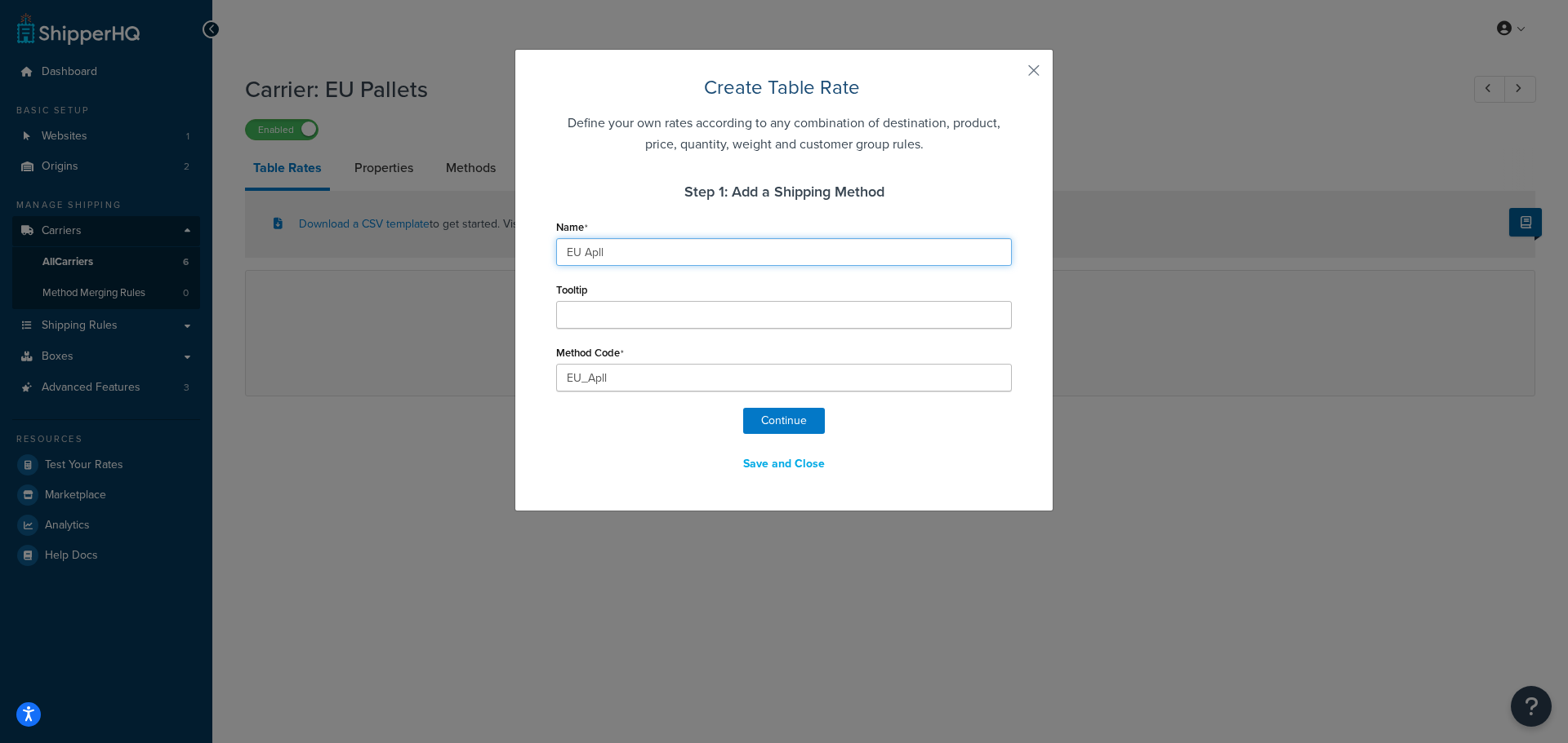
type input "EU Aplle"
type input "EU_Aplle"
type input "EU Apllet"
type input "EU_Apllet"
click at [595, 252] on input "EU Apllet" at bounding box center [784, 252] width 455 height 27
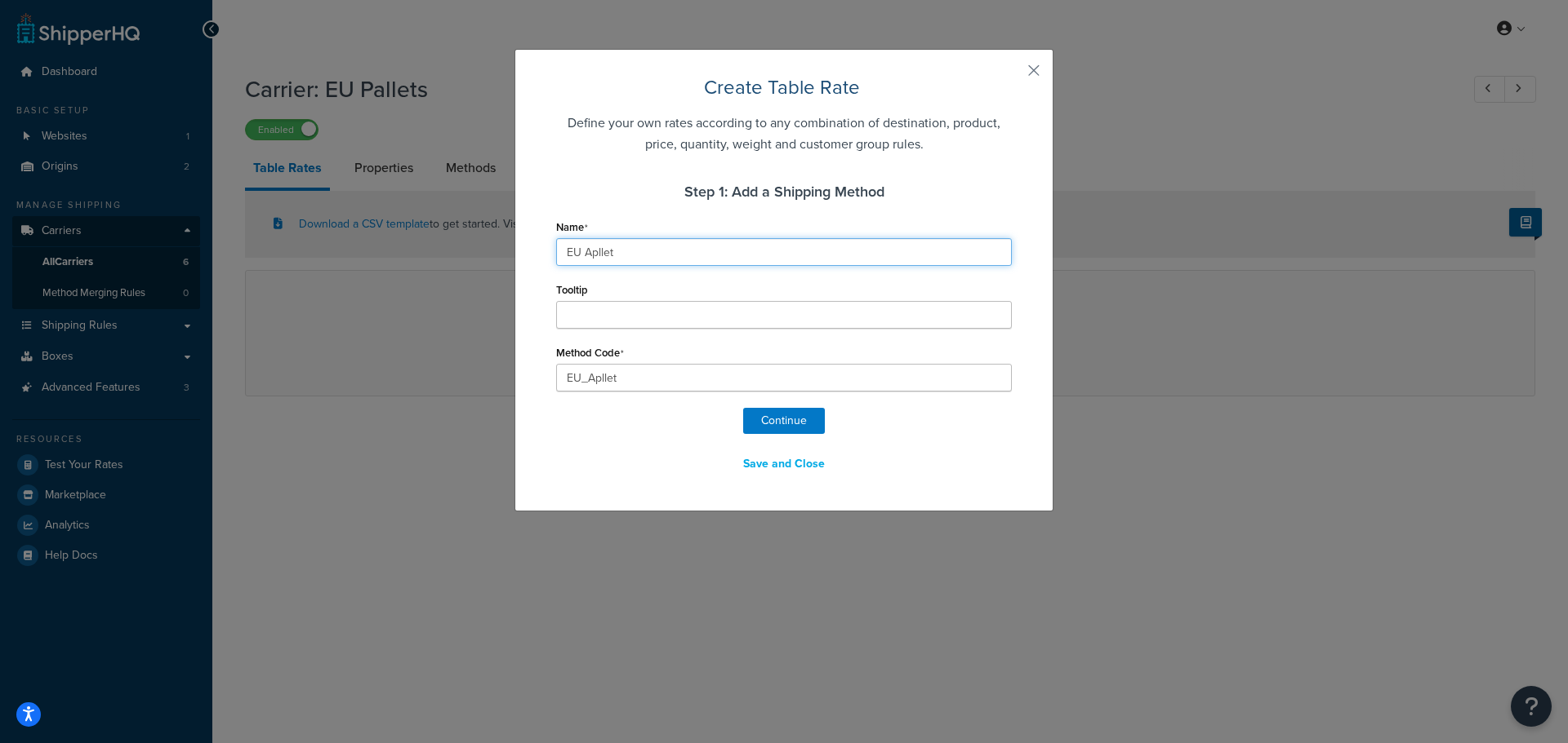
click at [595, 252] on input "EU Apllet" at bounding box center [784, 252] width 455 height 27
type input "EU"
type input "EU_"
type input "EU"
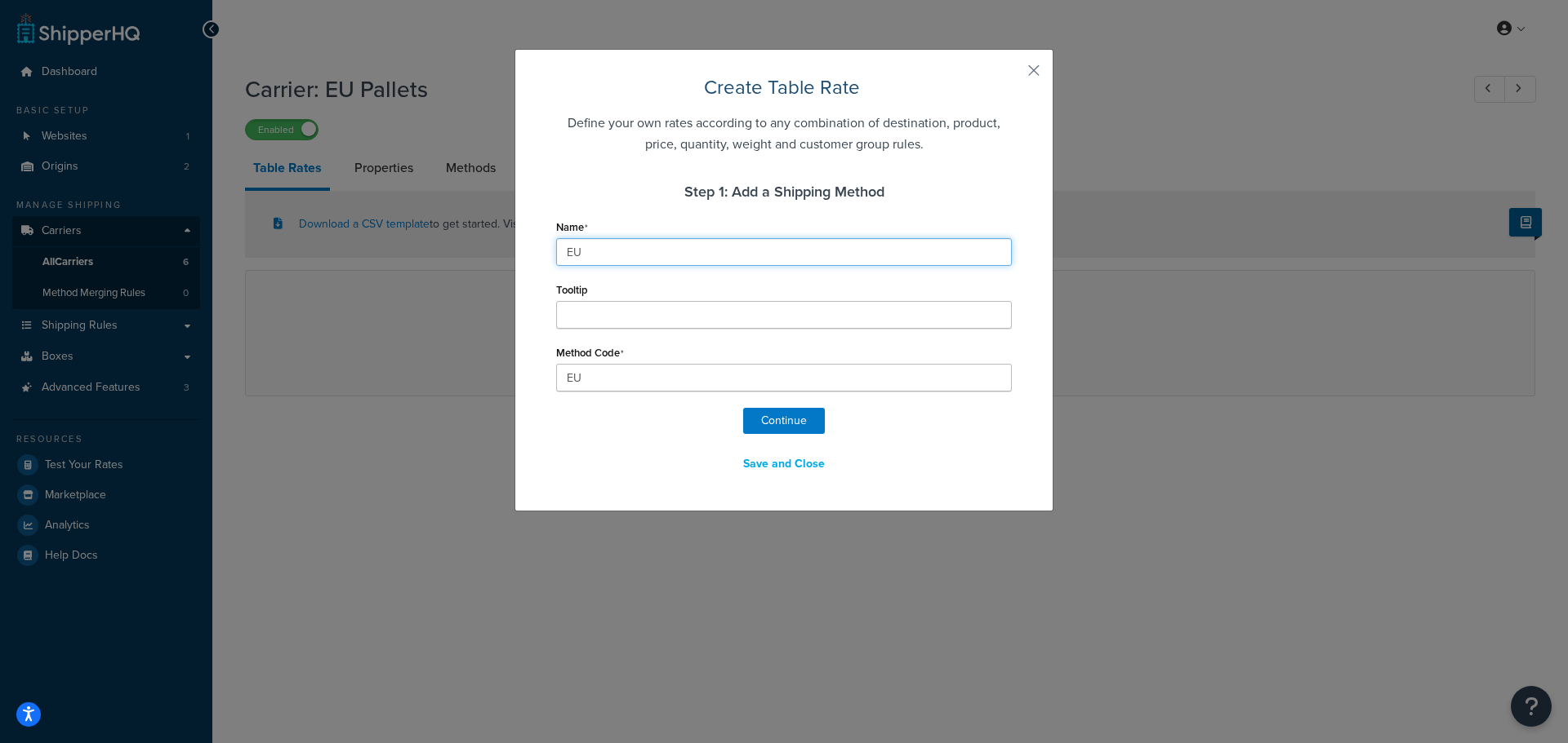
type input "E"
type input "EU"
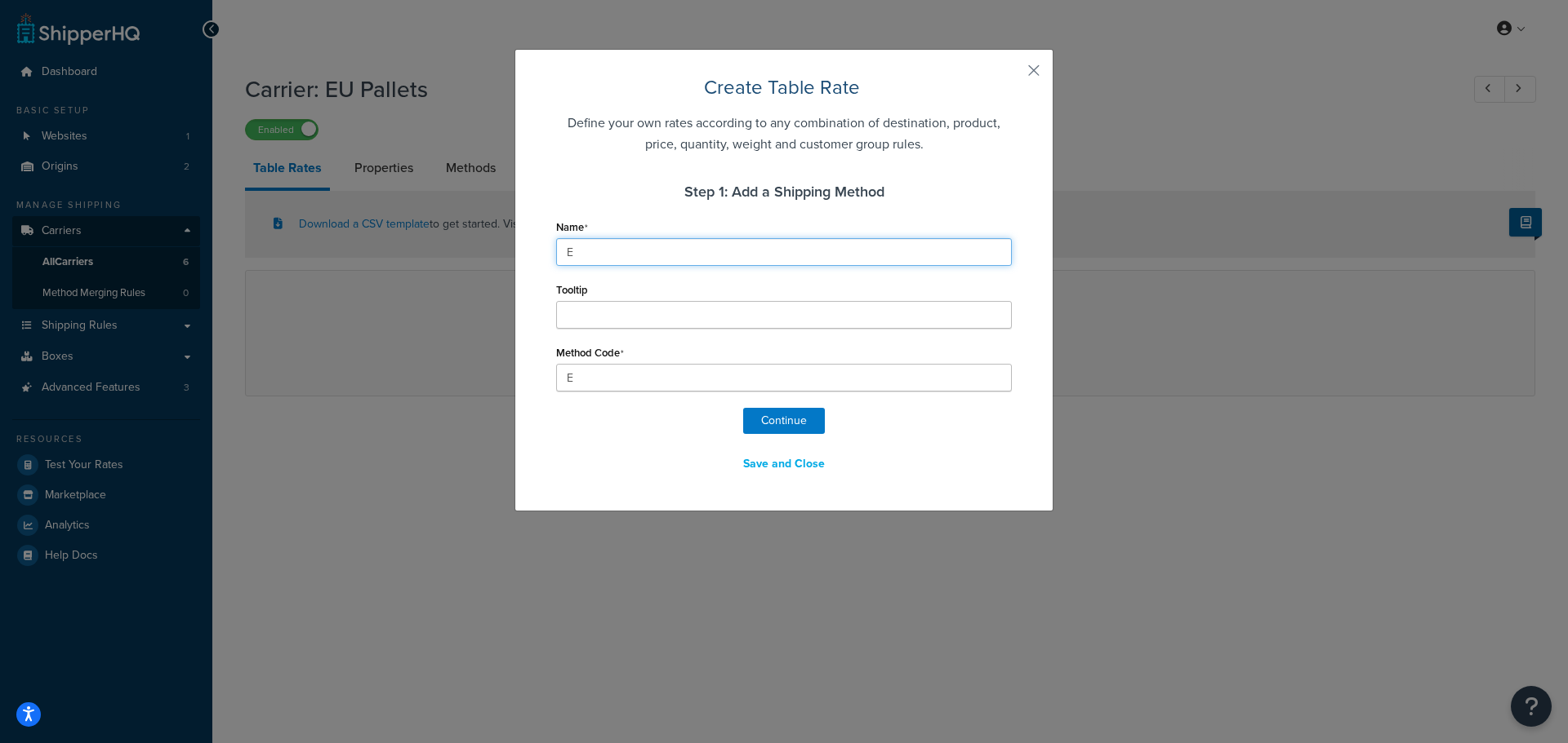
type input "EU"
type input "EU_"
type input "EU P"
type input "EU_P"
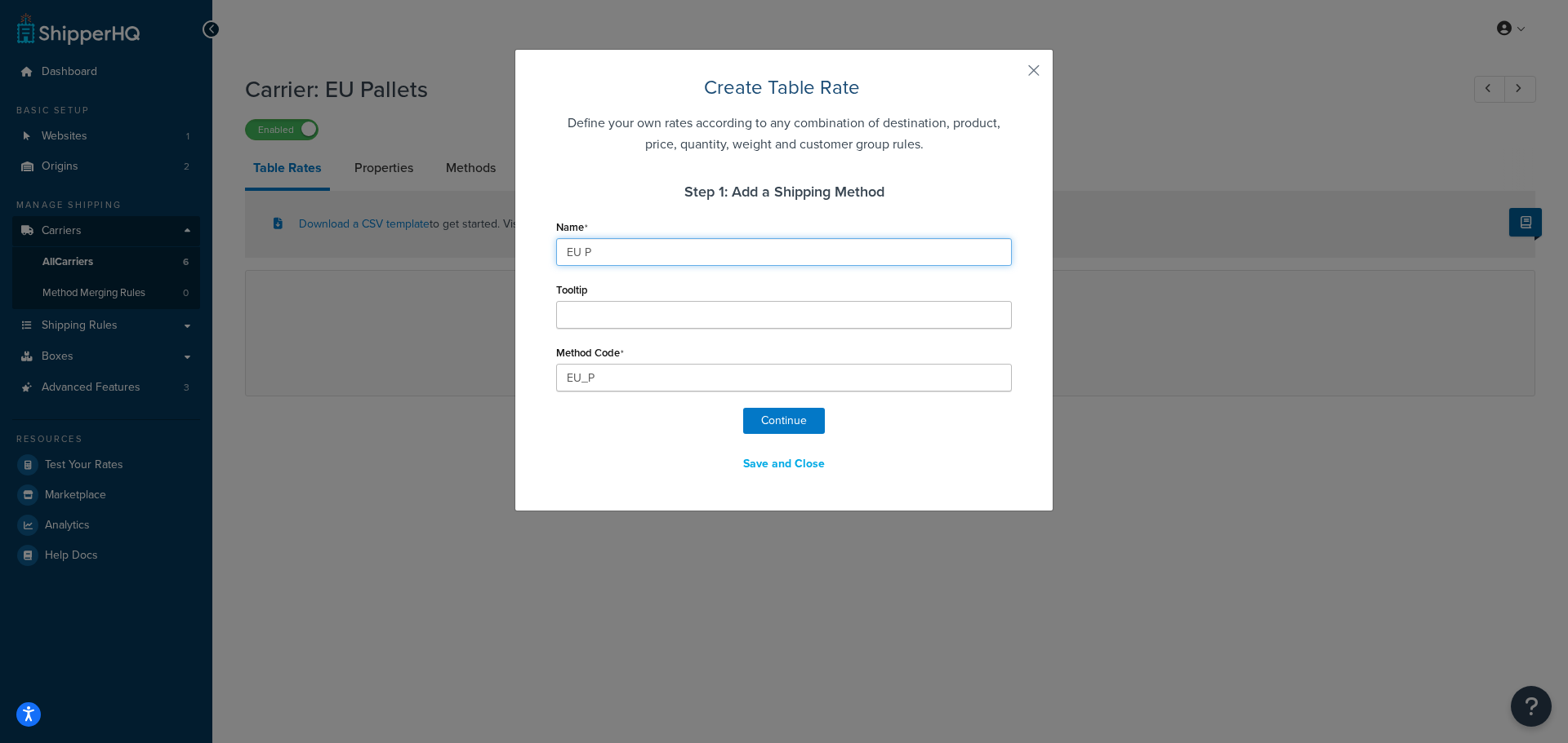
type input "EU Pa"
type input "EU_Pa"
type input "EU Pal"
type input "EU_Pal"
type input "EU Pall"
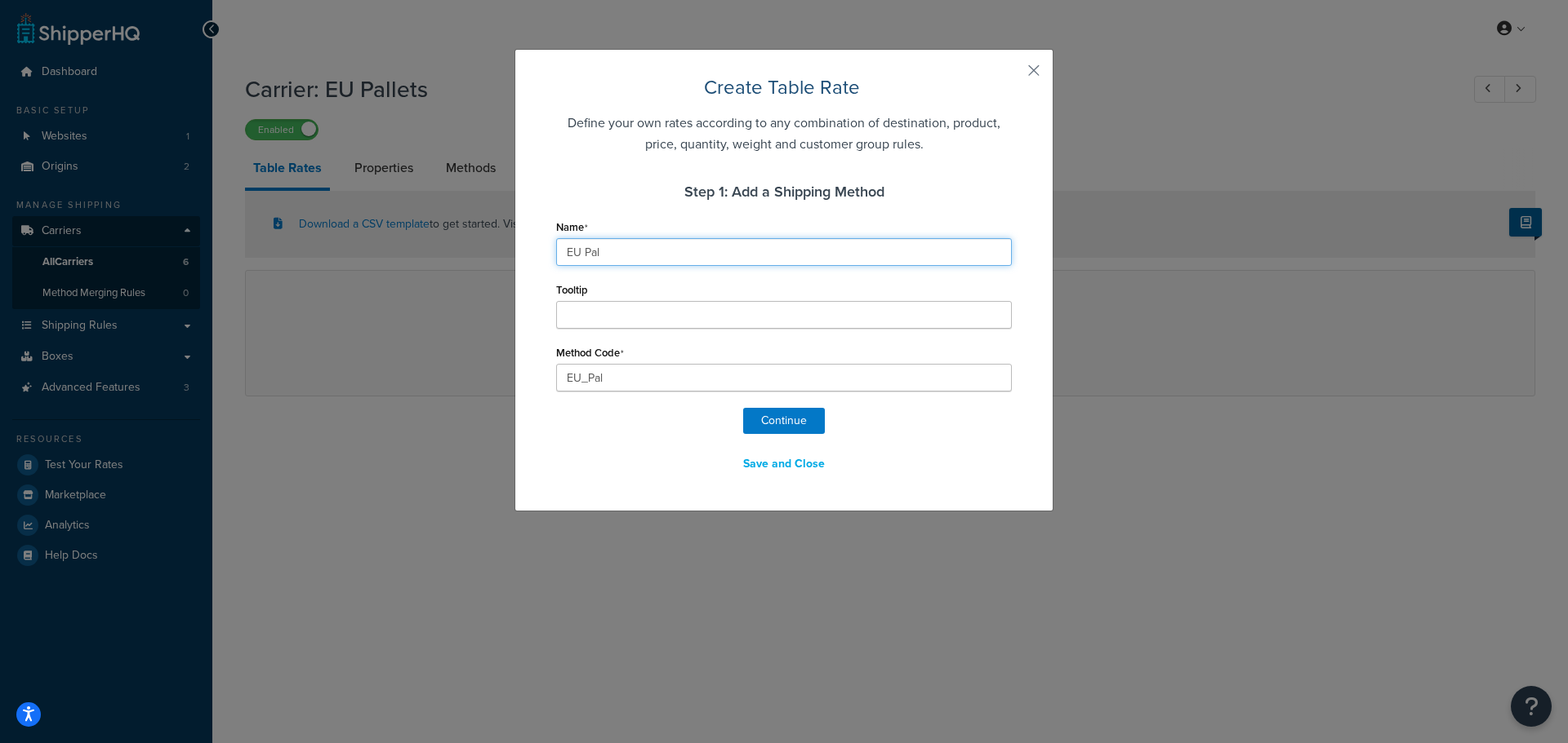
type input "EU_Pall"
type input "EU Palle"
type input "EU_Palle"
type input "EU Pallet"
type input "EU_Pallet"
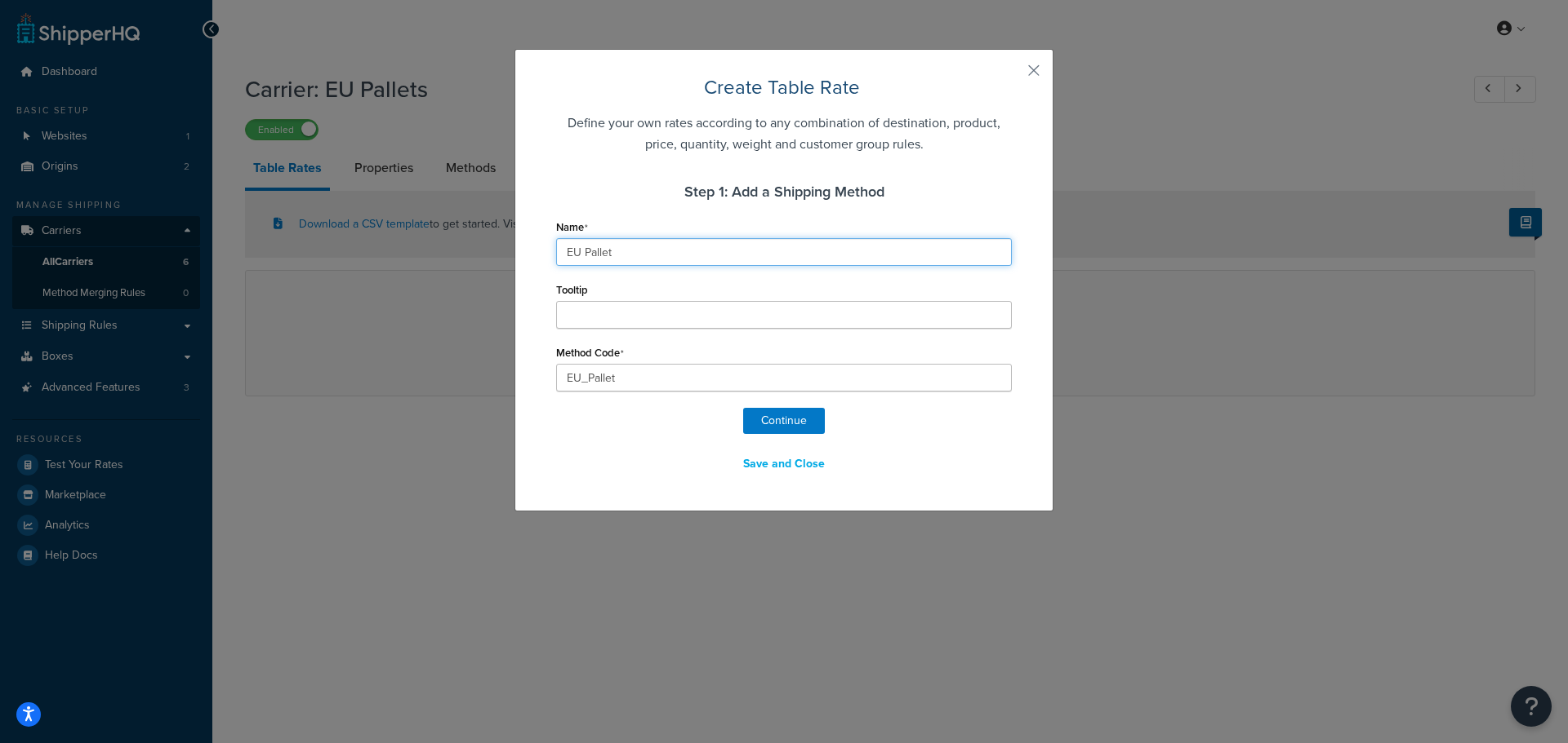
click at [574, 252] on input "EU Pallet" at bounding box center [784, 252] width 455 height 27
type input "EU Pallet"
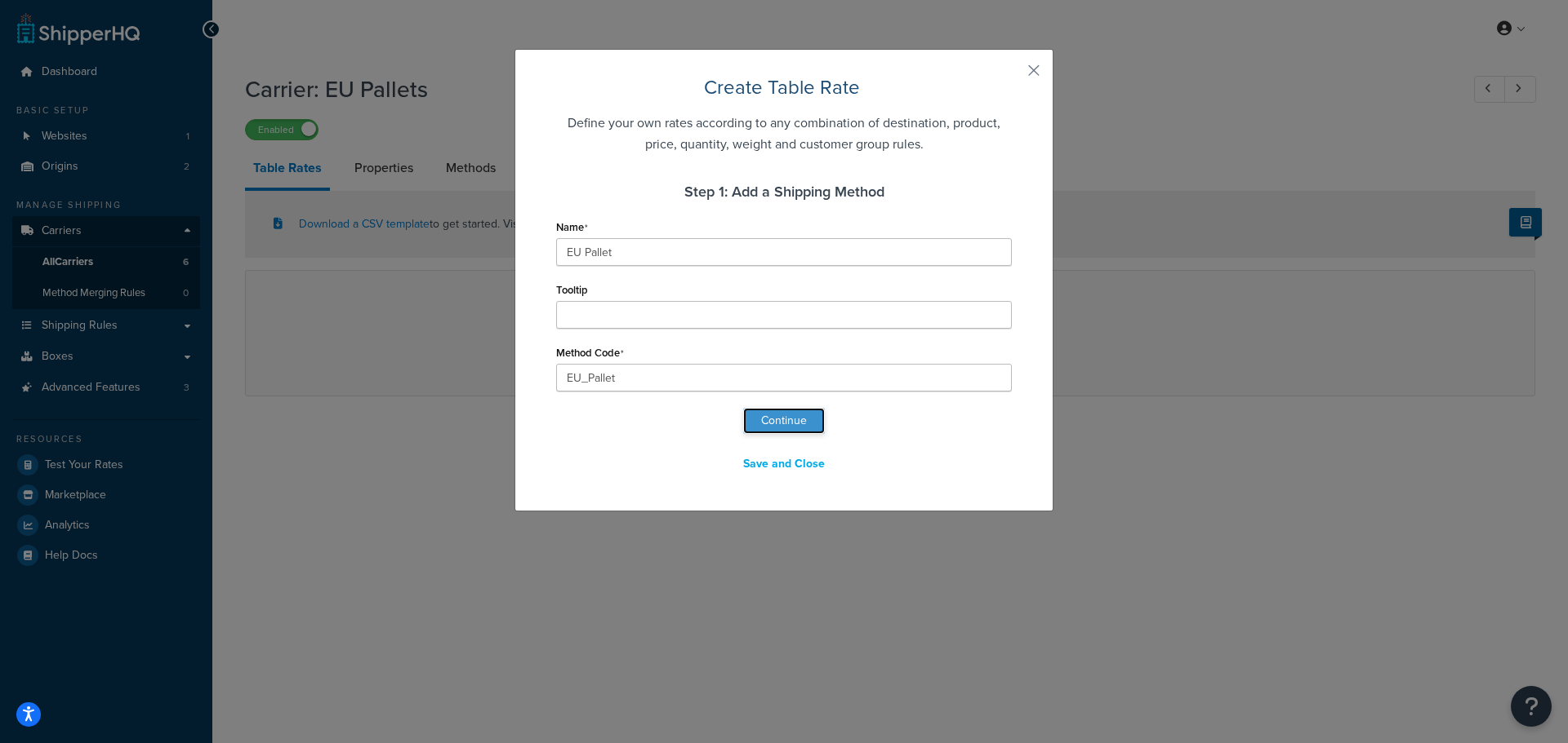
click at [779, 423] on button "Continue" at bounding box center [784, 421] width 81 height 26
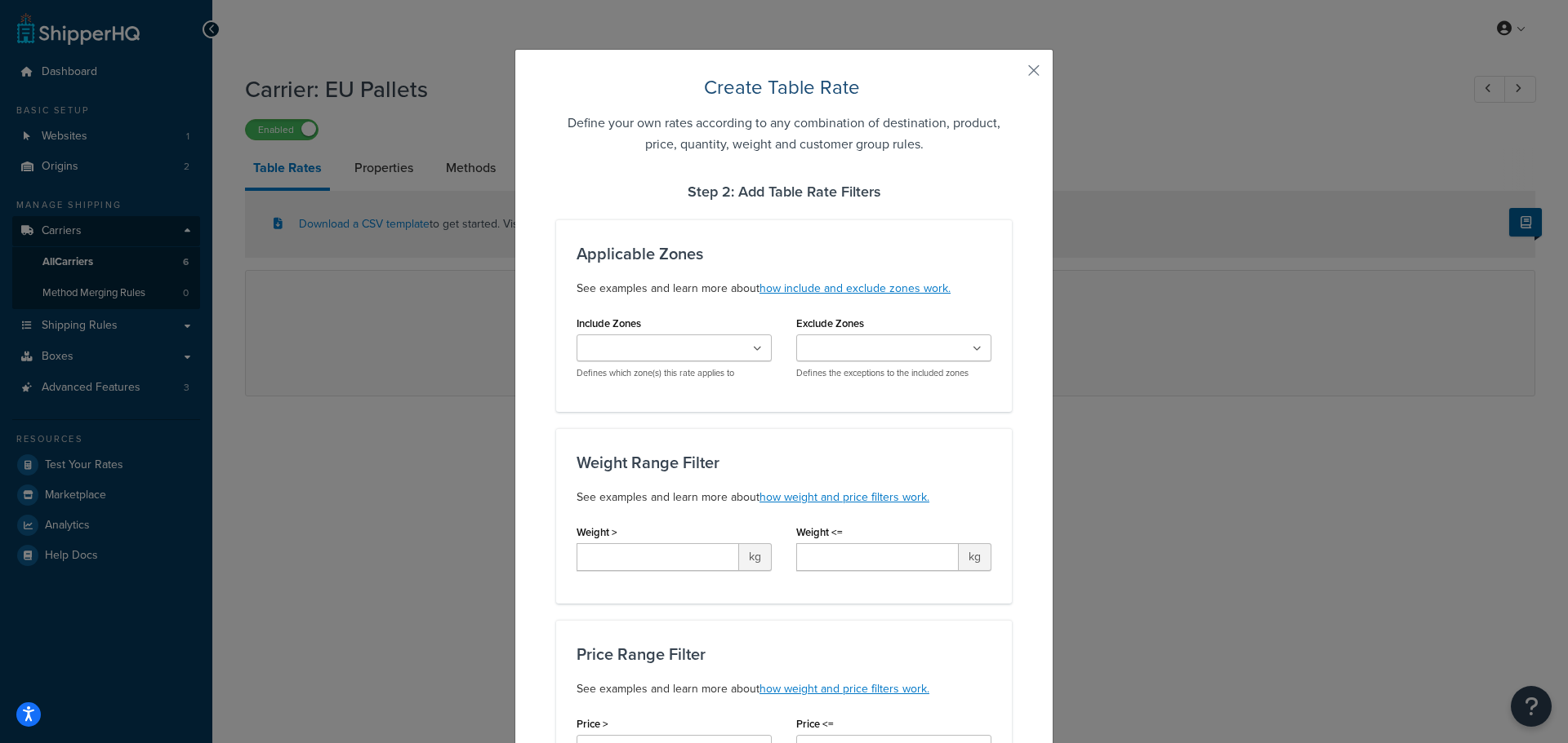
select select "183899"
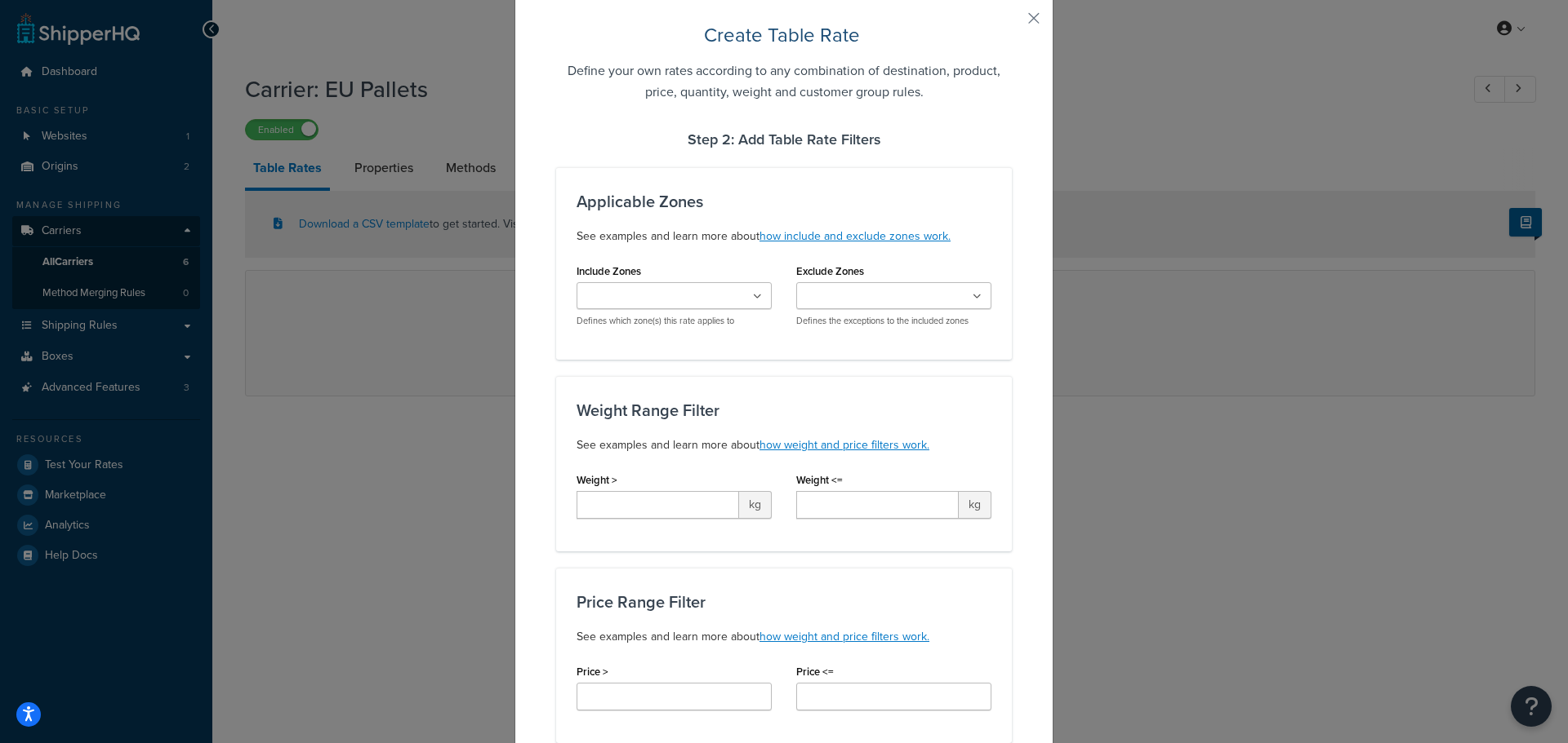
scroll to position [81, 0]
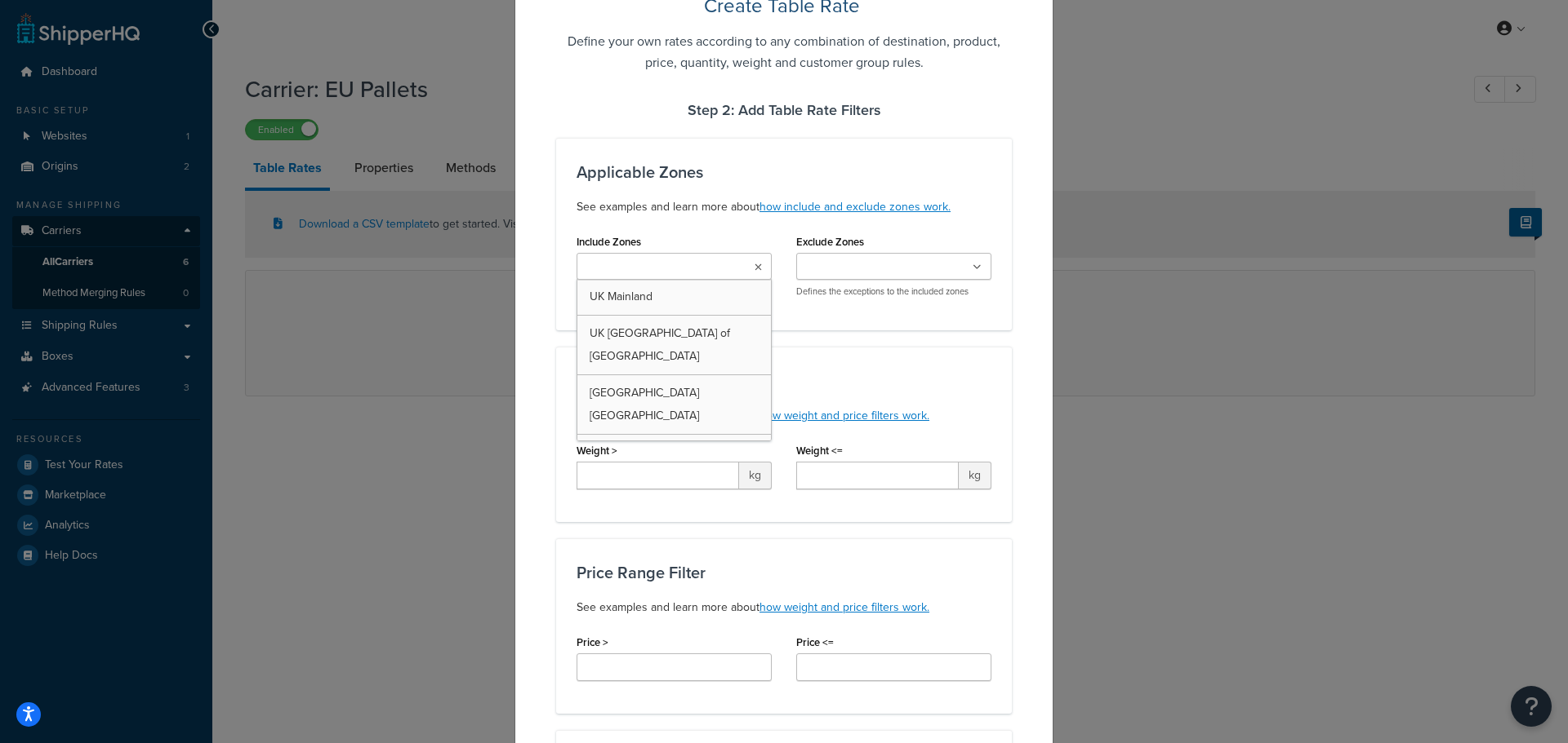
click at [717, 267] on ul at bounding box center [674, 266] width 195 height 27
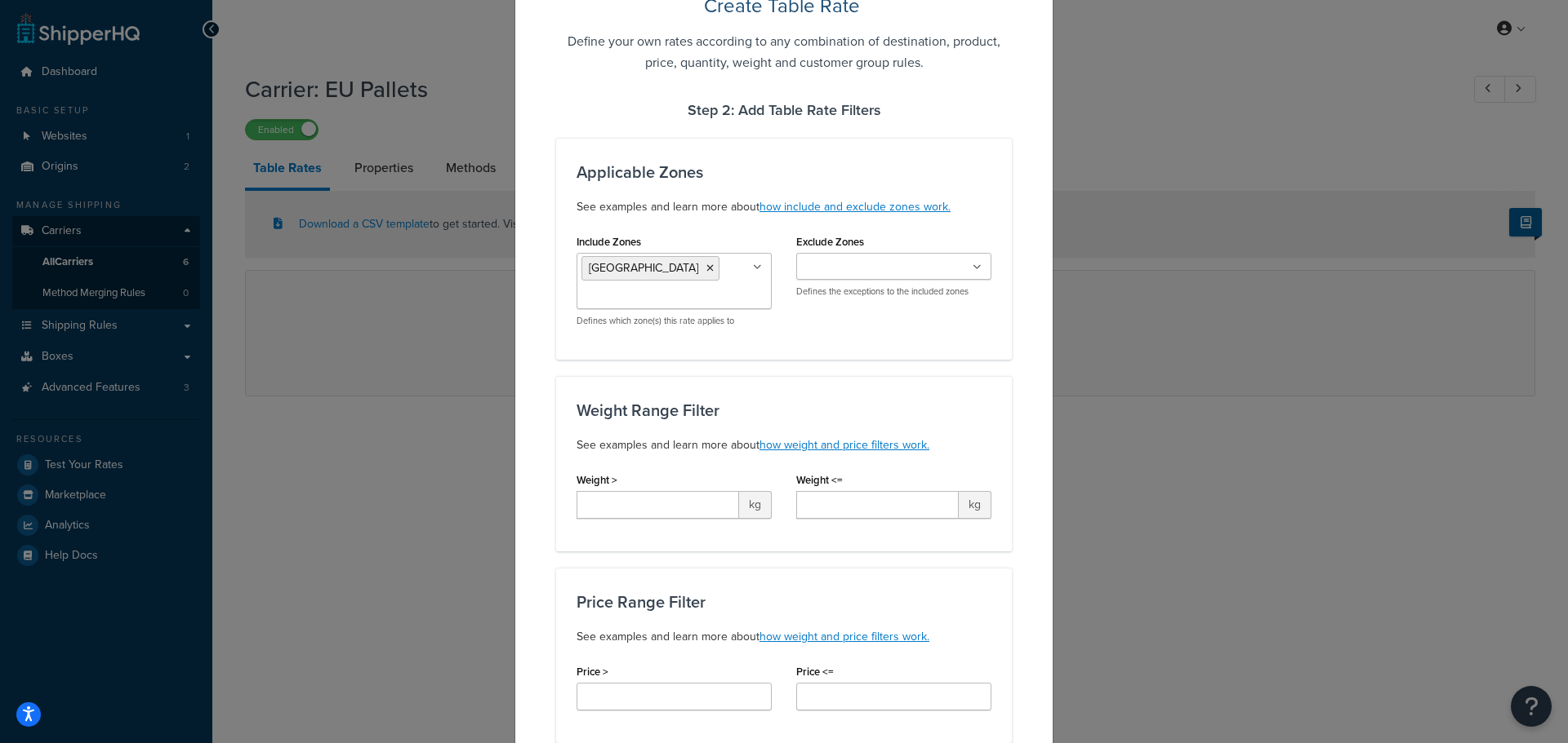
click at [810, 338] on div "Include Zones Belgium UK Mainland UK Highlands and Islands of Scotland UK North…" at bounding box center [784, 285] width 439 height 110
click at [820, 269] on input "Exclude Zones" at bounding box center [874, 267] width 145 height 18
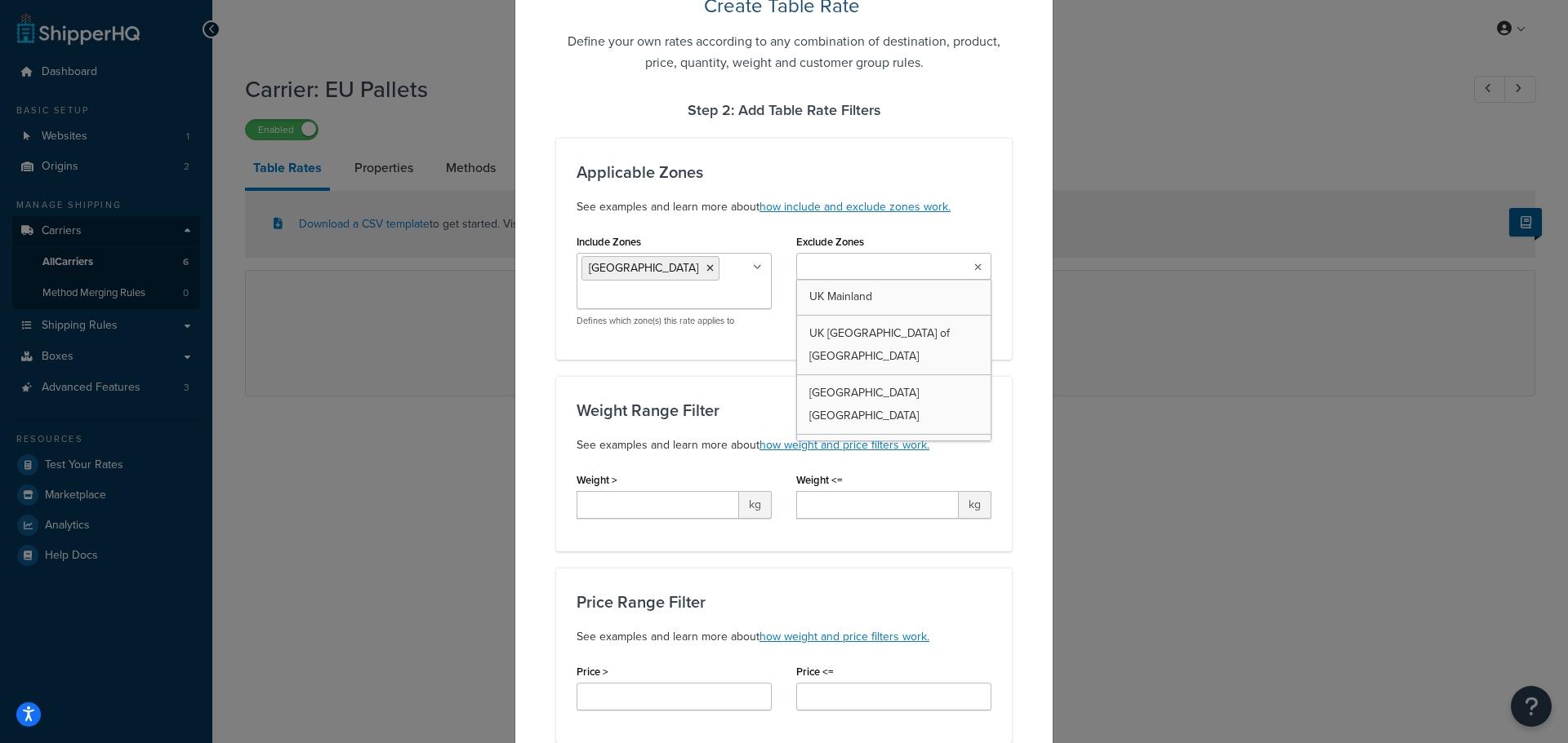
click at [778, 342] on div "Applicable Zones See examples and learn more about how include and exclude zone…" at bounding box center [784, 249] width 455 height 222
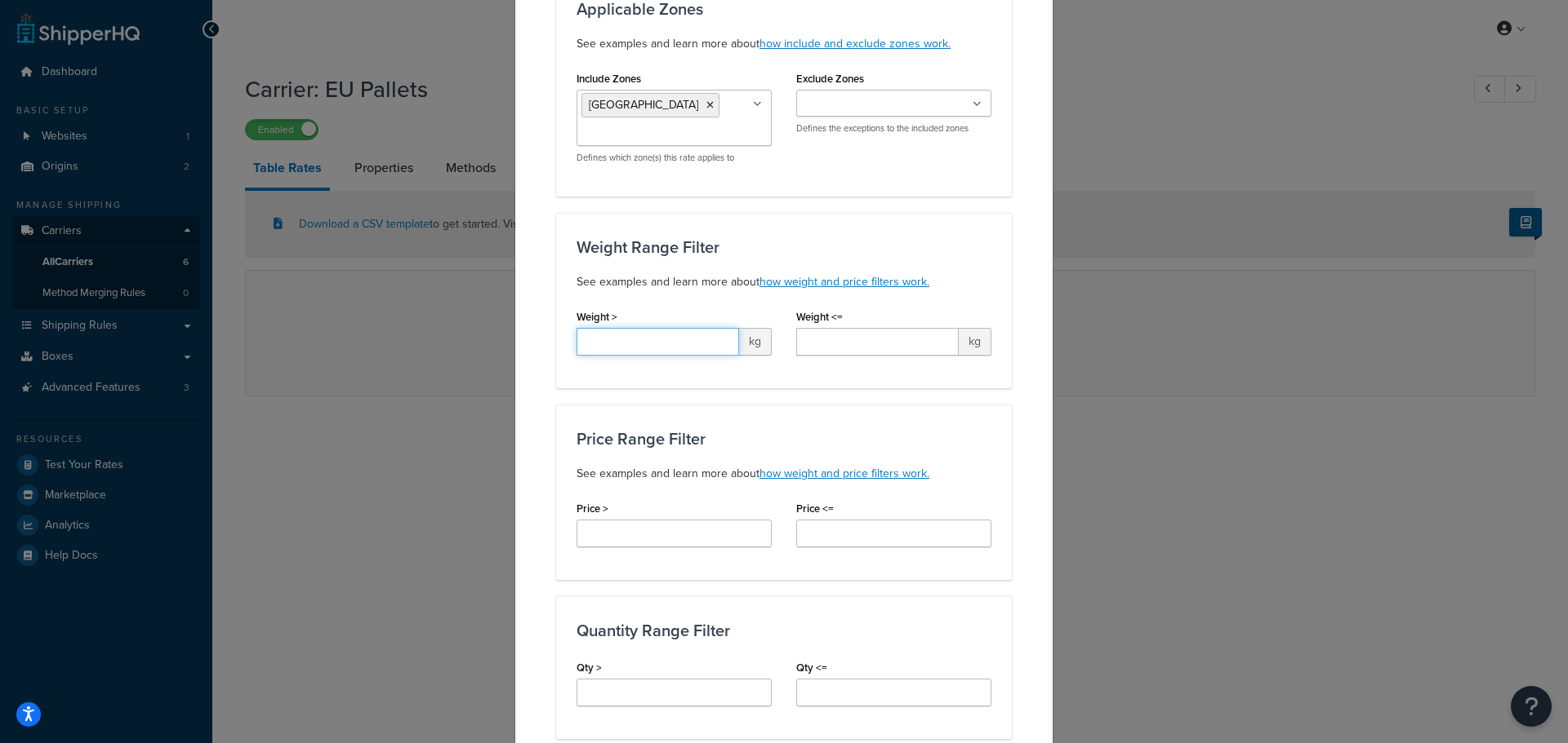
click at [636, 336] on input "Weight >" at bounding box center [658, 342] width 163 height 27
click at [609, 339] on input "Weight >" at bounding box center [658, 342] width 163 height 27
click at [655, 308] on div "Weight > kg" at bounding box center [674, 331] width 195 height 51
click at [655, 343] on input "Weight >" at bounding box center [658, 342] width 163 height 27
type input "200"
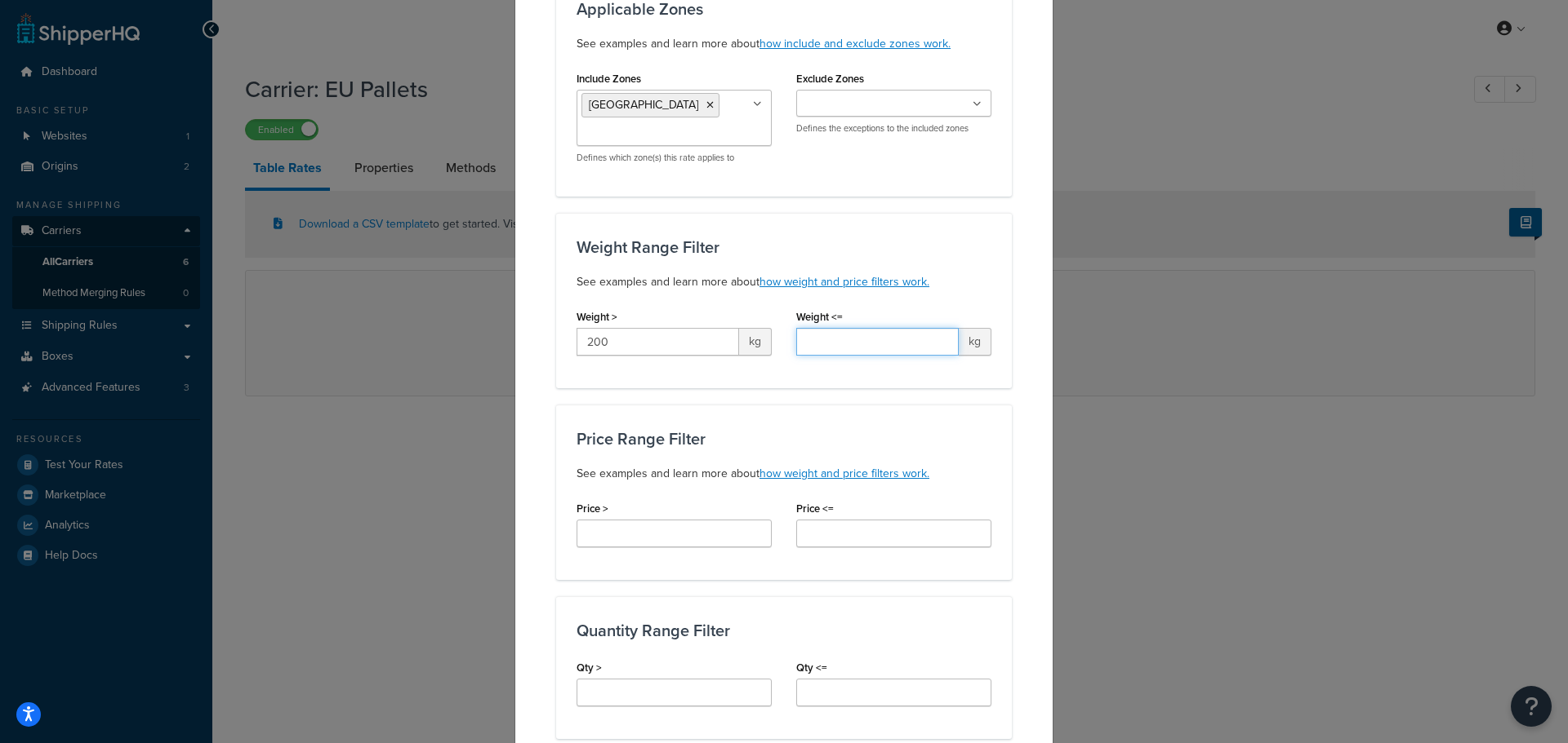
click at [817, 341] on input "Weight <=" at bounding box center [878, 342] width 163 height 27
drag, startPoint x: 631, startPoint y: 333, endPoint x: 559, endPoint y: 341, distance: 72.4
click at [564, 341] on div "Weight > 200 kg" at bounding box center [674, 337] width 219 height 63
drag, startPoint x: 693, startPoint y: 409, endPoint x: 713, endPoint y: 419, distance: 22.4
click at [693, 411] on div "Price Range Filter See examples and learn more about how weight and price filte…" at bounding box center [784, 491] width 455 height 175
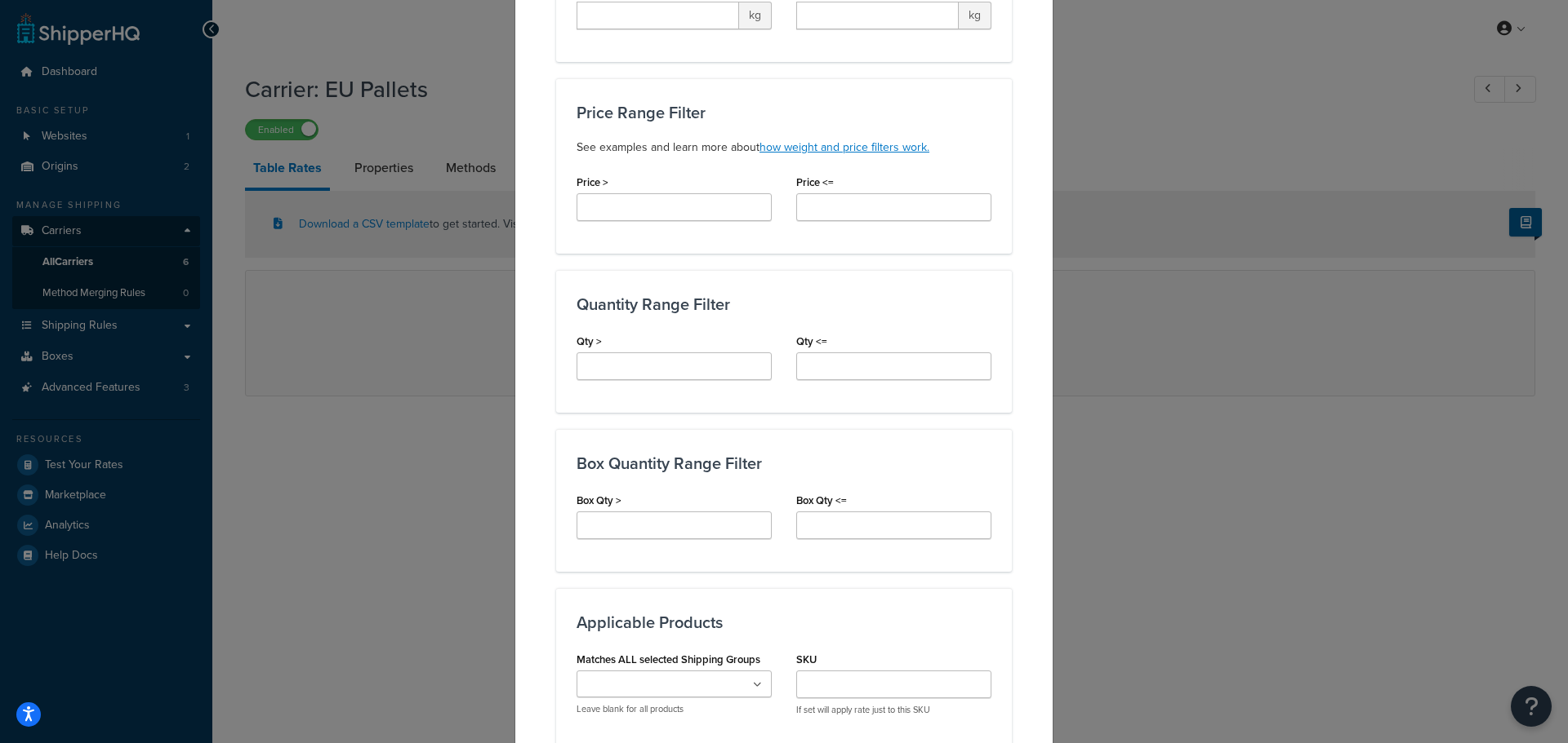
scroll to position [734, 0]
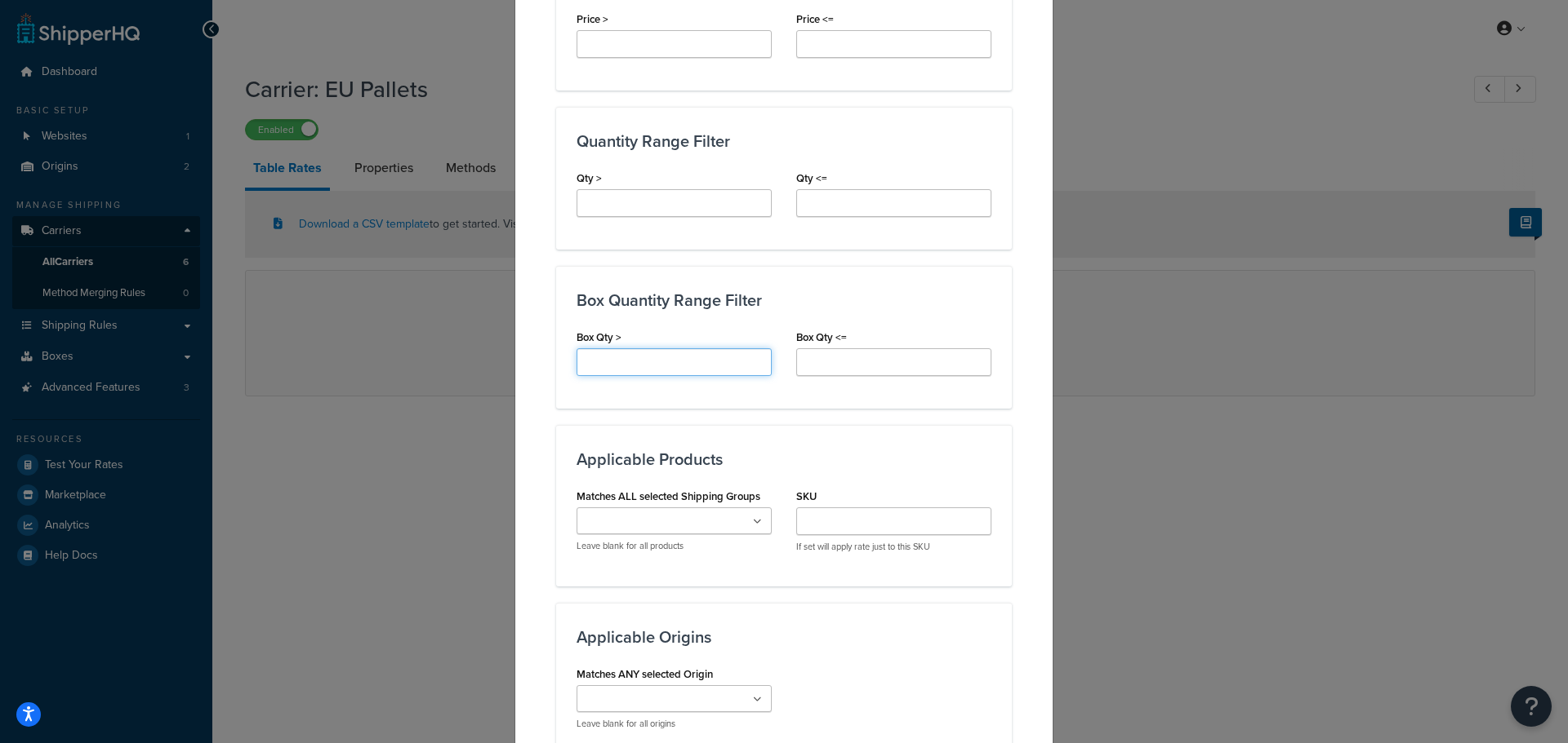
click at [641, 369] on input "Box Qty >" at bounding box center [674, 362] width 195 height 27
type input "0"
click at [823, 365] on input "Box Qty <=" at bounding box center [893, 362] width 195 height 27
type input "1"
click at [767, 393] on div "Box Quantity Range Filter Box Qty > 0 Box Qty <= 1" at bounding box center [784, 338] width 455 height 143
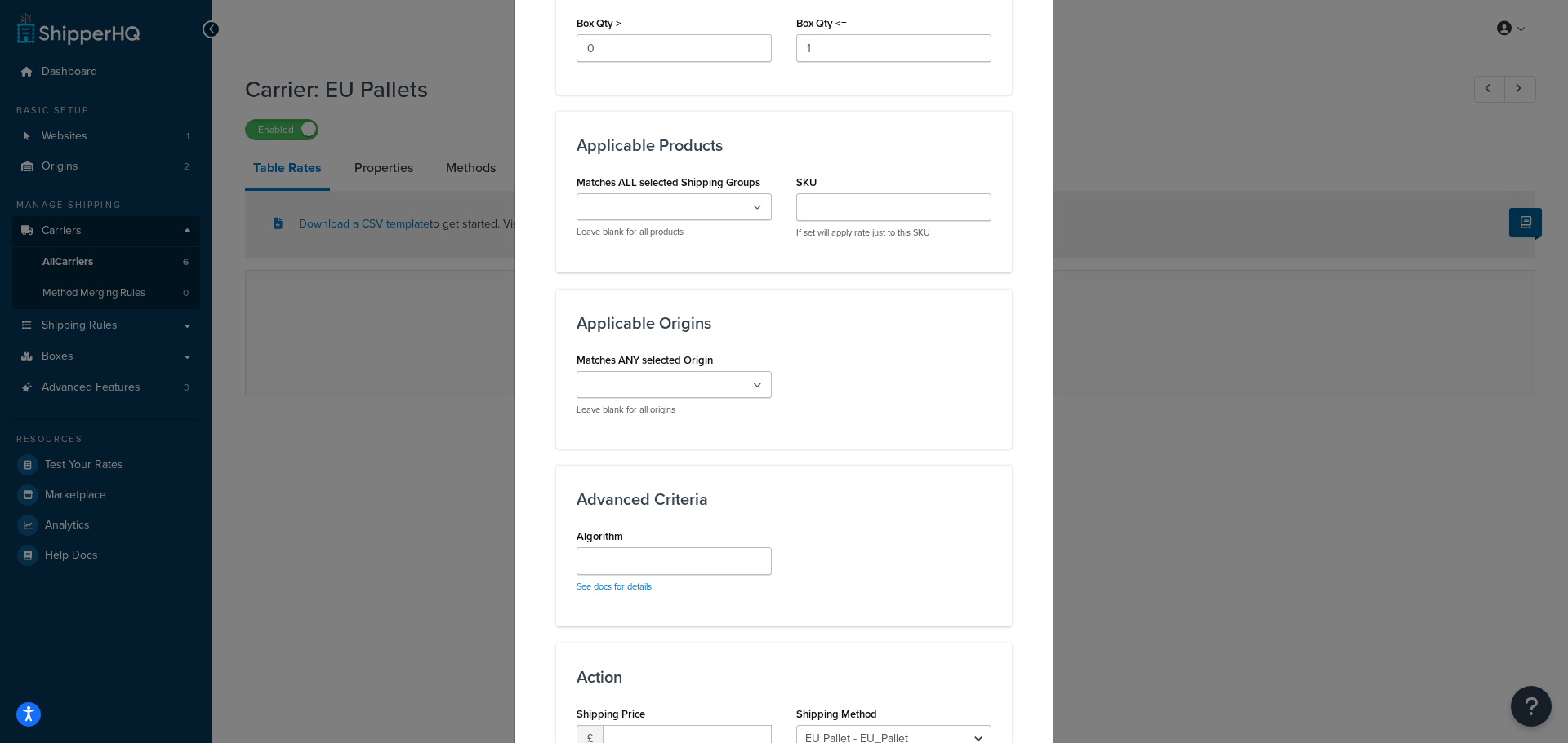
scroll to position [1061, 0]
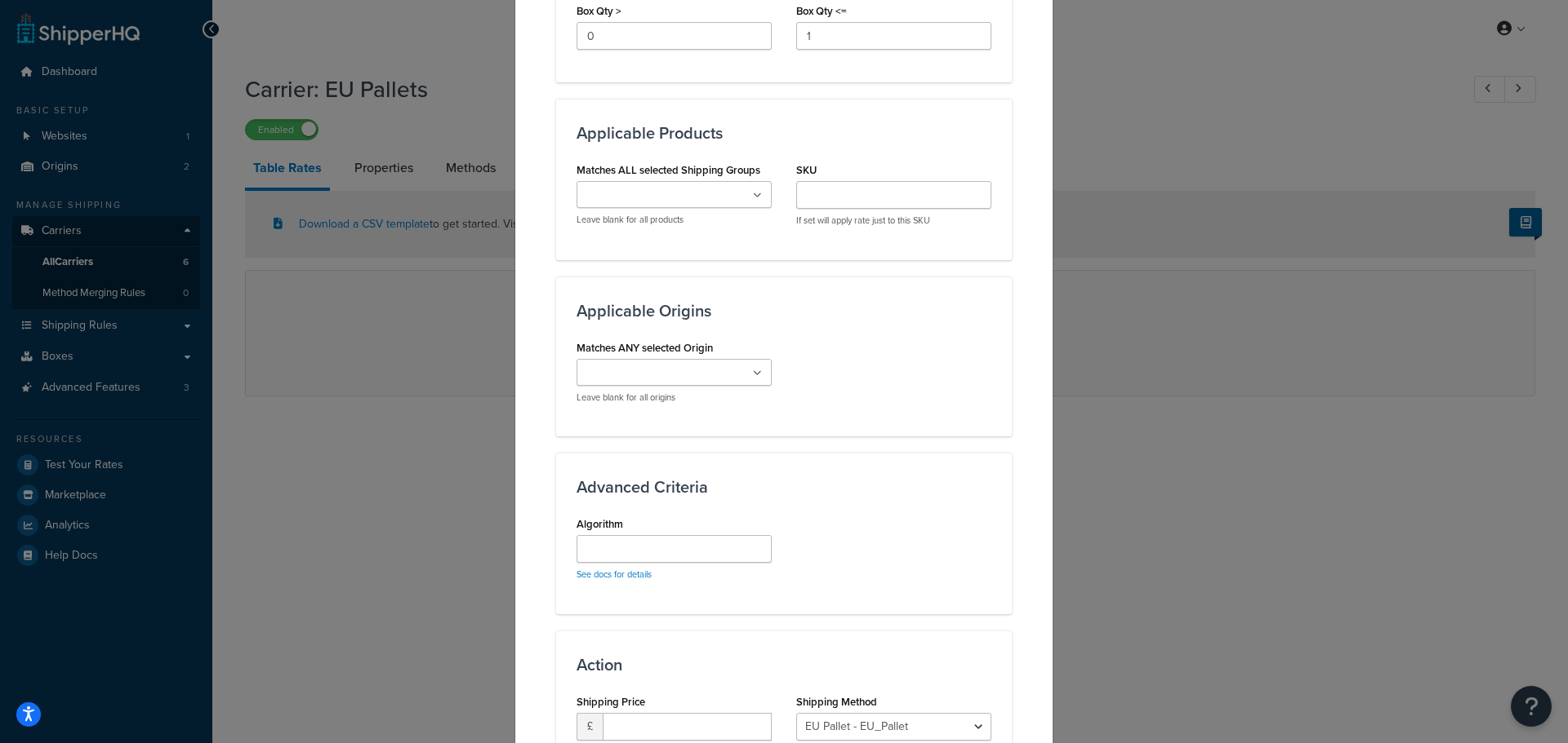
click at [745, 362] on ul at bounding box center [674, 373] width 195 height 27
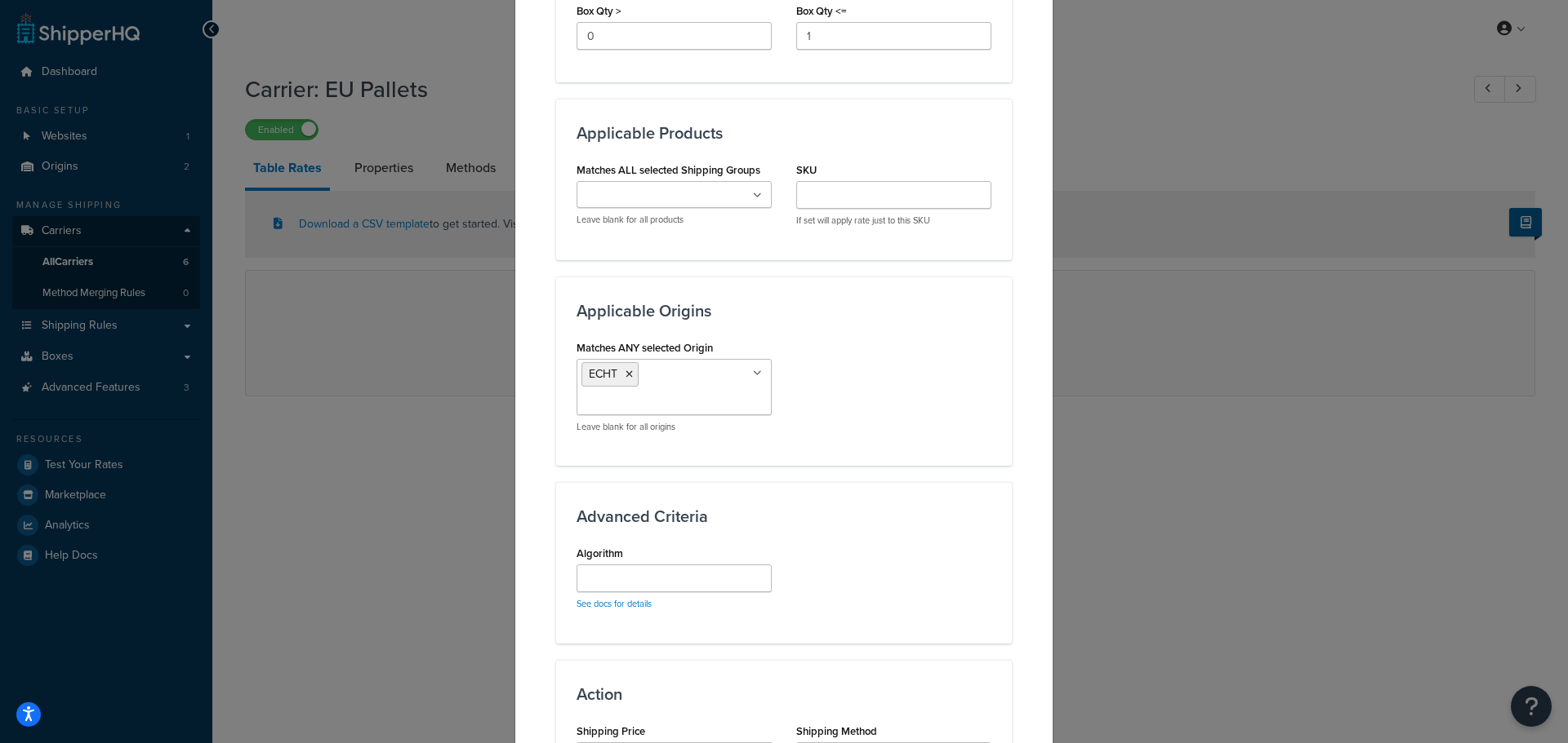
click at [852, 387] on div "Matches ANY selected Origin ECHT CARRON Leave blank for all origins" at bounding box center [784, 391] width 439 height 110
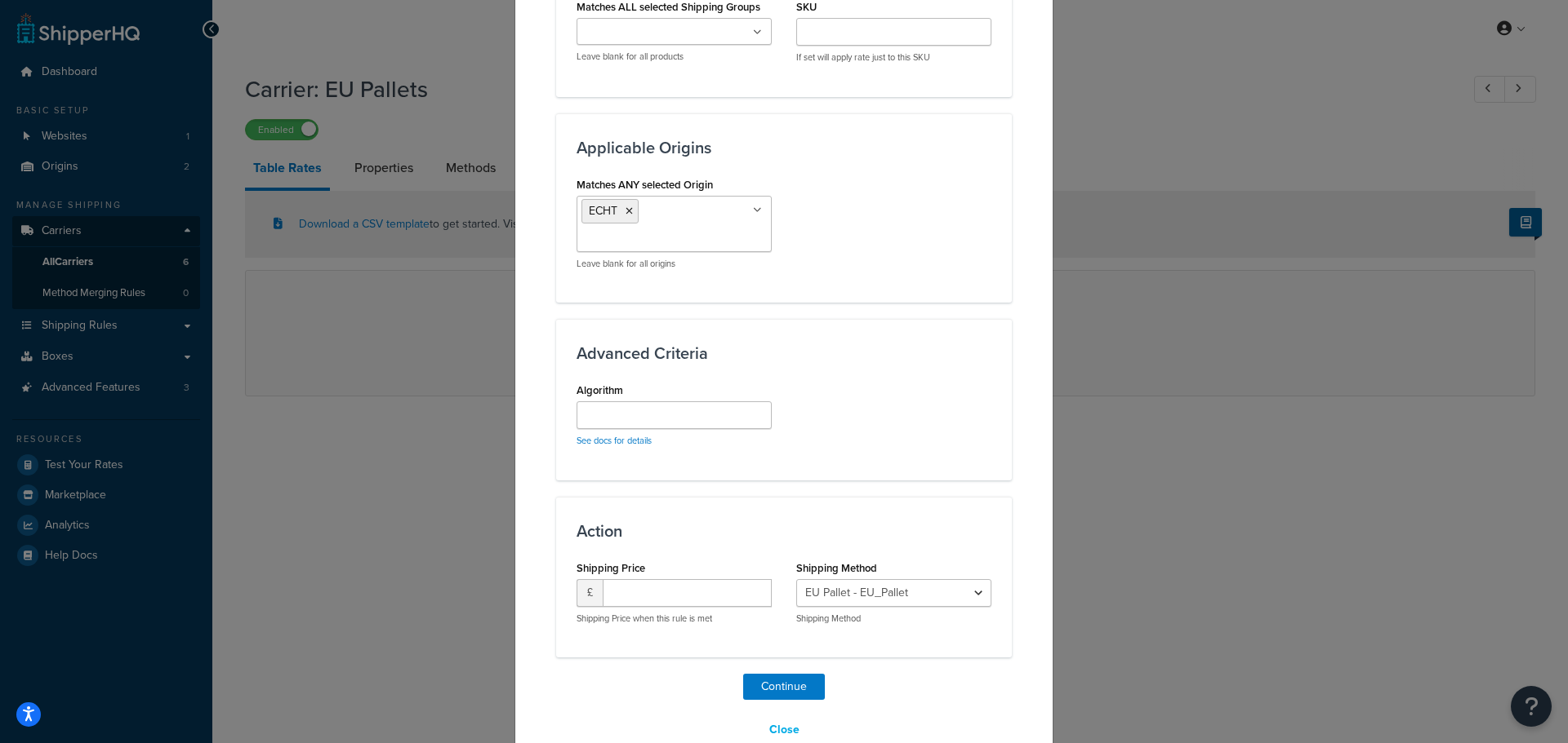
scroll to position [1258, 0]
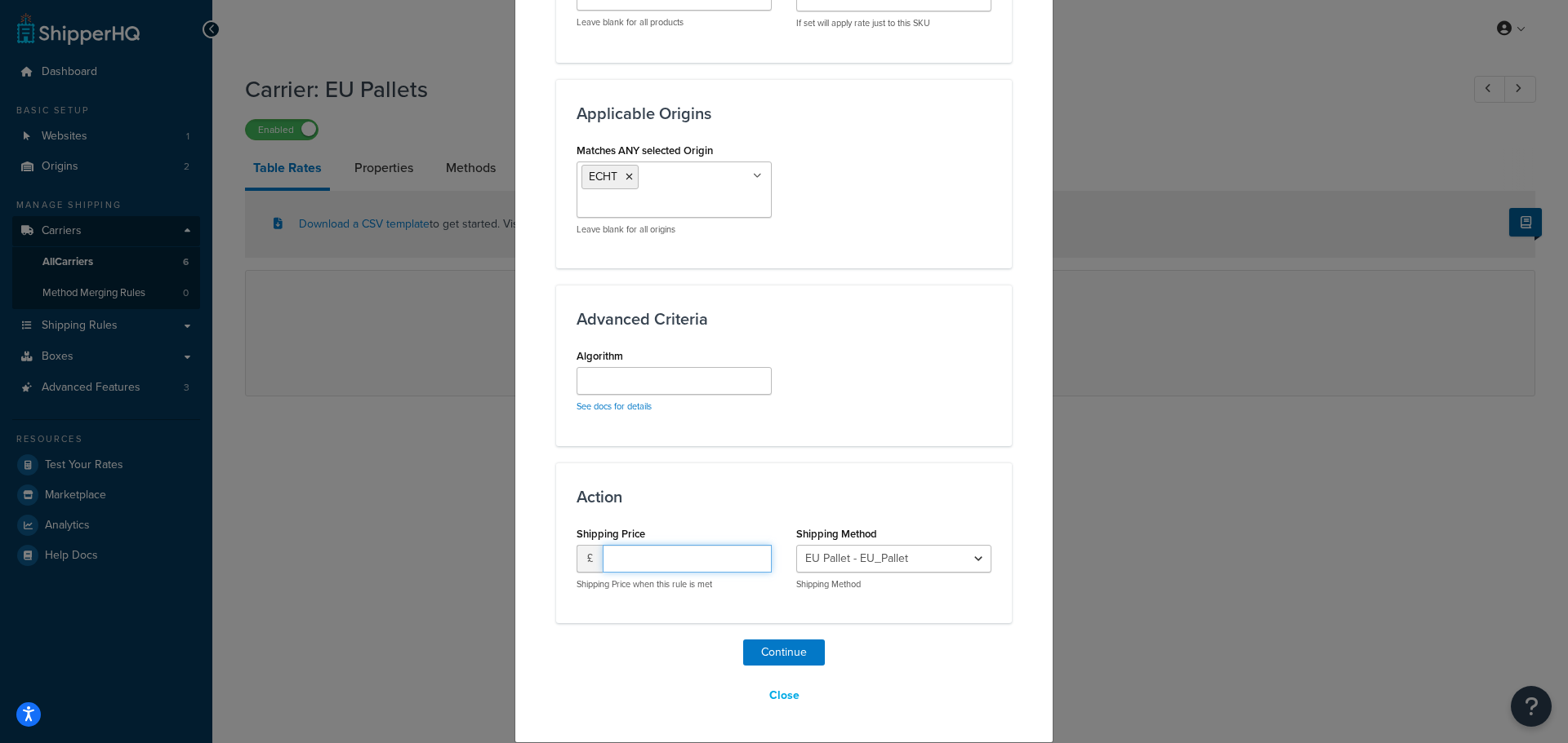
click at [670, 571] on input "number" at bounding box center [687, 559] width 169 height 27
type input "100"
click at [699, 511] on div "Action Shipping Price £ 100 Shipping Price when this rule is met Shipping Metho…" at bounding box center [784, 543] width 455 height 161
click at [771, 653] on button "Continue" at bounding box center [784, 653] width 81 height 26
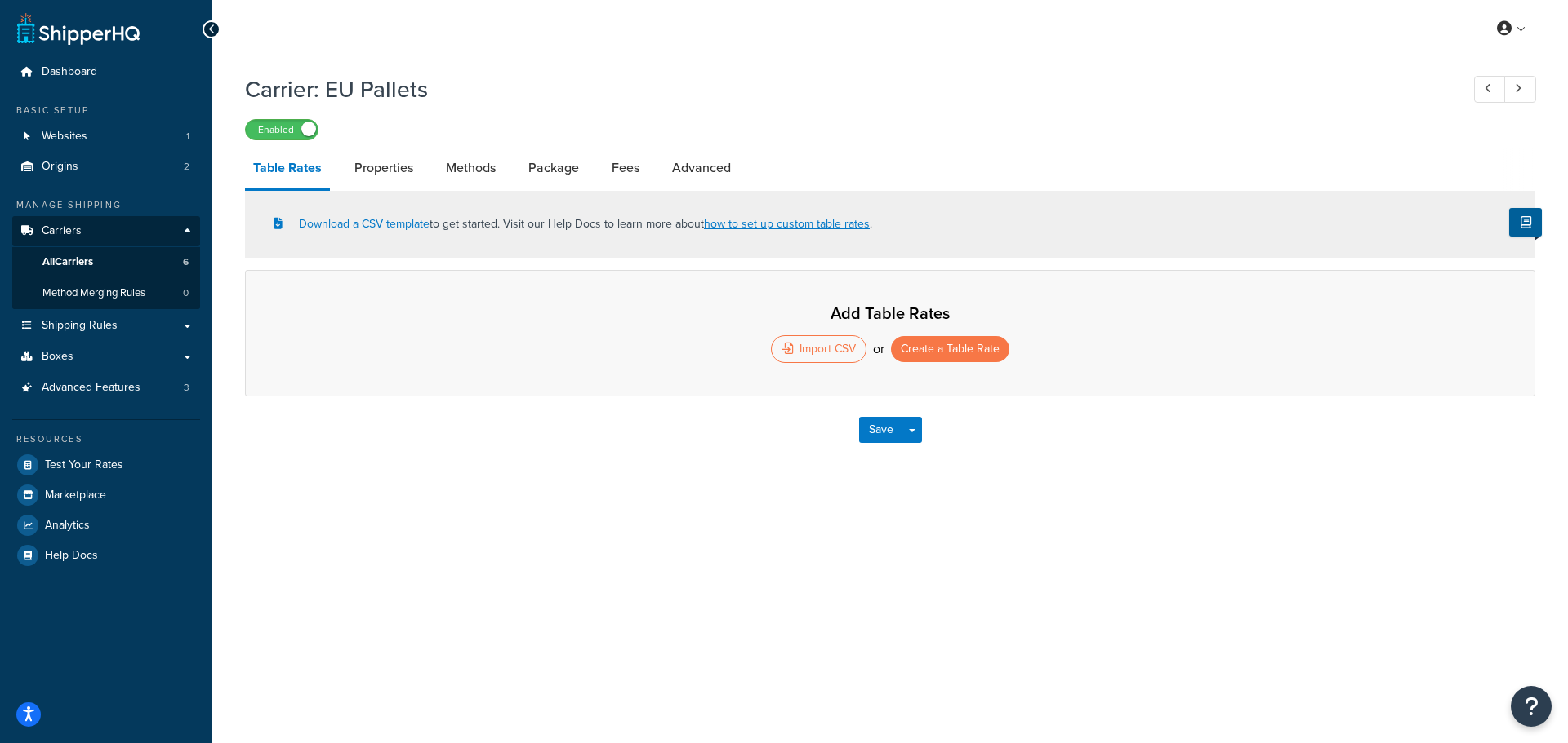
select select "25"
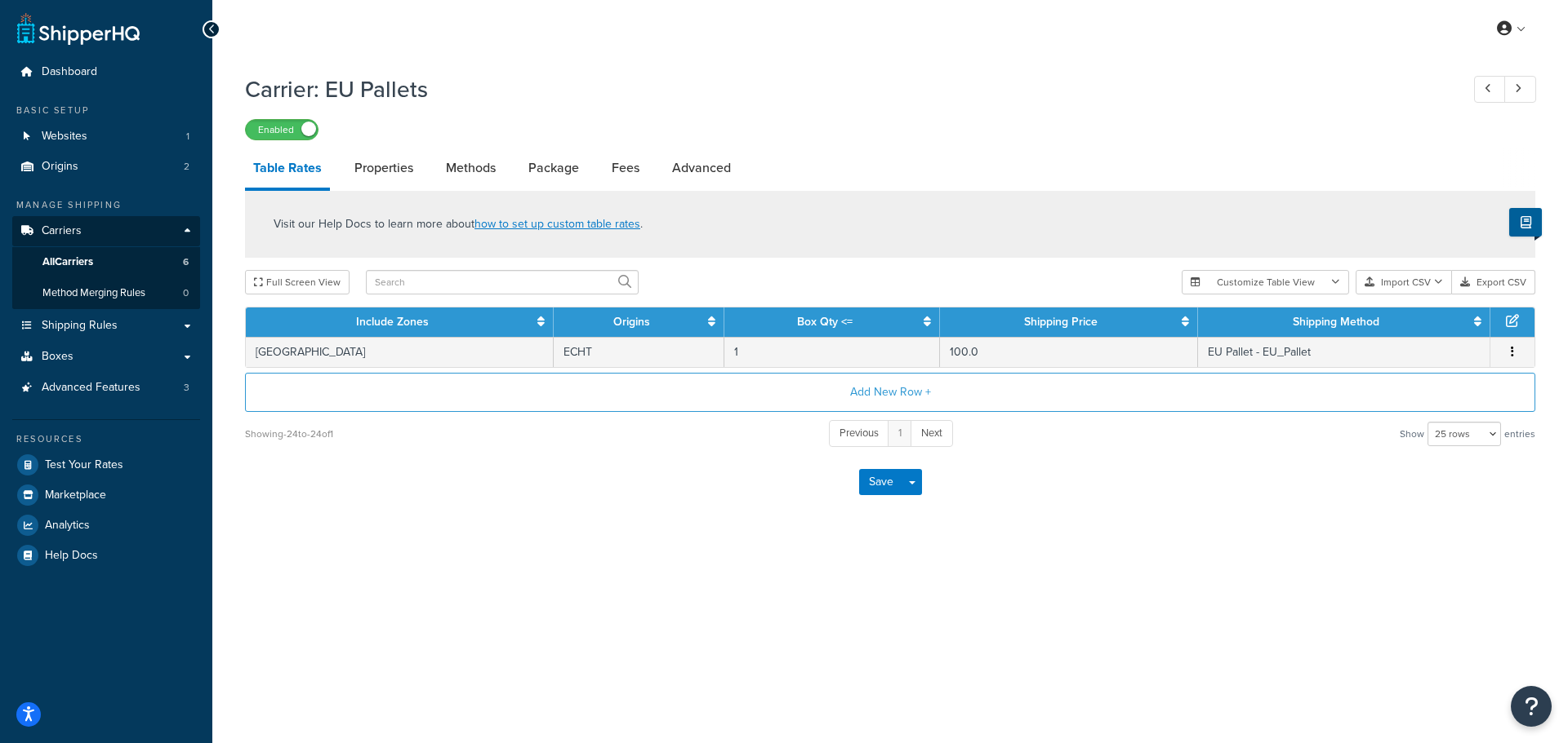
click at [769, 630] on div "My Profile Billing Global Settings Contact Us Logout Carrier: EU Pallets Enable…" at bounding box center [890, 371] width 1355 height 743
click at [1484, 281] on button "Export CSV" at bounding box center [1493, 282] width 83 height 24
click at [94, 329] on span "Shipping Rules" at bounding box center [80, 326] width 76 height 14
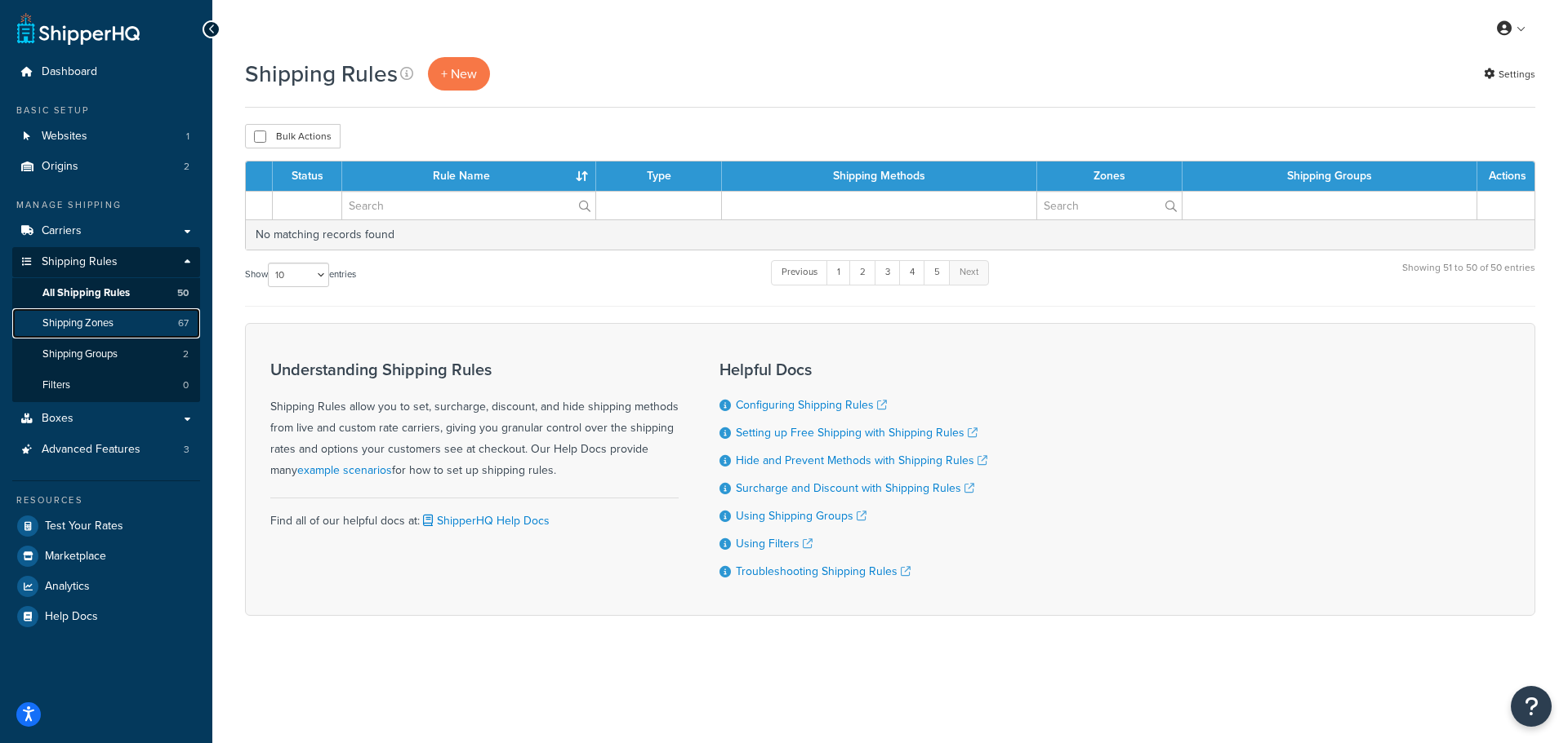
click at [98, 321] on span "Shipping Zones" at bounding box center [77, 323] width 71 height 14
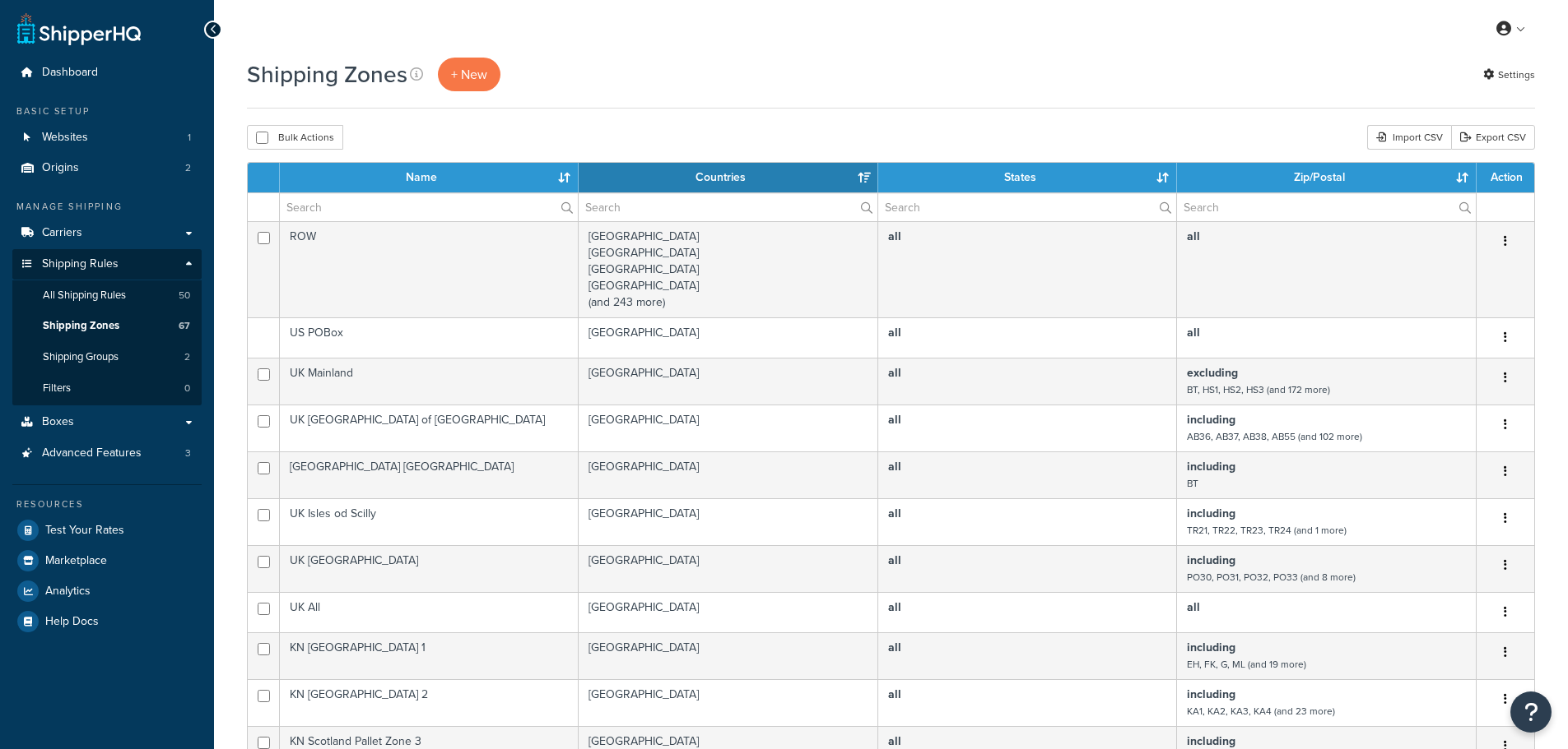
select select "15"
click at [1495, 135] on link "Export CSV" at bounding box center [1493, 137] width 84 height 25
click at [62, 221] on link "Carriers" at bounding box center [108, 233] width 190 height 31
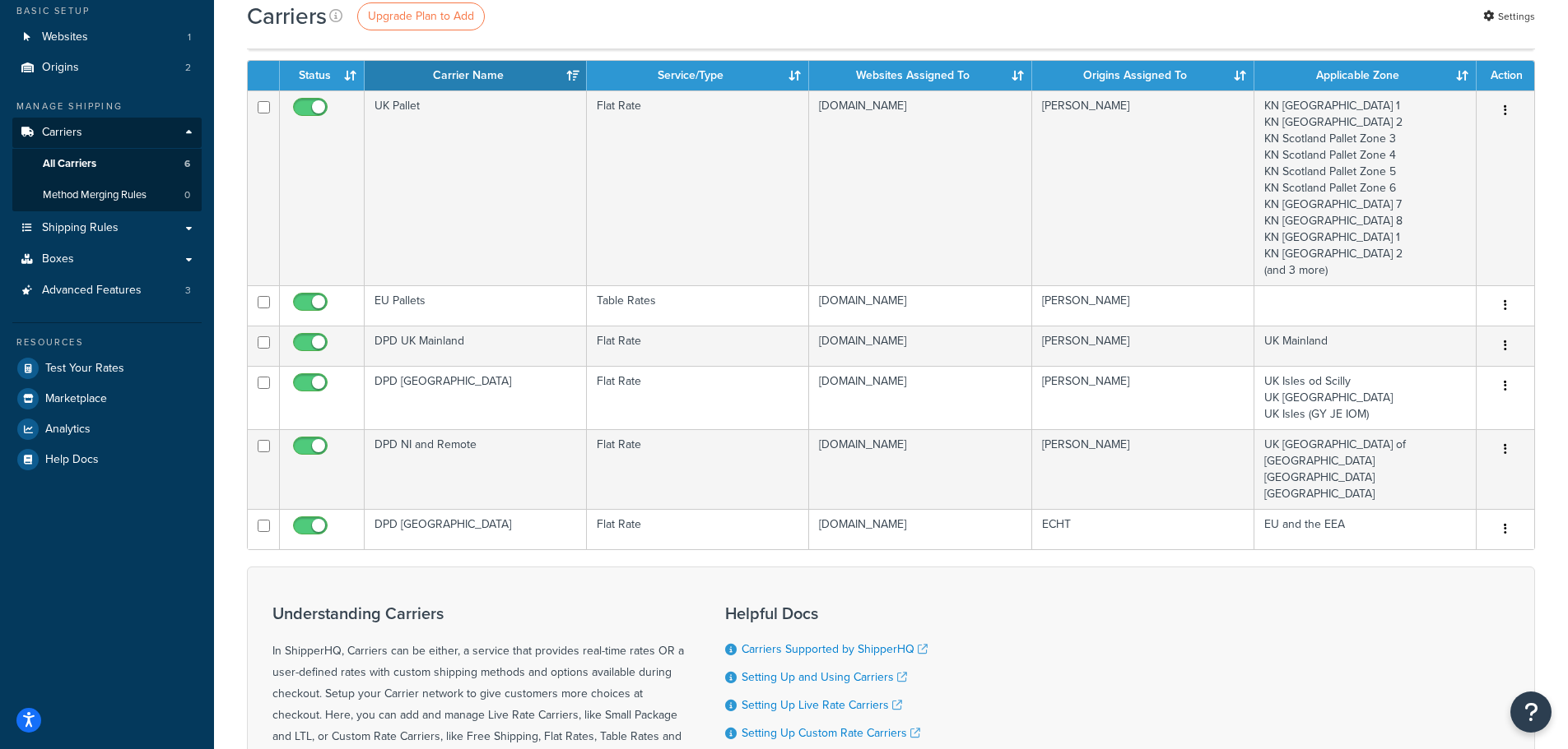
scroll to position [288, 0]
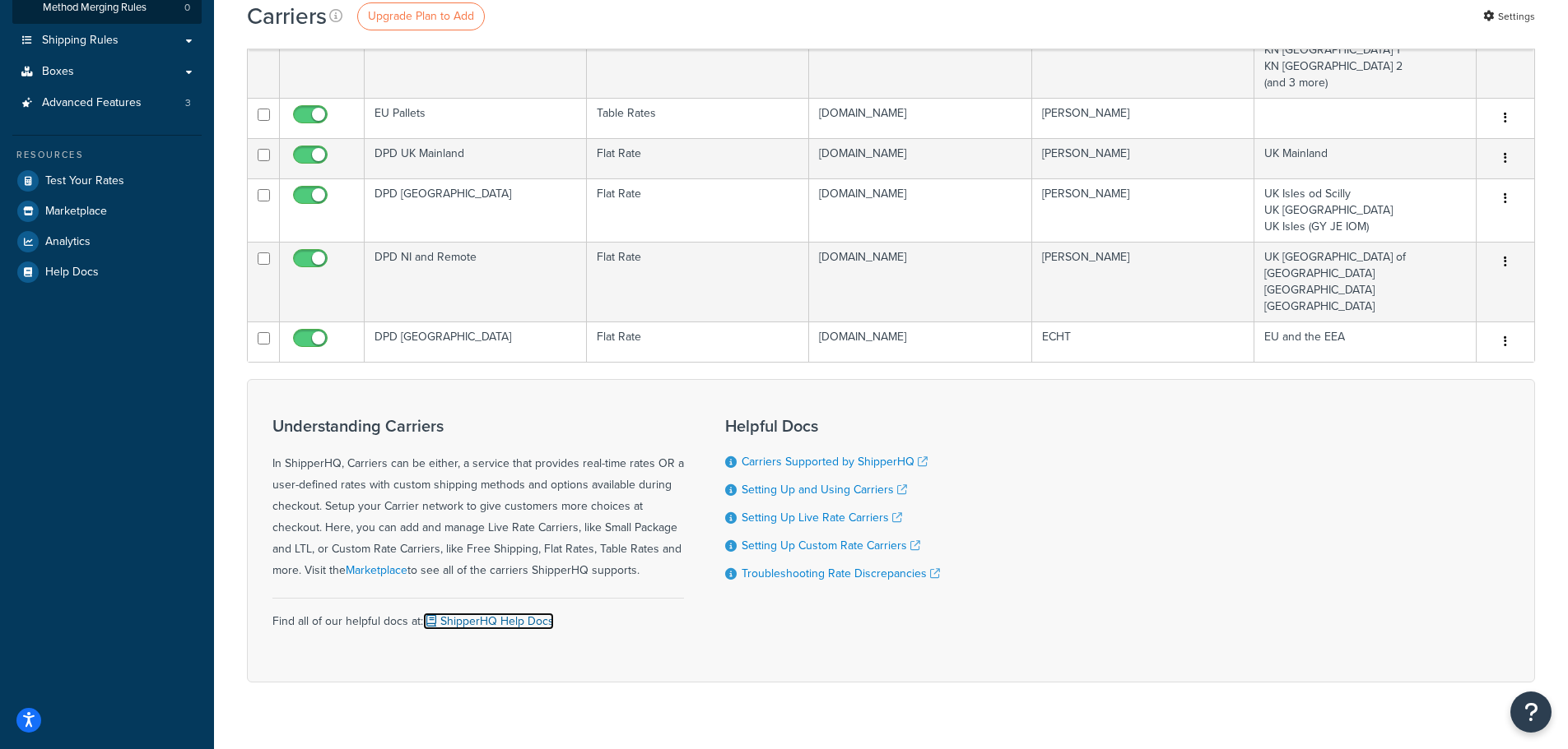
click at [494, 613] on link "ShipperHQ Help Docs" at bounding box center [488, 622] width 131 height 18
